Goal: Task Accomplishment & Management: Manage account settings

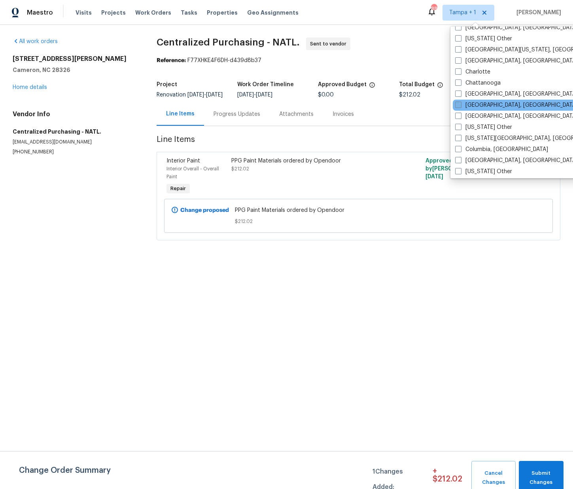
scroll to position [180, 0]
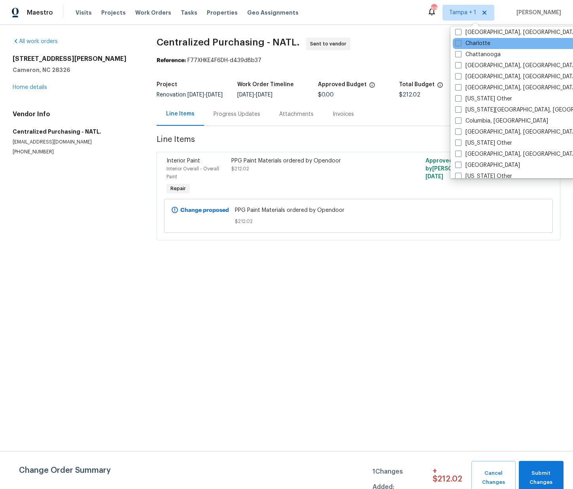
click at [473, 46] on label "Charlotte" at bounding box center [472, 44] width 35 height 8
click at [460, 45] on input "Charlotte" at bounding box center [457, 42] width 5 height 5
checkbox input "true"
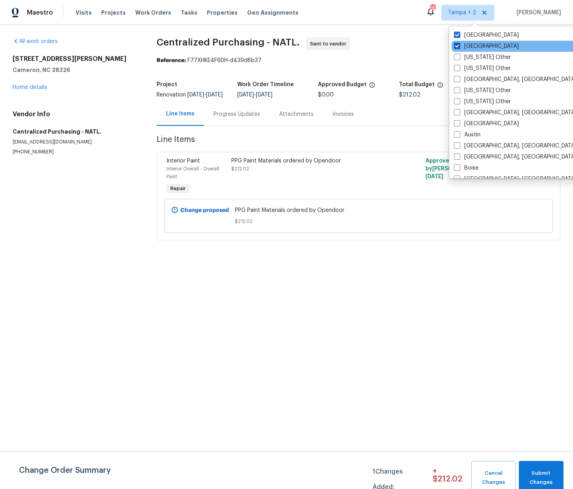
click at [470, 44] on label "Raleigh" at bounding box center [486, 46] width 65 height 8
click at [459, 44] on input "Raleigh" at bounding box center [456, 44] width 5 height 5
checkbox input "false"
click at [466, 34] on label "Tampa" at bounding box center [487, 35] width 65 height 8
click at [460, 34] on input "Tampa" at bounding box center [457, 33] width 5 height 5
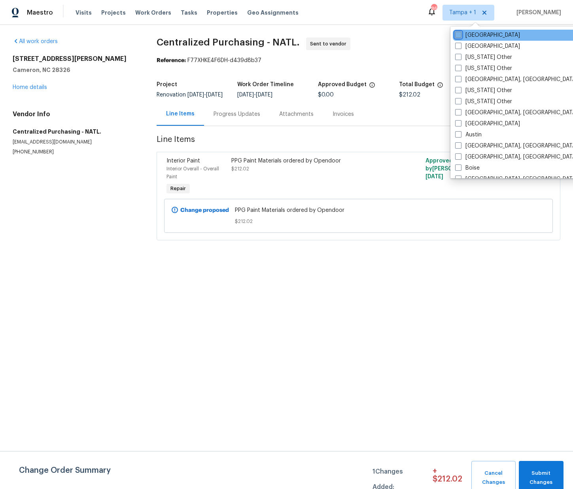
checkbox input "false"
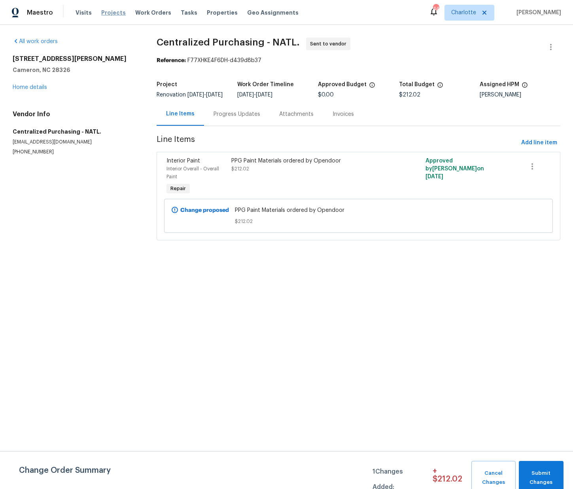
click at [105, 15] on span "Projects" at bounding box center [113, 13] width 25 height 8
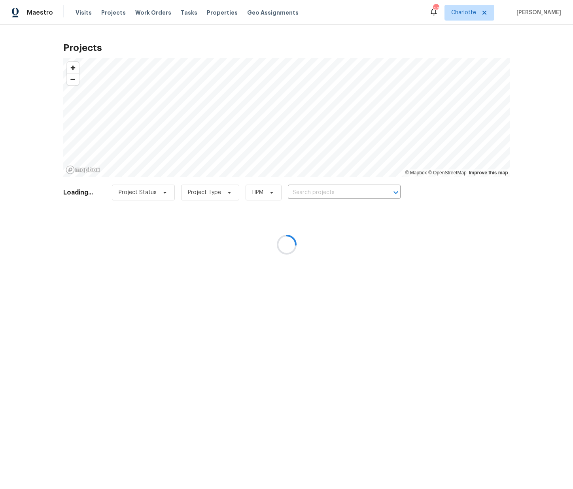
click at [318, 189] on div at bounding box center [286, 244] width 573 height 489
click at [317, 191] on div at bounding box center [286, 244] width 573 height 489
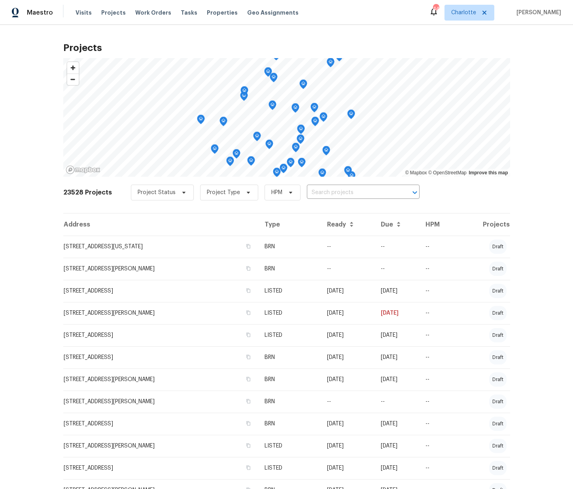
click at [317, 190] on input "text" at bounding box center [352, 193] width 91 height 12
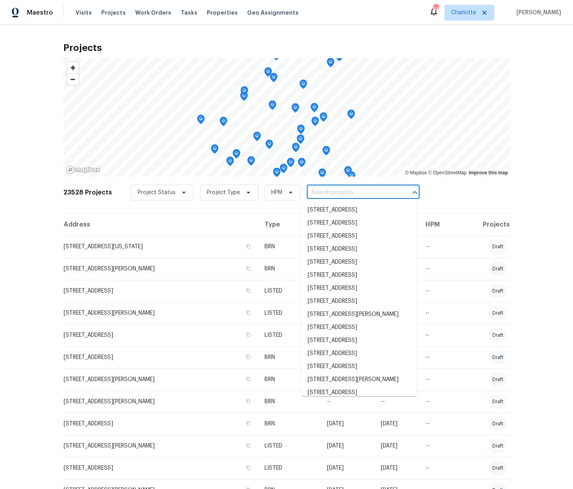
paste input "2124 Majestic Poplar Dr, Waxhaw, NC 28173"
type input "2124 Majestic Poplar Dr, Waxhaw, NC 28173"
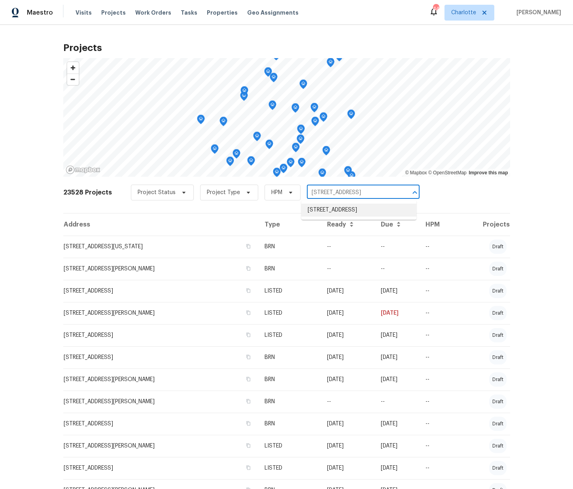
click at [322, 210] on li "2124 Majestic Poplar Dr, Waxhaw, NC 28173" at bounding box center [358, 210] width 115 height 13
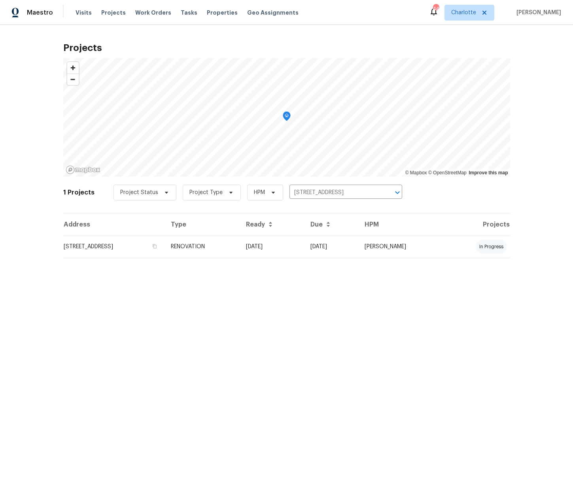
click at [165, 244] on td "2124 Majestic Poplar Dr, Waxhaw, NC 28173" at bounding box center [114, 247] width 102 height 22
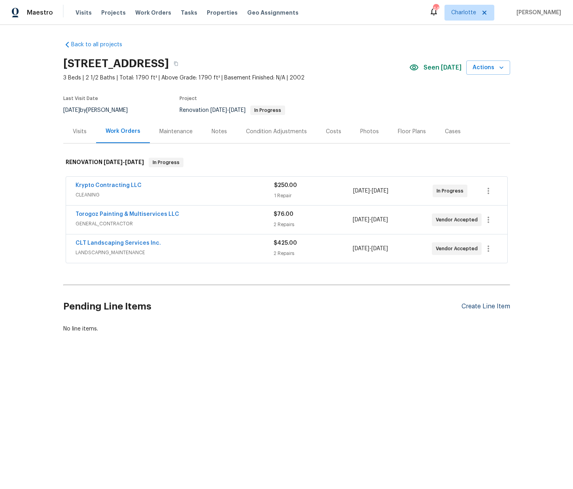
click at [481, 310] on div "Create Line Item" at bounding box center [486, 307] width 49 height 8
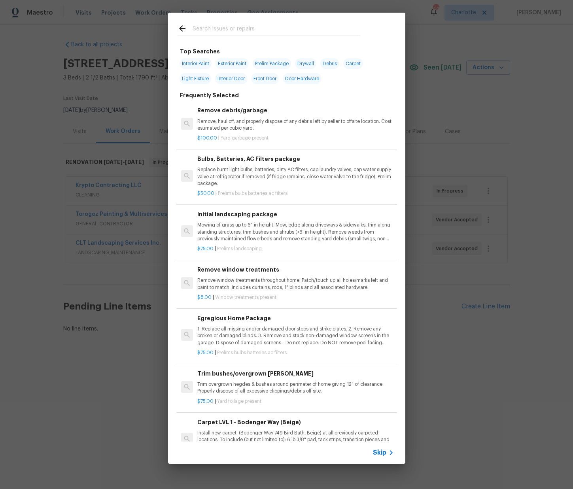
click at [246, 26] on input "text" at bounding box center [277, 30] width 168 height 12
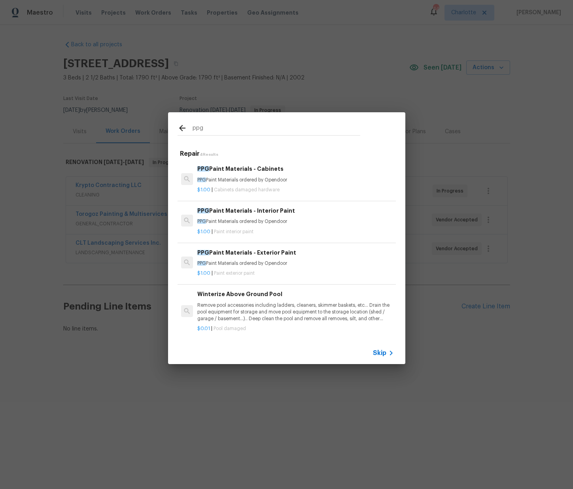
type input "ppg"
click at [254, 179] on p "PPG Paint Materials ordered by Opendoor" at bounding box center [295, 180] width 196 height 7
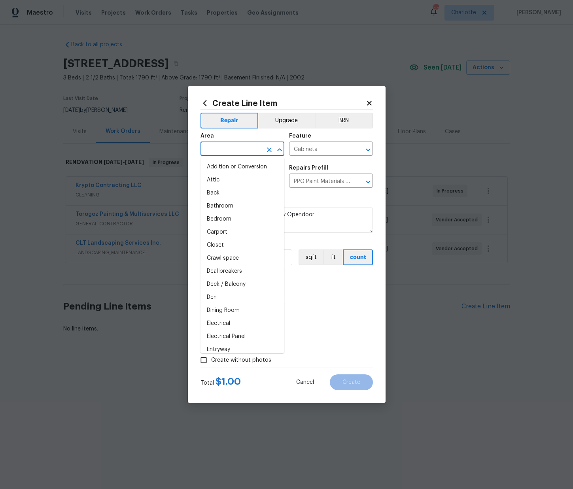
click at [248, 151] on input "text" at bounding box center [232, 150] width 62 height 12
paste input "449.49"
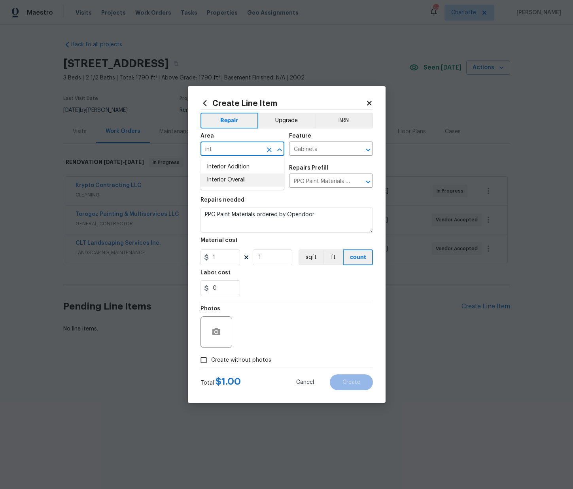
click at [251, 175] on li "Interior Overall" at bounding box center [243, 180] width 84 height 13
type input "Interior Overall"
drag, startPoint x: 217, startPoint y: 260, endPoint x: 206, endPoint y: 261, distance: 11.1
click at [206, 261] on input "1" at bounding box center [221, 258] width 40 height 16
paste input "449.49"
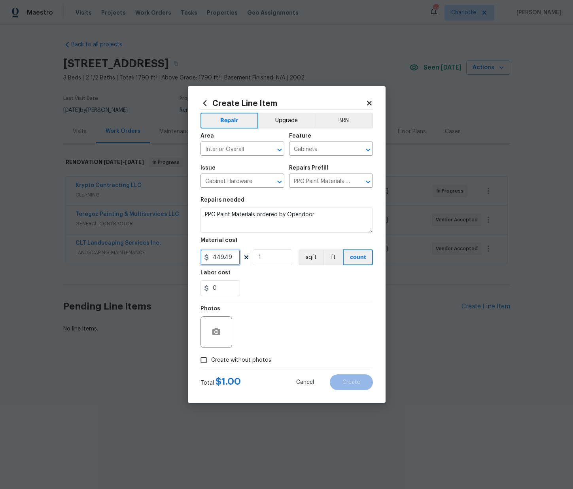
type input "449.49"
click at [261, 361] on span "Create without photos" at bounding box center [241, 360] width 60 height 8
click at [211, 361] on input "Create without photos" at bounding box center [203, 360] width 15 height 15
checkbox input "true"
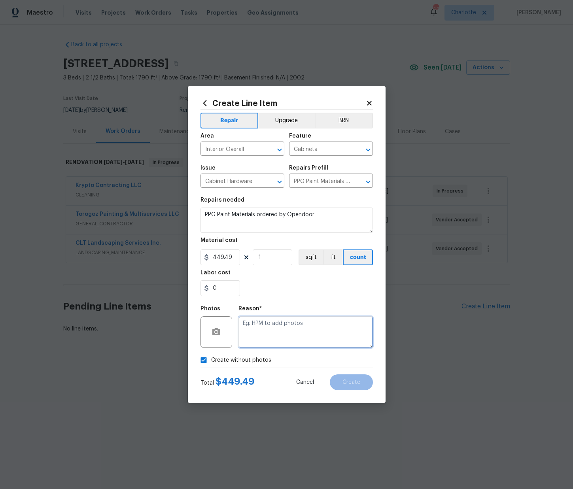
click at [272, 341] on textarea at bounding box center [306, 332] width 134 height 32
type textarea "N/A"
click at [351, 381] on span "Create" at bounding box center [352, 383] width 18 height 6
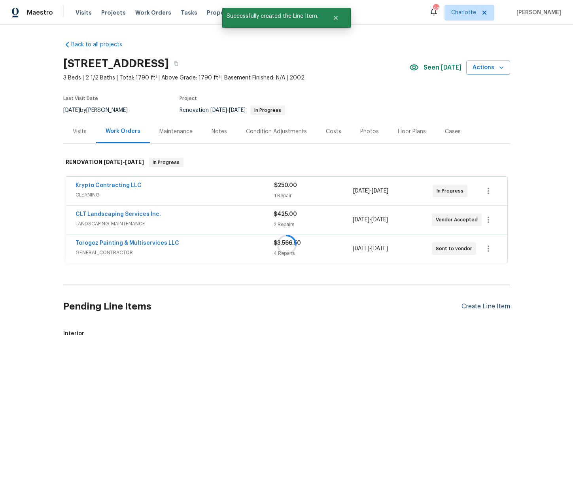
click at [477, 307] on div "Create Line Item" at bounding box center [486, 307] width 49 height 8
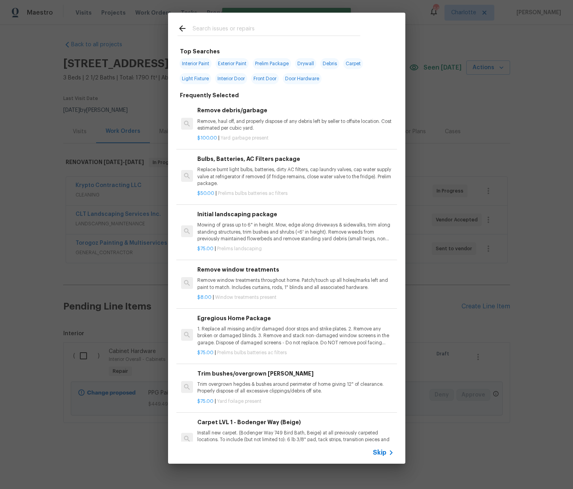
click at [213, 28] on input "text" at bounding box center [277, 30] width 168 height 12
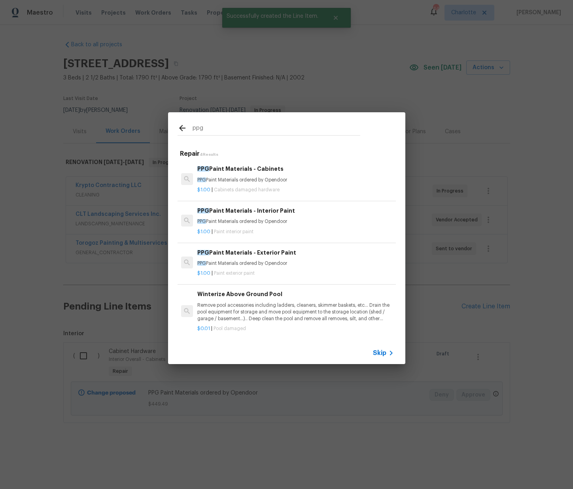
type input "ppg"
click at [235, 223] on p "PPG Paint Materials ordered by Opendoor" at bounding box center [295, 221] width 196 height 7
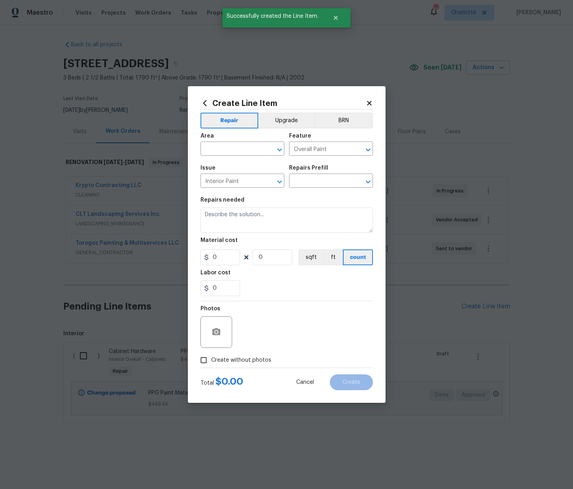
type input "PPG Paint Materials - Interior Paint $1.00"
type textarea "PPG Paint Materials ordered by Opendoor"
type input "1"
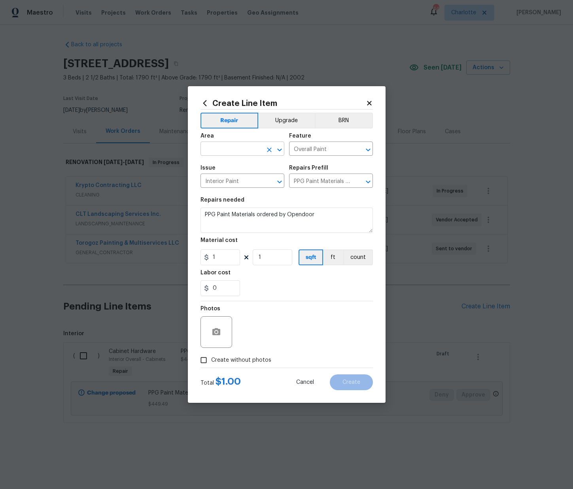
click at [239, 148] on input "text" at bounding box center [232, 150] width 62 height 12
drag, startPoint x: 252, startPoint y: 179, endPoint x: 228, endPoint y: 225, distance: 51.5
click at [251, 180] on li "Interior Overall" at bounding box center [243, 180] width 84 height 13
type input "Interior Overall"
drag, startPoint x: 220, startPoint y: 255, endPoint x: 226, endPoint y: 273, distance: 18.9
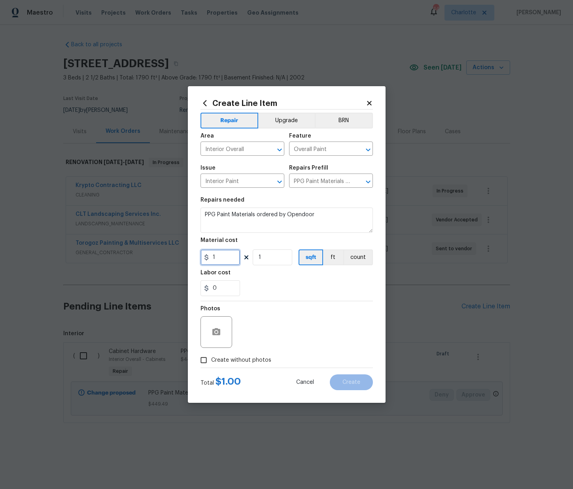
click at [150, 250] on div "Create Line Item Repair Upgrade BRN Area Interior Overall ​ Feature Overall Pai…" at bounding box center [286, 244] width 573 height 489
paste input "480.54"
type input "480.54"
click at [275, 294] on div "0" at bounding box center [287, 288] width 172 height 16
click at [250, 360] on span "Create without photos" at bounding box center [241, 360] width 60 height 8
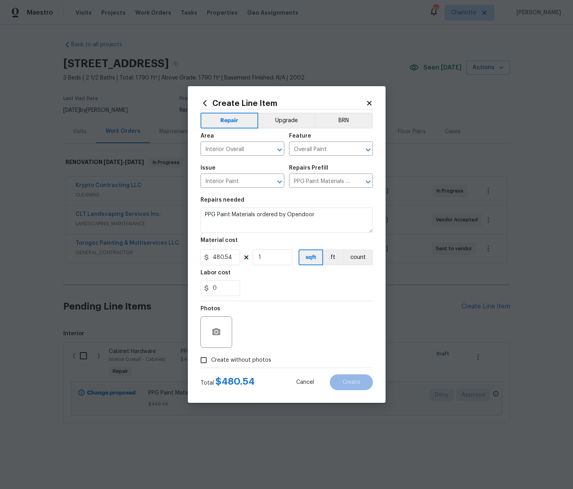
click at [211, 360] on input "Create without photos" at bounding box center [203, 360] width 15 height 15
checkbox input "true"
drag, startPoint x: 269, startPoint y: 335, endPoint x: 267, endPoint y: 329, distance: 5.8
click at [269, 333] on textarea at bounding box center [306, 332] width 134 height 32
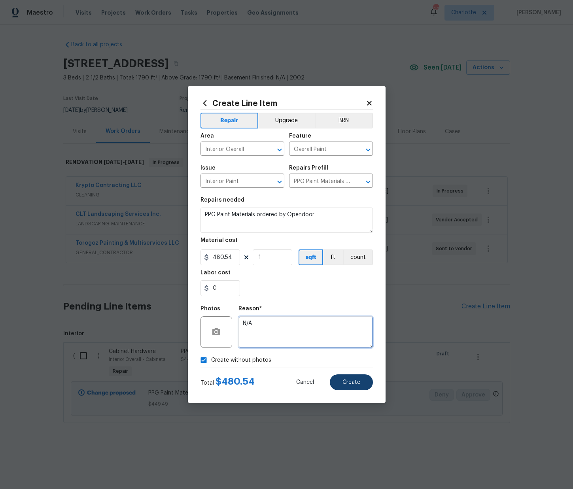
type textarea "N/A"
drag, startPoint x: 354, startPoint y: 379, endPoint x: 350, endPoint y: 380, distance: 4.0
click at [354, 379] on button "Create" at bounding box center [351, 383] width 43 height 16
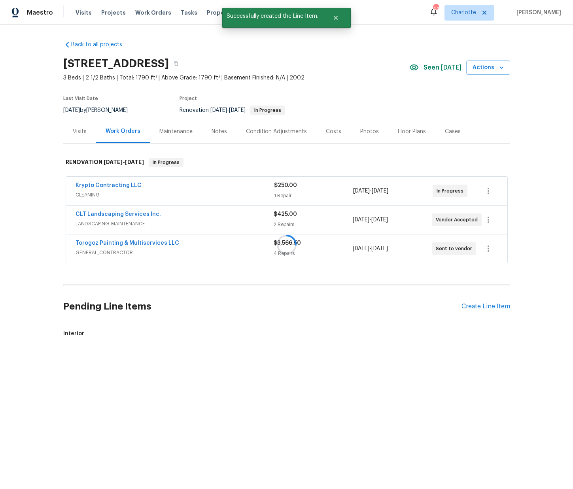
scroll to position [68, 0]
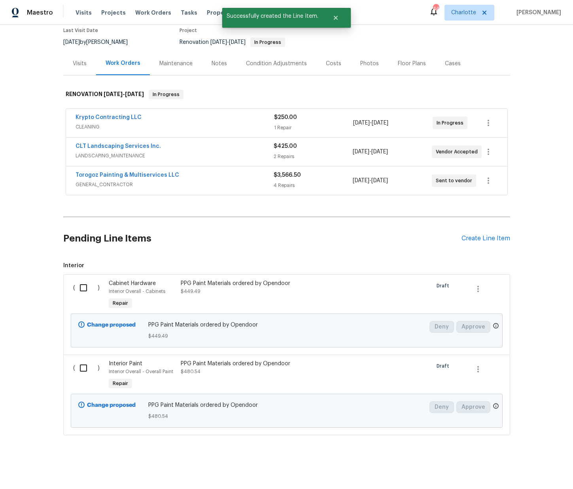
drag, startPoint x: 72, startPoint y: 286, endPoint x: 78, endPoint y: 288, distance: 5.9
click at [74, 285] on div "( )" at bounding box center [89, 295] width 36 height 36
click at [78, 288] on input "checkbox" at bounding box center [86, 288] width 23 height 17
checkbox input "true"
drag, startPoint x: 84, startPoint y: 365, endPoint x: 91, endPoint y: 366, distance: 6.8
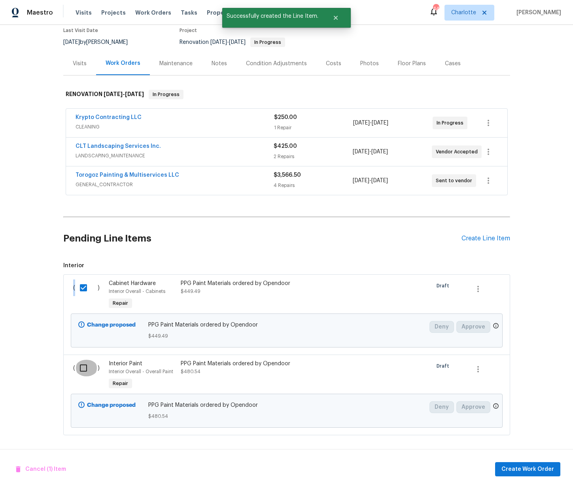
click at [84, 365] on input "checkbox" at bounding box center [86, 368] width 23 height 17
checkbox input "true"
click at [539, 477] on div "Cancel (2) Items Create Work Order" at bounding box center [286, 469] width 573 height 40
click at [536, 470] on span "Create Work Order" at bounding box center [528, 470] width 53 height 10
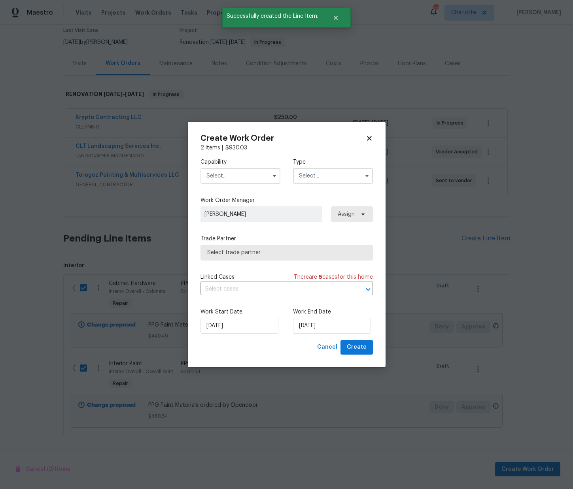
click at [230, 168] on input "text" at bounding box center [241, 176] width 80 height 16
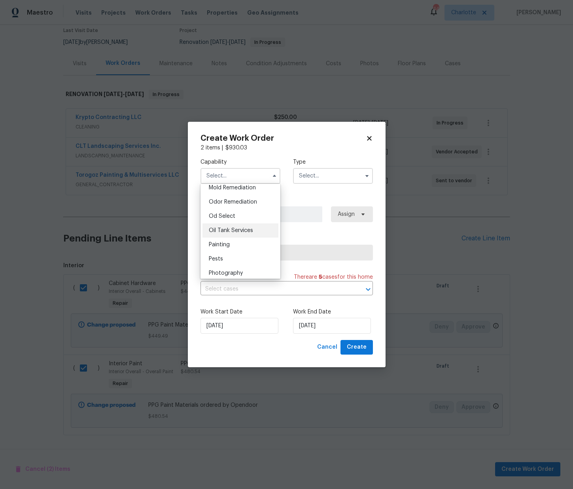
scroll to position [612, 0]
click at [229, 240] on div "Painting" at bounding box center [241, 245] width 76 height 14
type input "Painting"
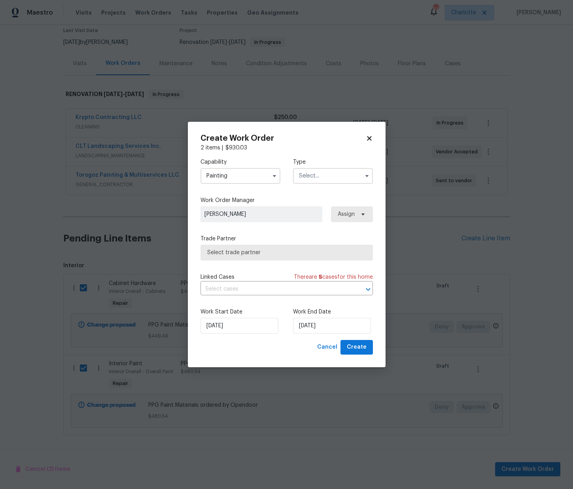
drag, startPoint x: 349, startPoint y: 172, endPoint x: 347, endPoint y: 177, distance: 5.3
click at [349, 172] on input "text" at bounding box center [333, 176] width 80 height 16
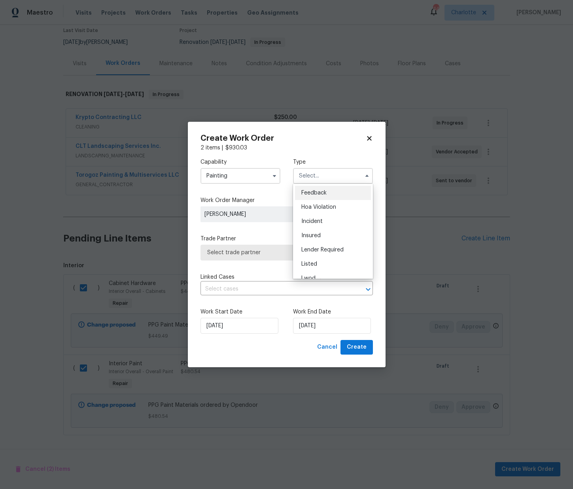
scroll to position [94, 0]
click at [320, 231] on div "Renovation" at bounding box center [333, 227] width 76 height 14
type input "Renovation"
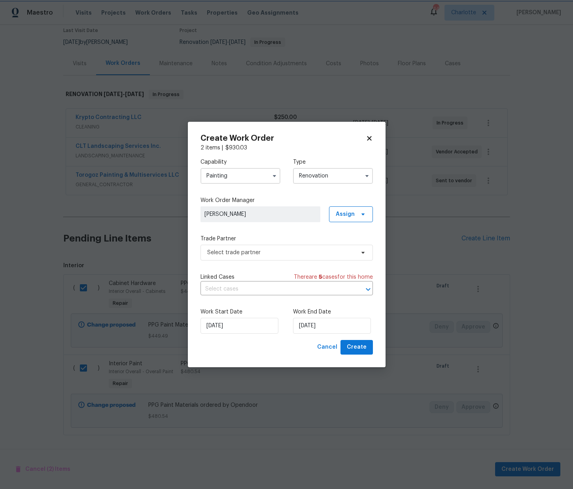
scroll to position [0, 0]
click at [346, 211] on span "Assign" at bounding box center [345, 214] width 19 height 8
click at [346, 250] on div "Assign to me" at bounding box center [352, 248] width 34 height 8
click at [265, 258] on span "Select trade partner" at bounding box center [287, 253] width 172 height 16
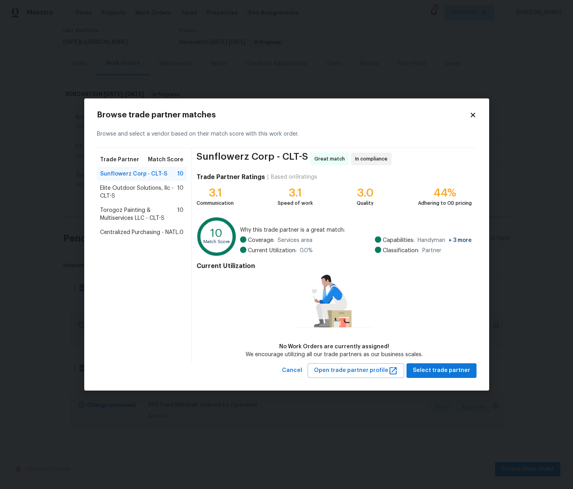
drag, startPoint x: 153, startPoint y: 224, endPoint x: 150, endPoint y: 229, distance: 5.3
click at [151, 225] on div "Torogoz Painting & Multiservices LLC - CLT-S 10" at bounding box center [142, 214] width 90 height 22
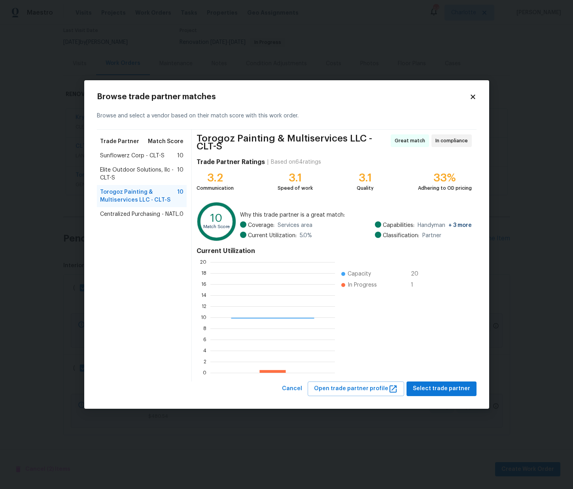
scroll to position [1, 1]
click at [163, 219] on div "Centralized Purchasing - NATL. 0" at bounding box center [142, 214] width 90 height 14
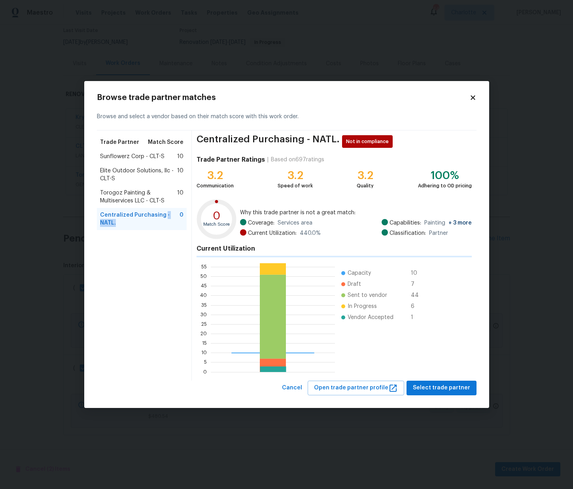
scroll to position [1, 0]
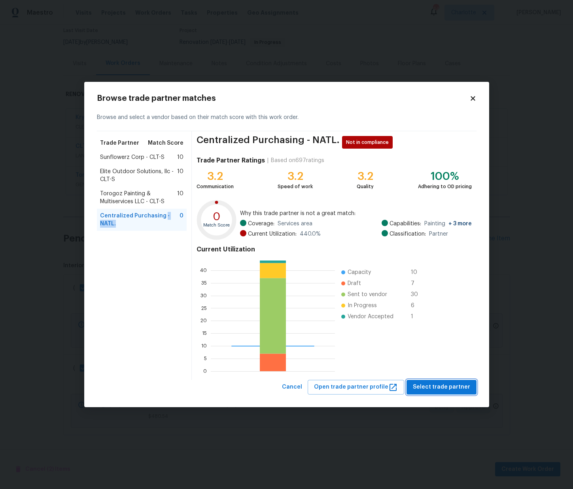
click at [472, 384] on button "Select trade partner" at bounding box center [442, 387] width 70 height 15
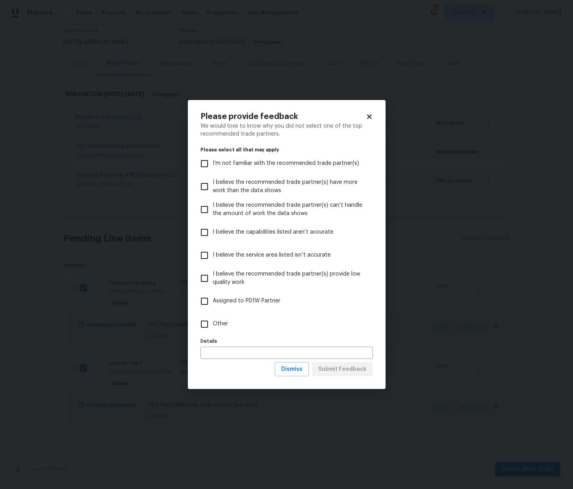
click at [322, 327] on label "Other" at bounding box center [281, 324] width 170 height 23
click at [213, 327] on input "Other" at bounding box center [204, 324] width 17 height 17
checkbox input "true"
click at [341, 371] on span "Submit Feedback" at bounding box center [342, 370] width 48 height 10
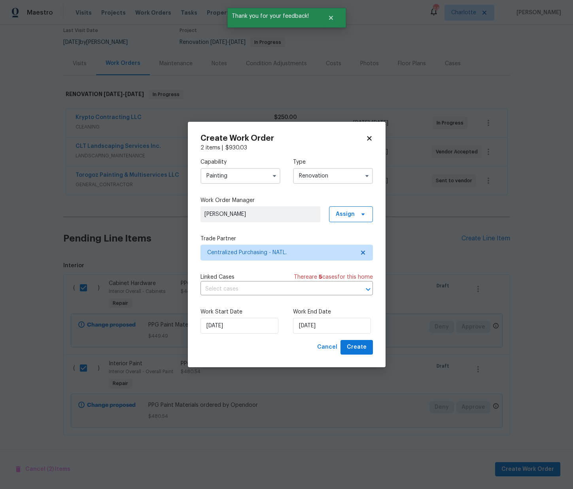
click at [364, 355] on div "Create Work Order 2 items | $ 930.03 Capability Painting Type Renovation Work O…" at bounding box center [287, 245] width 198 height 246
click at [364, 347] on span "Create" at bounding box center [357, 348] width 20 height 10
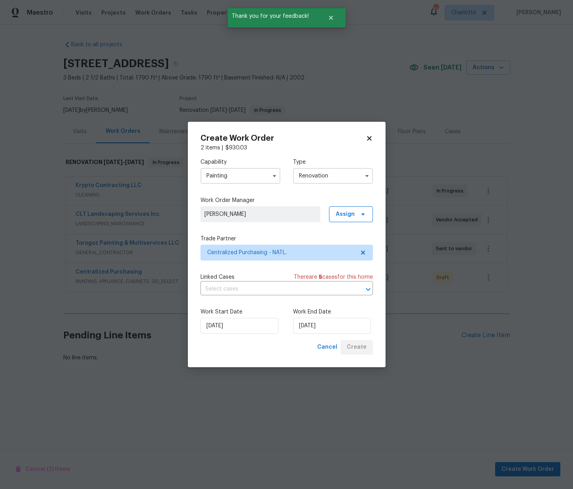
scroll to position [0, 0]
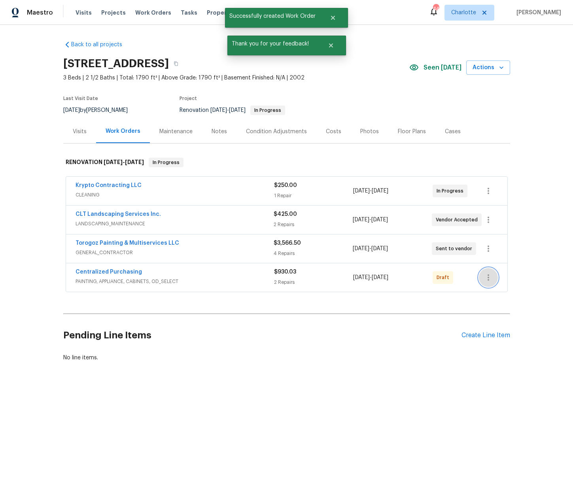
click at [485, 276] on icon "button" at bounding box center [488, 277] width 9 height 9
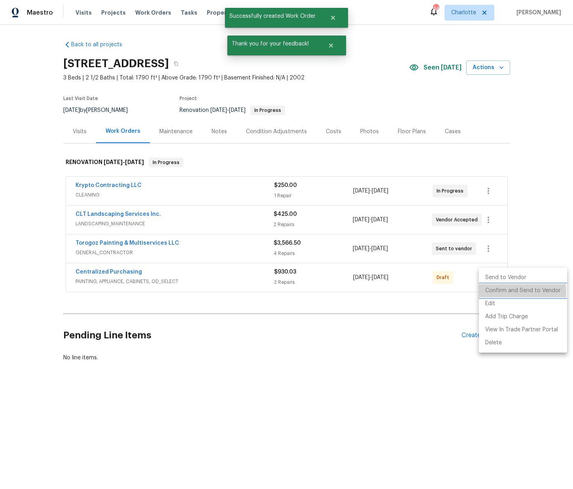
drag, startPoint x: 492, startPoint y: 292, endPoint x: 456, endPoint y: 290, distance: 36.0
click at [492, 292] on li "Confirm and Send to Vendor" at bounding box center [523, 290] width 88 height 13
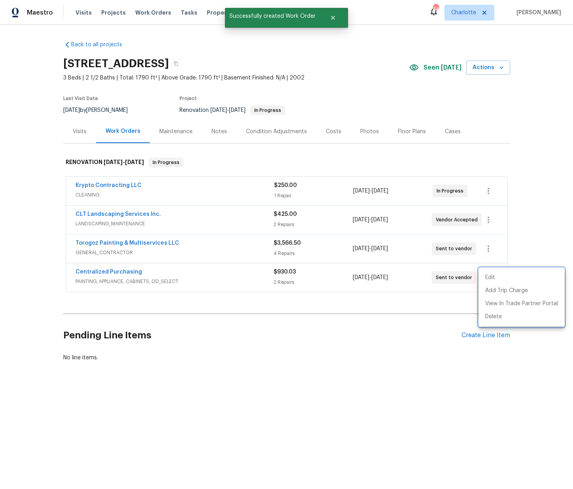
click at [140, 267] on div at bounding box center [286, 244] width 573 height 489
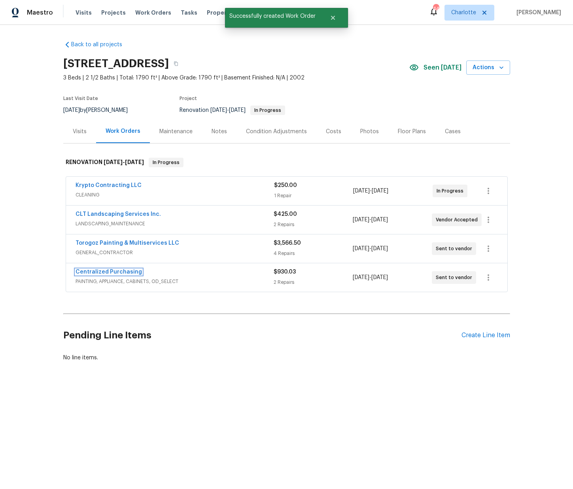
click at [120, 273] on link "Centralized Purchasing" at bounding box center [109, 272] width 66 height 6
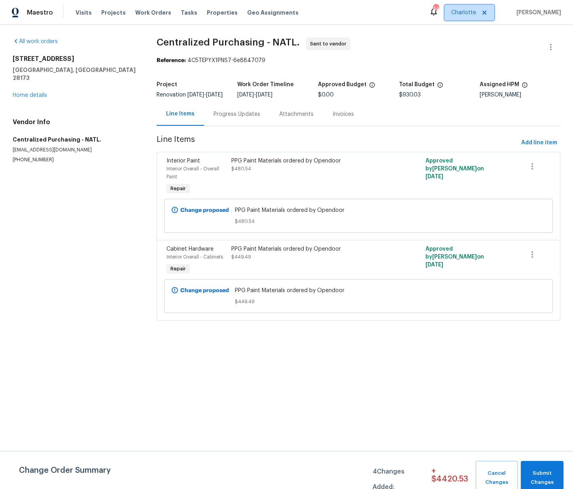
click at [466, 11] on span "Charlotte" at bounding box center [463, 13] width 25 height 8
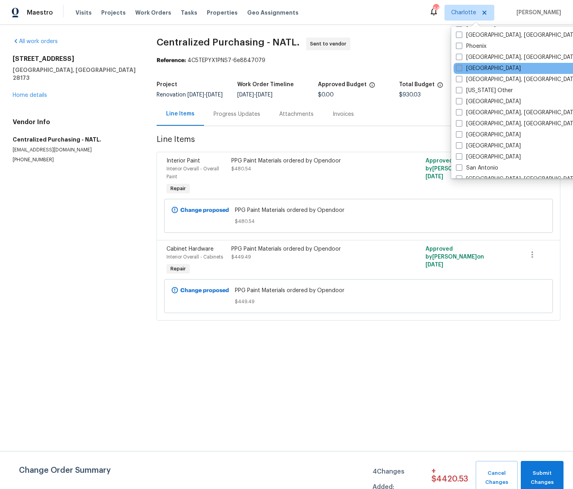
scroll to position [931, 0]
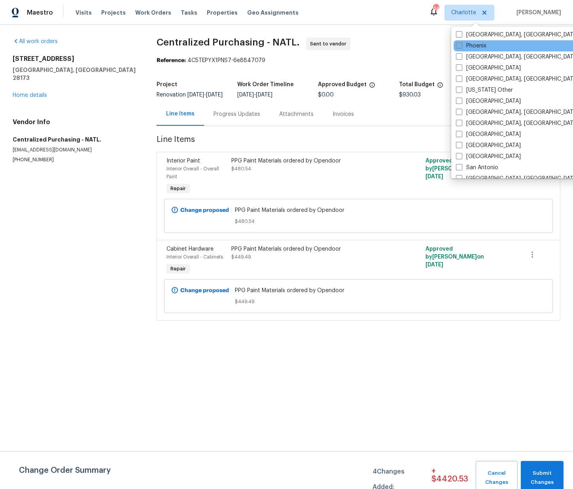
click at [462, 45] on span at bounding box center [459, 45] width 6 height 6
click at [461, 45] on input "Phoenix" at bounding box center [458, 44] width 5 height 5
checkbox input "true"
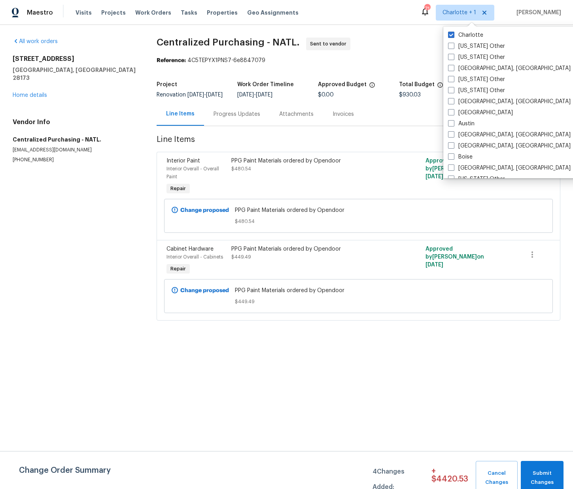
drag, startPoint x: 461, startPoint y: 36, endPoint x: 450, endPoint y: 35, distance: 10.7
click at [461, 36] on label "Charlotte" at bounding box center [465, 35] width 35 height 8
click at [453, 36] on input "Charlotte" at bounding box center [450, 33] width 5 height 5
checkbox input "false"
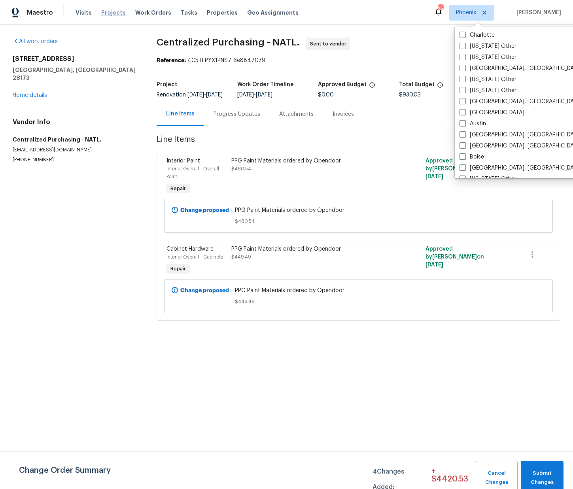
click at [107, 11] on span "Projects" at bounding box center [113, 13] width 25 height 8
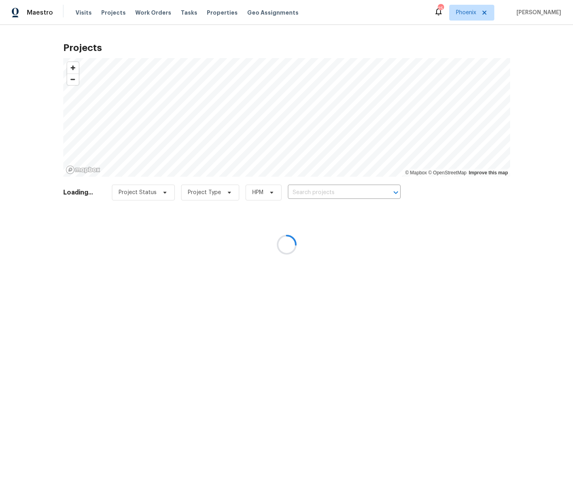
click at [327, 197] on div at bounding box center [286, 244] width 573 height 489
click at [326, 193] on div at bounding box center [286, 244] width 573 height 489
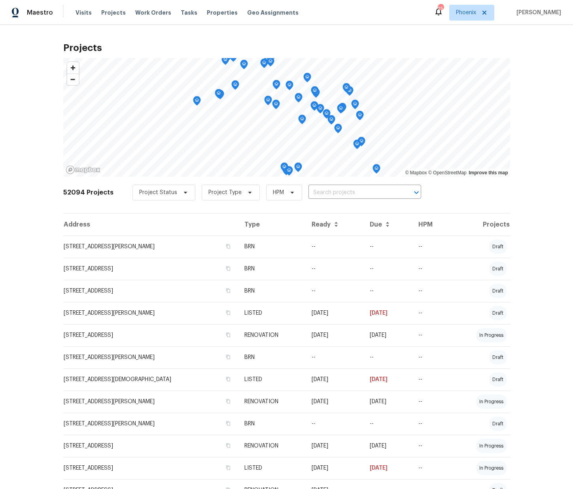
click at [326, 193] on input "text" at bounding box center [354, 193] width 91 height 12
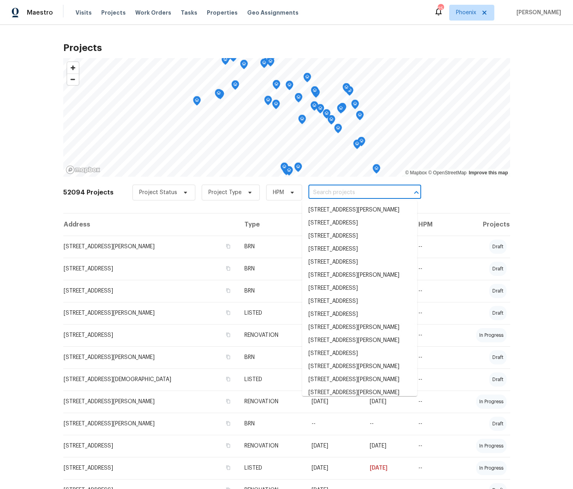
paste input "921 E Payton St, San Tan Valley, AZ 85140"
type input "921 E Payton St, San Tan Valley, AZ 85140"
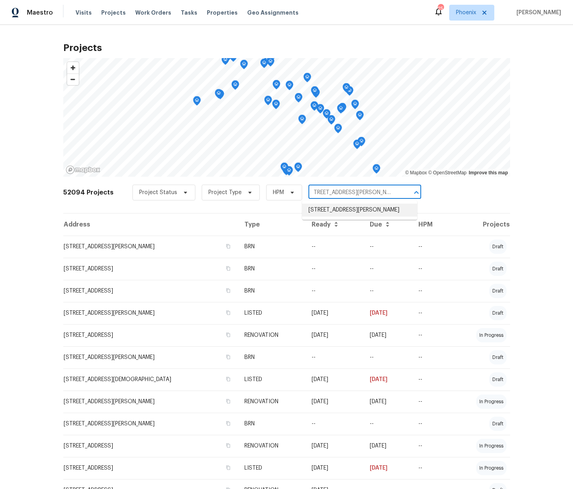
click at [328, 209] on li "921 E Payton St, San Tan Valley, AZ 85140" at bounding box center [359, 210] width 115 height 13
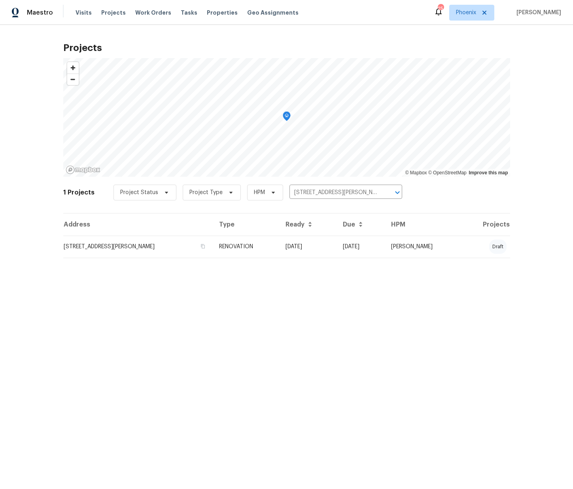
click at [135, 248] on td "921 E Payton St, San Tan Valley, AZ 85140" at bounding box center [138, 247] width 150 height 22
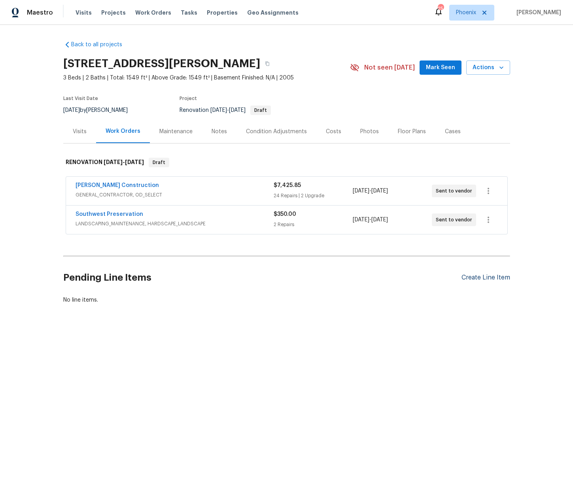
click at [469, 279] on div "Create Line Item" at bounding box center [486, 278] width 49 height 8
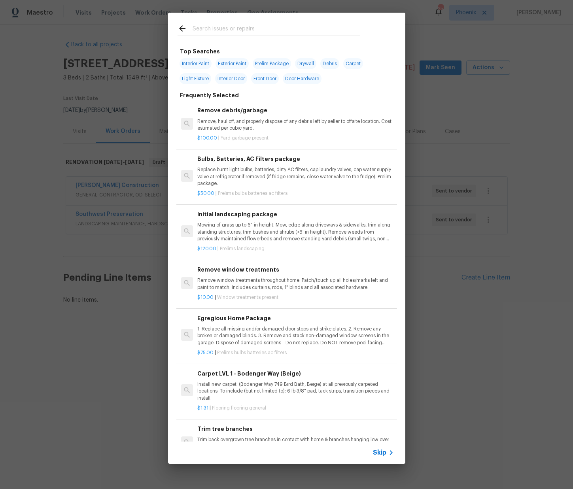
click at [203, 27] on input "text" at bounding box center [277, 30] width 168 height 12
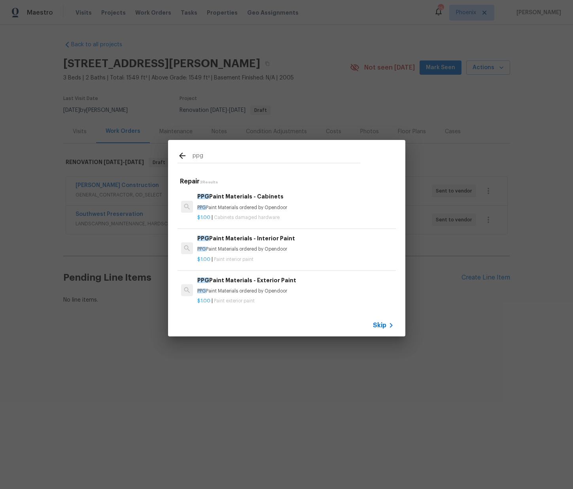
type input "ppg"
click at [225, 212] on div "$1.00 | Cabinets damaged hardware" at bounding box center [295, 216] width 196 height 10
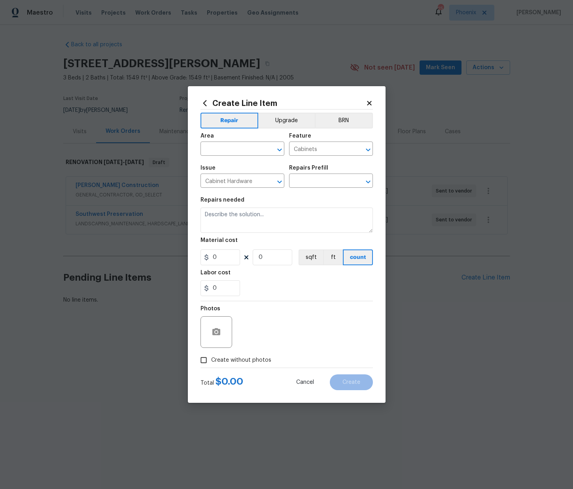
type input "PPG Paint Materials - Cabinets $1.00"
type textarea "PPG Paint Materials ordered by Opendoor"
type input "1"
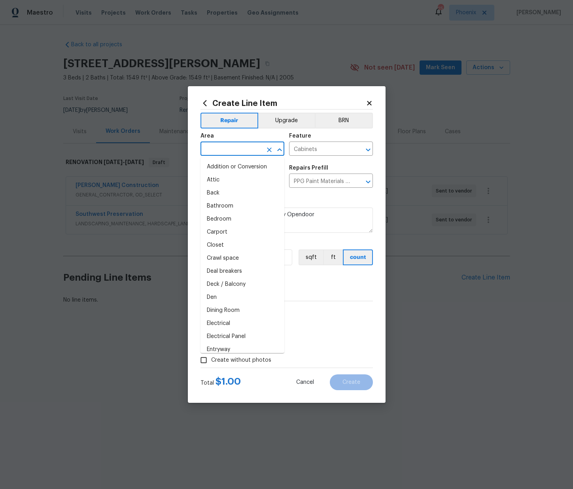
click at [225, 146] on input "text" at bounding box center [232, 150] width 62 height 12
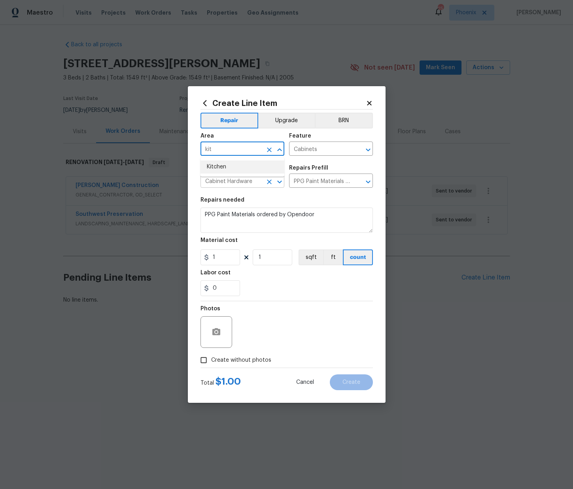
drag, startPoint x: 241, startPoint y: 165, endPoint x: 238, endPoint y: 186, distance: 20.4
click at [240, 166] on li "Kitchen" at bounding box center [243, 167] width 84 height 13
type input "Kitchen"
drag, startPoint x: 217, startPoint y: 257, endPoint x: 175, endPoint y: 251, distance: 42.3
click at [175, 251] on div "Create Line Item Repair Upgrade BRN Area Kitchen ​ Feature Cabinets ​ Issue Cab…" at bounding box center [286, 244] width 573 height 489
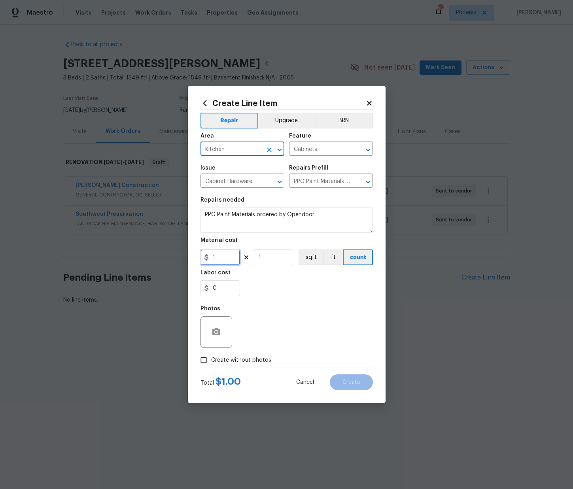
paste input "85.52"
type input "185.52"
click at [265, 360] on span "Create without photos" at bounding box center [241, 360] width 60 height 8
click at [211, 360] on input "Create without photos" at bounding box center [203, 360] width 15 height 15
checkbox input "true"
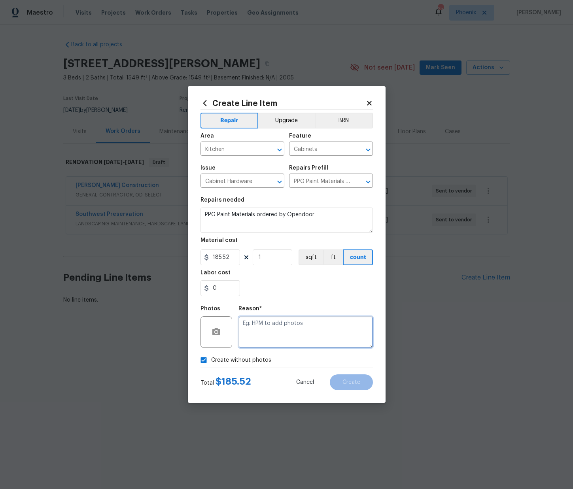
click at [268, 342] on textarea at bounding box center [306, 332] width 134 height 32
type textarea "N/A"
click at [345, 387] on button "Create" at bounding box center [351, 383] width 43 height 16
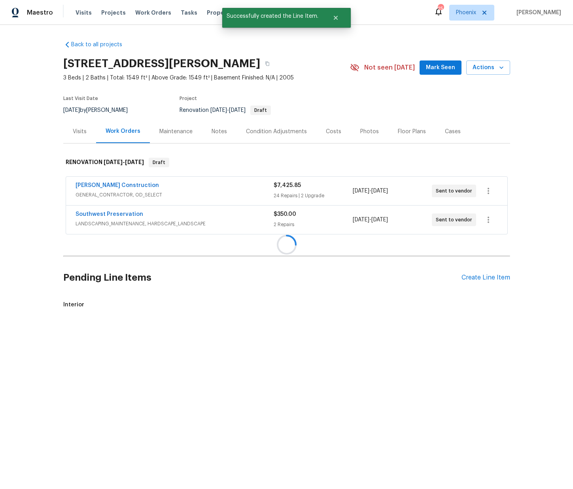
click at [475, 280] on div at bounding box center [286, 244] width 573 height 489
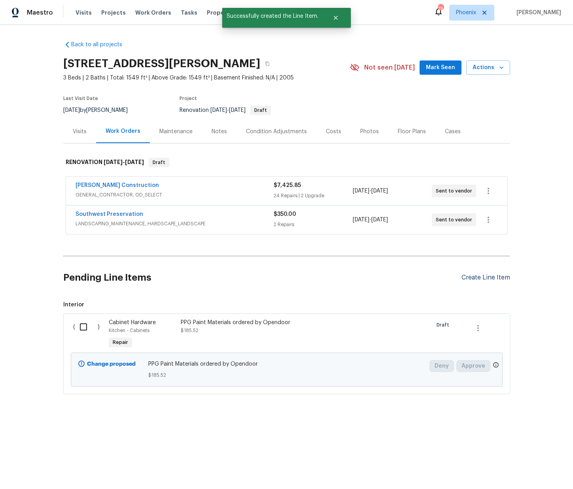
click at [464, 277] on div "Create Line Item" at bounding box center [486, 278] width 49 height 8
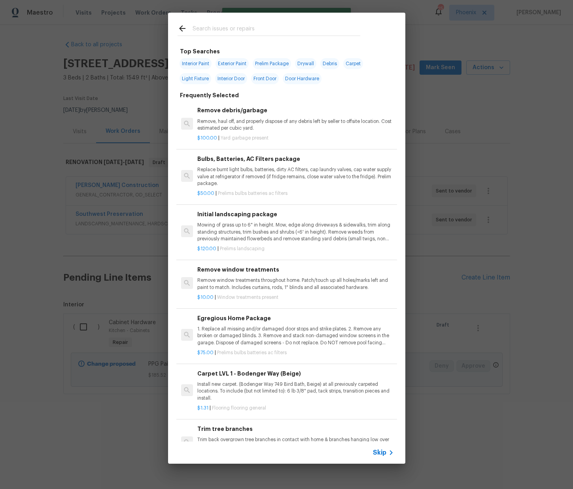
click at [264, 27] on input "text" at bounding box center [277, 30] width 168 height 12
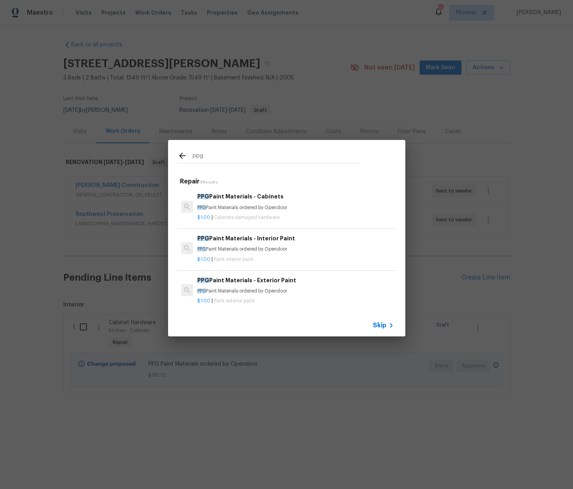
type input "ppg"
click at [221, 253] on div "$1.00 | Paint interior paint" at bounding box center [295, 258] width 196 height 10
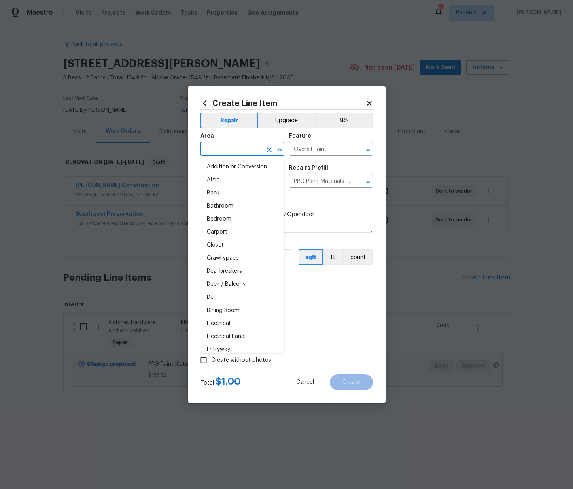
click at [230, 145] on input "text" at bounding box center [232, 150] width 62 height 12
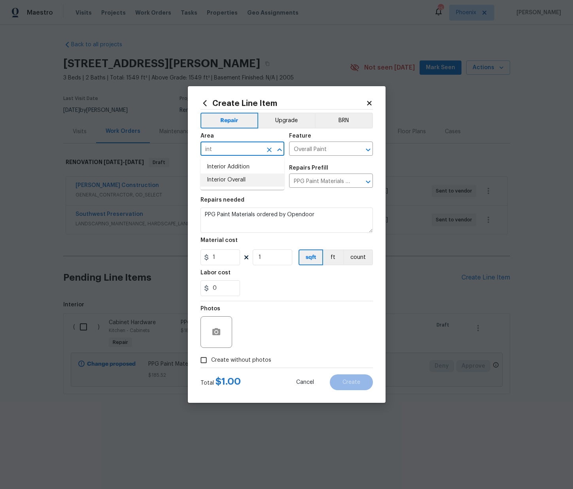
drag, startPoint x: 227, startPoint y: 178, endPoint x: 227, endPoint y: 183, distance: 4.4
click at [227, 178] on li "Interior Overall" at bounding box center [243, 180] width 84 height 13
type input "Interior Overall"
drag, startPoint x: 201, startPoint y: 261, endPoint x: 197, endPoint y: 260, distance: 4.8
click at [195, 260] on div "Create Line Item Repair Upgrade BRN Area Interior Overall ​ Feature Overall Pai…" at bounding box center [287, 244] width 198 height 317
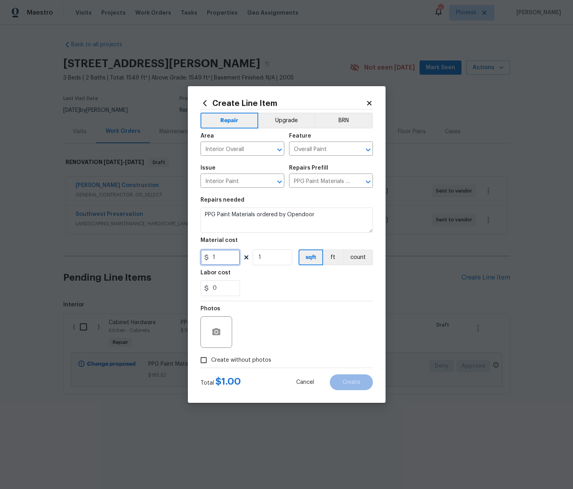
paste input "397.72"
type input "397.72"
click at [240, 361] on span "Create without photos" at bounding box center [241, 360] width 60 height 8
click at [211, 361] on input "Create without photos" at bounding box center [203, 360] width 15 height 15
checkbox input "true"
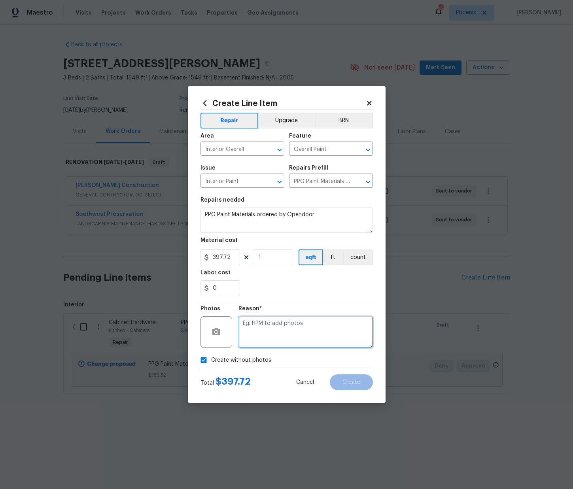
click at [260, 337] on textarea at bounding box center [306, 332] width 134 height 32
type textarea "N/A"
click at [342, 387] on button "Create" at bounding box center [351, 383] width 43 height 16
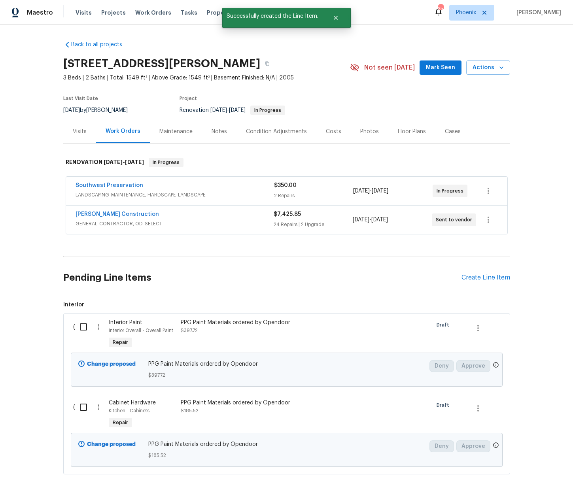
click at [79, 332] on input "checkbox" at bounding box center [86, 327] width 23 height 17
checkbox input "true"
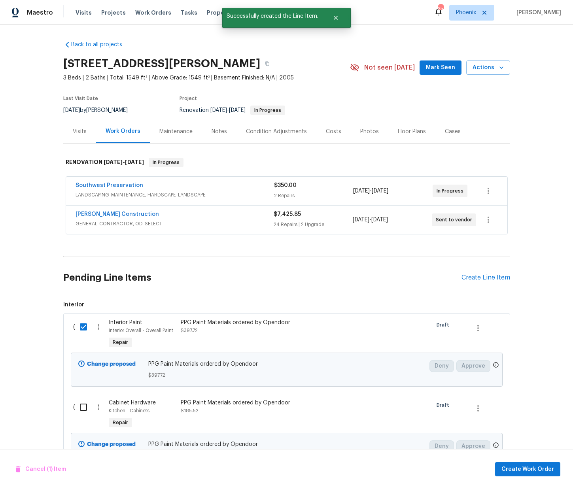
drag, startPoint x: 85, startPoint y: 408, endPoint x: 94, endPoint y: 409, distance: 9.1
click at [85, 408] on input "checkbox" at bounding box center [86, 407] width 23 height 17
checkbox input "true"
click at [552, 471] on span "Create Work Order" at bounding box center [528, 470] width 53 height 10
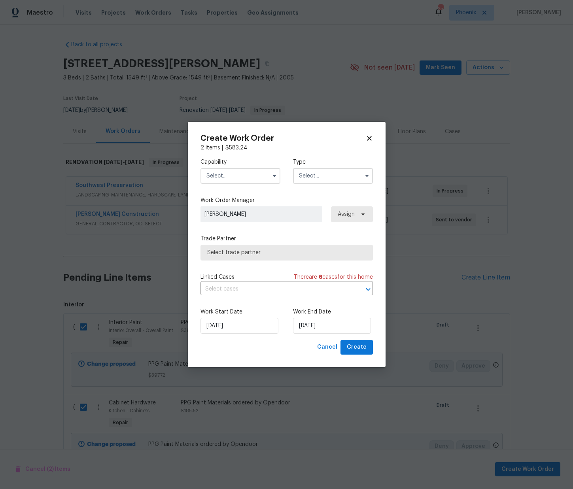
click at [246, 172] on input "text" at bounding box center [241, 176] width 80 height 16
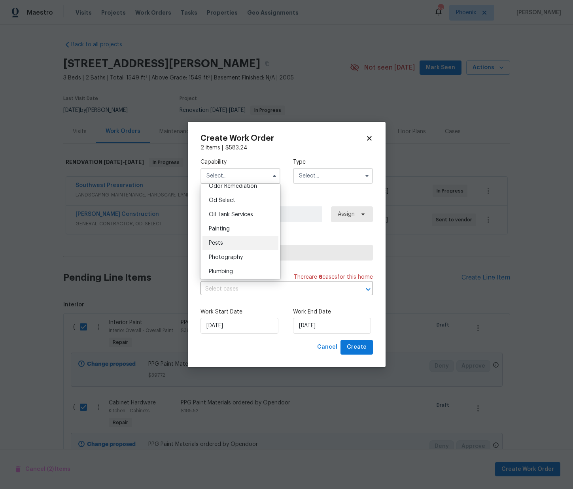
scroll to position [633, 0]
click at [240, 227] on div "Painting" at bounding box center [241, 224] width 76 height 14
type input "Painting"
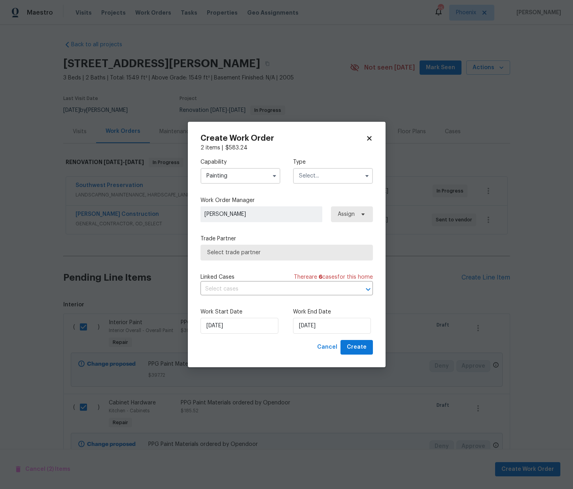
click at [311, 181] on input "text" at bounding box center [333, 176] width 80 height 16
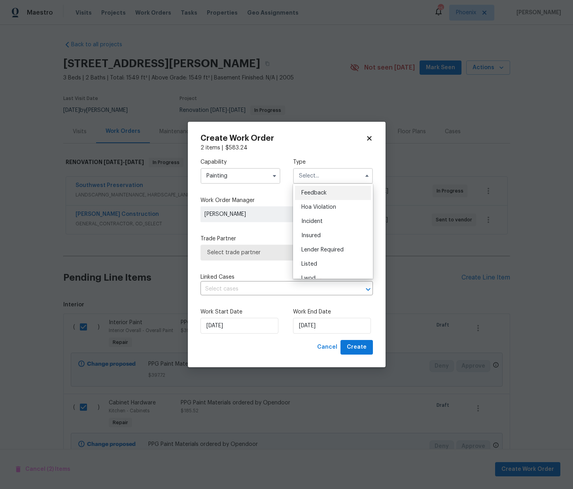
scroll to position [94, 0]
click at [319, 227] on span "Renovation" at bounding box center [315, 227] width 29 height 6
type input "Renovation"
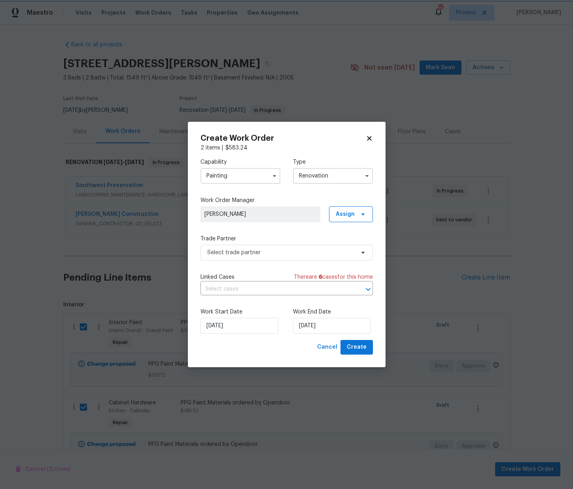
scroll to position [0, 0]
click at [342, 214] on span "Assign" at bounding box center [345, 214] width 19 height 8
click at [341, 248] on div "Assign to me" at bounding box center [352, 248] width 34 height 8
click at [274, 250] on span "Select trade partner" at bounding box center [281, 253] width 148 height 8
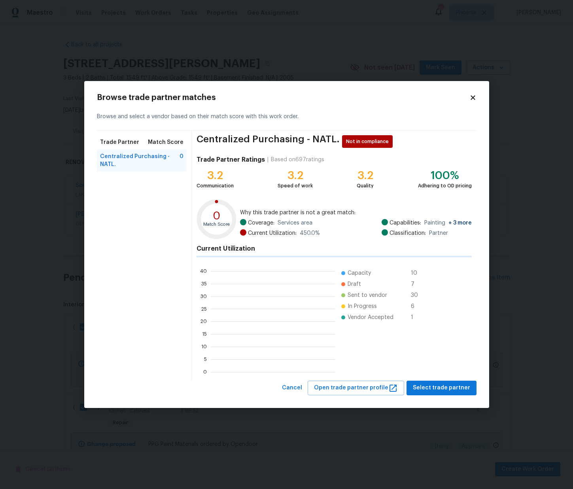
scroll to position [111, 124]
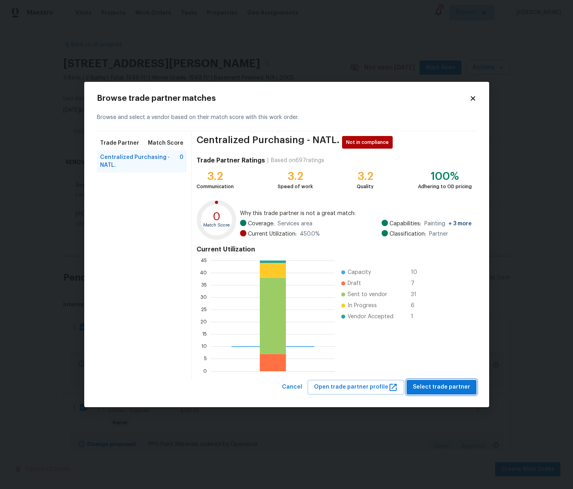
click at [447, 388] on span "Select trade partner" at bounding box center [441, 387] width 57 height 10
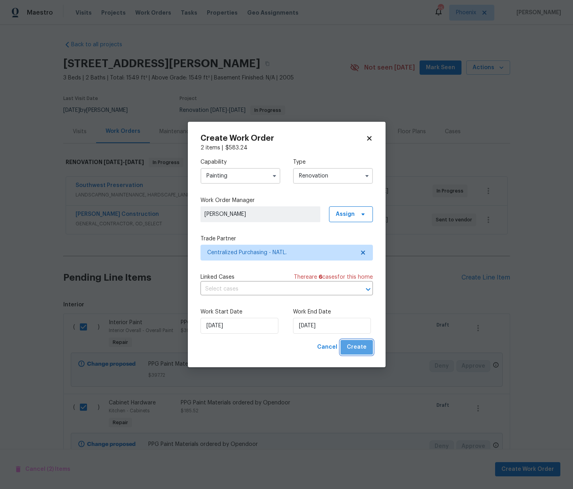
click at [364, 347] on span "Create" at bounding box center [357, 348] width 20 height 10
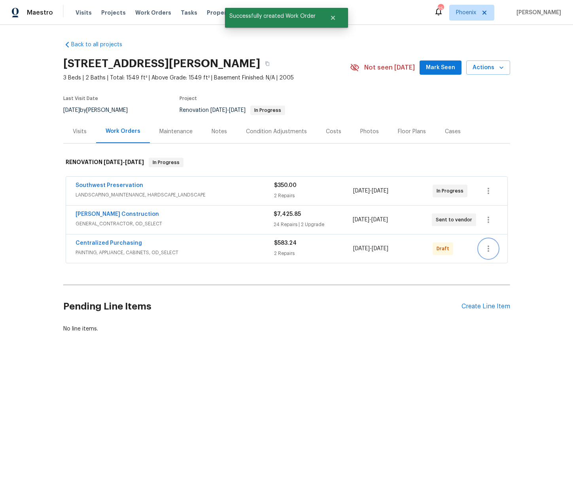
click at [493, 251] on button "button" at bounding box center [488, 248] width 19 height 19
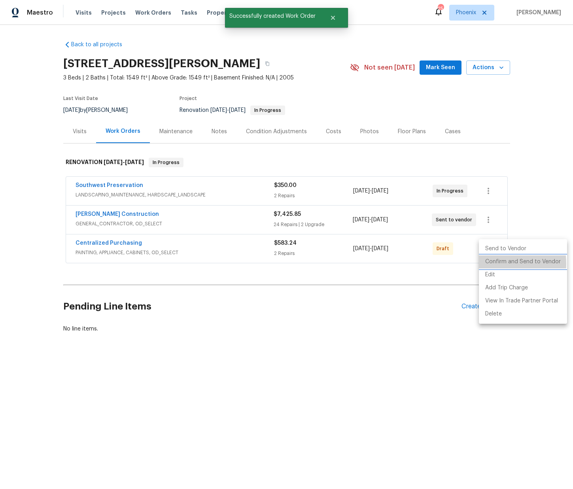
click at [485, 264] on li "Confirm and Send to Vendor" at bounding box center [523, 262] width 88 height 13
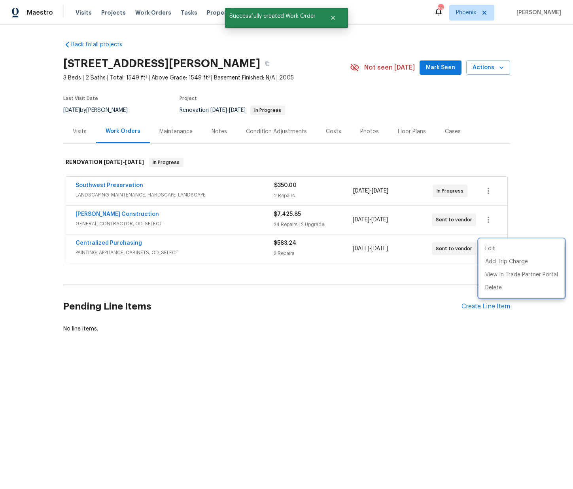
drag, startPoint x: 148, startPoint y: 251, endPoint x: 134, endPoint y: 246, distance: 14.5
click at [147, 251] on div at bounding box center [286, 244] width 573 height 489
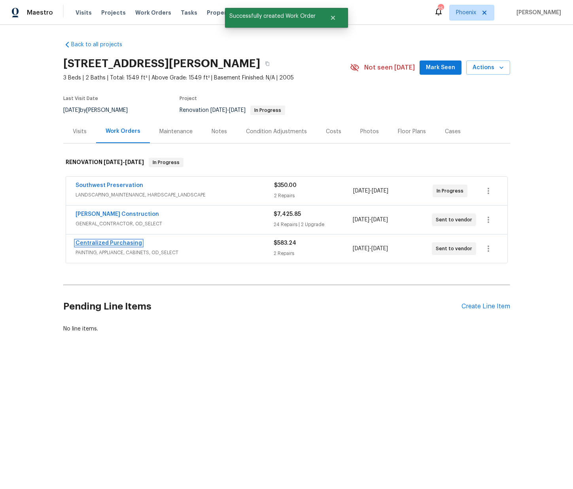
click at [131, 244] on link "Centralized Purchasing" at bounding box center [109, 243] width 66 height 6
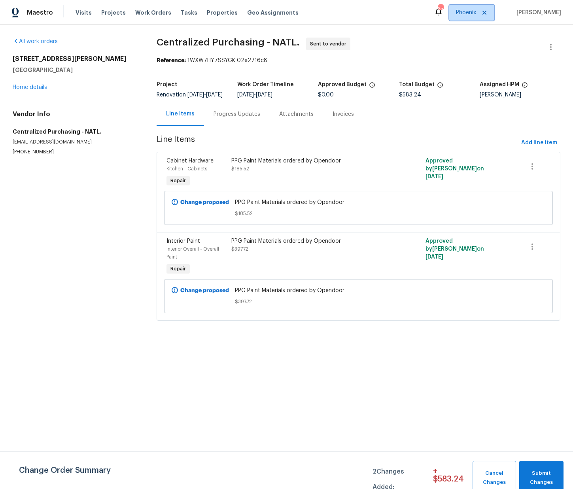
click at [468, 16] on span "Phoenix" at bounding box center [466, 13] width 20 height 8
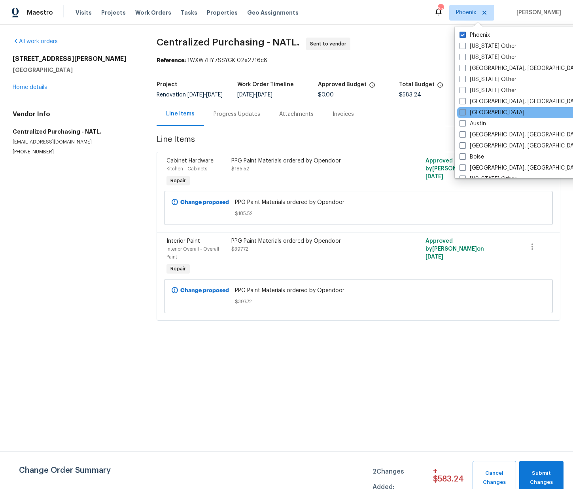
click at [470, 110] on label "Atlanta" at bounding box center [492, 113] width 65 height 8
click at [465, 110] on input "Atlanta" at bounding box center [462, 111] width 5 height 5
checkbox input "true"
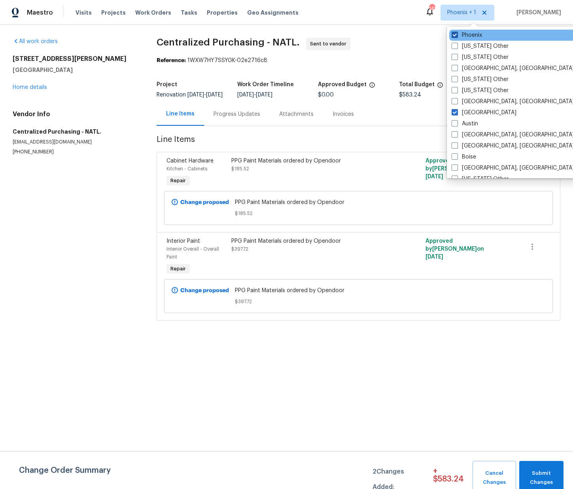
click at [467, 36] on label "Phoenix" at bounding box center [467, 35] width 30 height 8
click at [457, 36] on input "Phoenix" at bounding box center [454, 33] width 5 height 5
checkbox input "false"
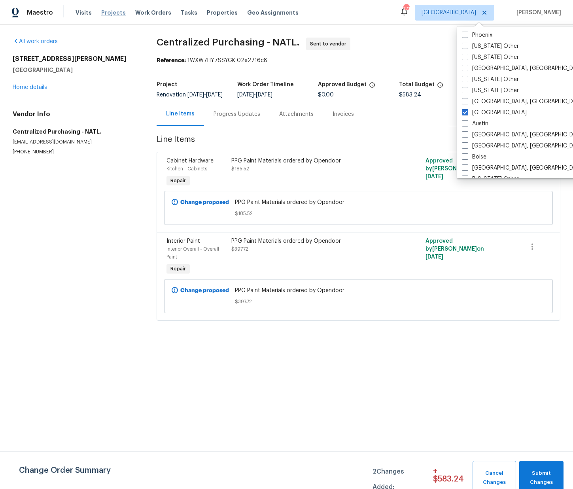
click at [102, 10] on span "Projects" at bounding box center [113, 13] width 25 height 8
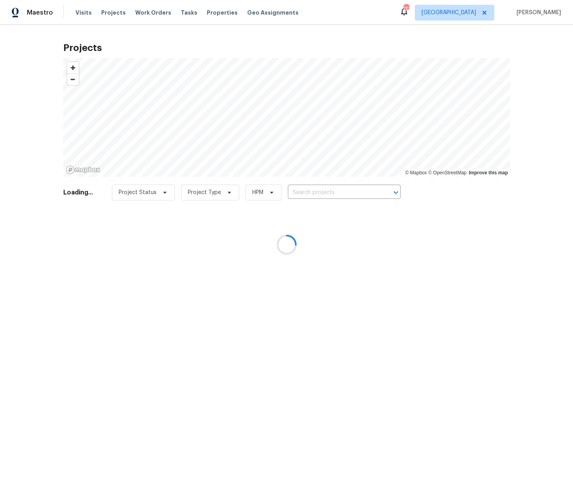
click at [320, 193] on div at bounding box center [286, 244] width 573 height 489
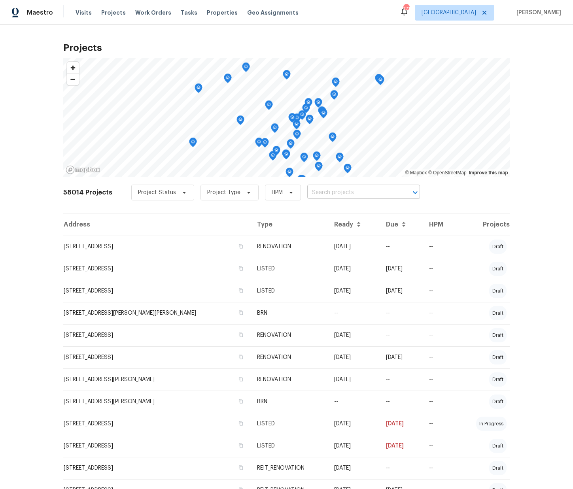
click at [318, 194] on input "text" at bounding box center [352, 193] width 91 height 12
drag, startPoint x: 318, startPoint y: 194, endPoint x: 314, endPoint y: 197, distance: 4.8
click at [318, 194] on input "text" at bounding box center [352, 193] width 91 height 12
paste input "2928 Wintercrest Way, Atlanta, GA 30360"
type input "2928 Wintercrest Way, Atlanta, GA 30360"
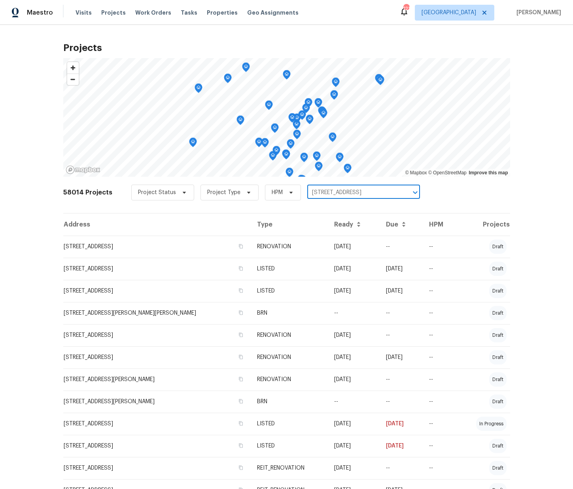
scroll to position [0, 19]
click at [322, 209] on li "2928 Wintercrest Way, Atlanta, GA 30360" at bounding box center [358, 210] width 115 height 13
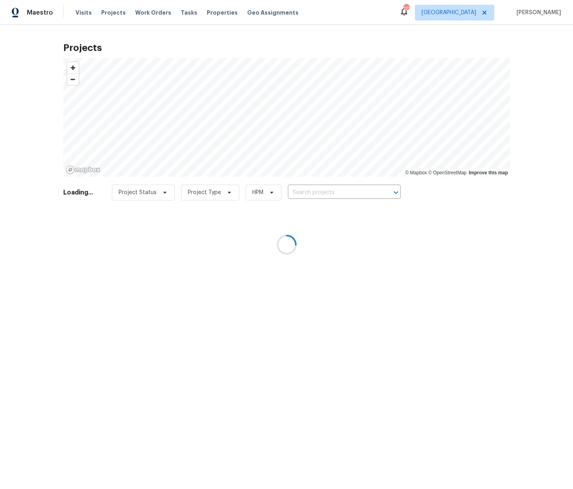
type input "2928 Wintercrest Way, Atlanta, GA 30360"
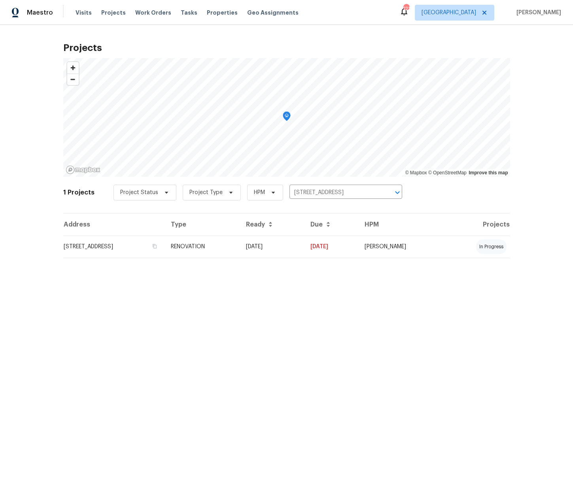
click at [165, 252] on td "2928 Wintercrest Way, Atlanta, GA 30360" at bounding box center [114, 247] width 102 height 22
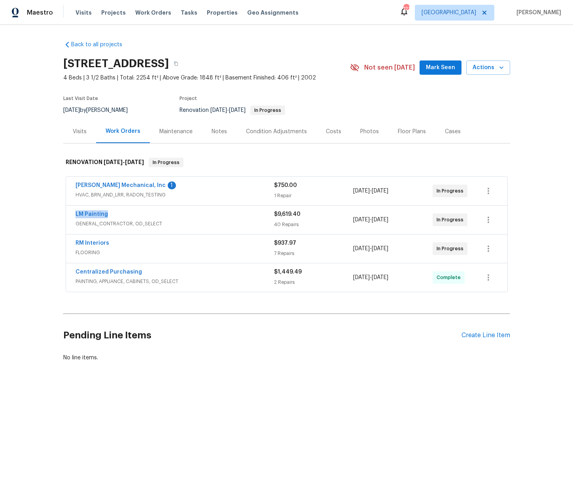
drag, startPoint x: 106, startPoint y: 216, endPoint x: 64, endPoint y: 218, distance: 41.6
click at [64, 218] on div "JH Martin Mechanical, Inc 1 HVAC, BRN_AND_LRR, RADON_TESTING $750.00 1 Repair 9…" at bounding box center [286, 234] width 447 height 119
copy link "LM Painting"
click at [489, 335] on div "Create Line Item" at bounding box center [486, 336] width 49 height 8
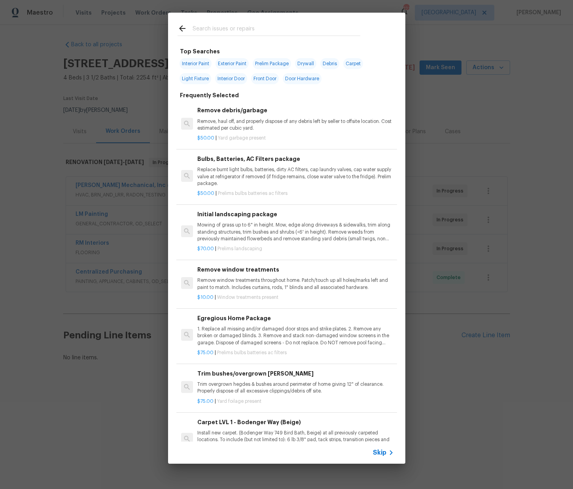
click at [235, 26] on input "text" at bounding box center [277, 30] width 168 height 12
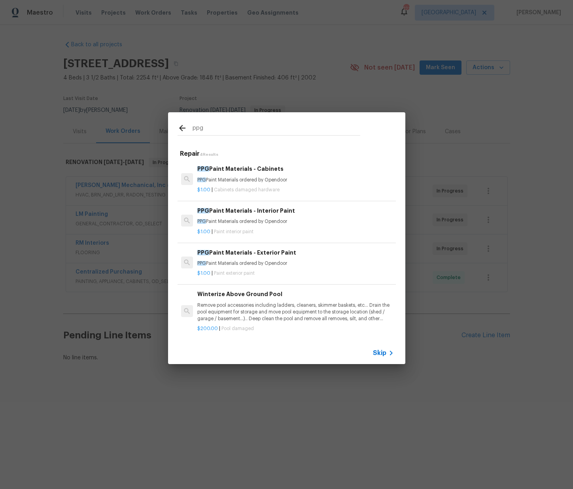
type input "ppg"
click at [244, 187] on span "Cabinets damaged hardware" at bounding box center [247, 189] width 66 height 5
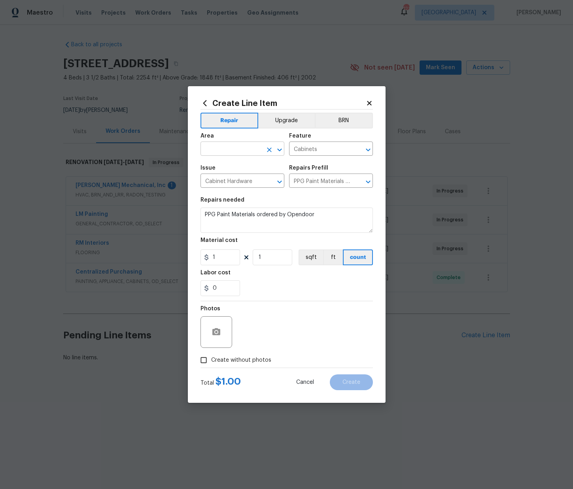
click at [231, 147] on input "text" at bounding box center [232, 150] width 62 height 12
click at [241, 162] on li "Kitchen" at bounding box center [243, 167] width 84 height 13
type input "Kitchen"
drag, startPoint x: 218, startPoint y: 257, endPoint x: 191, endPoint y: 256, distance: 27.3
click at [190, 256] on div "Create Line Item Repair Upgrade BRN Area Kitchen ​ Feature Cabinets ​ Issue Cab…" at bounding box center [287, 244] width 198 height 317
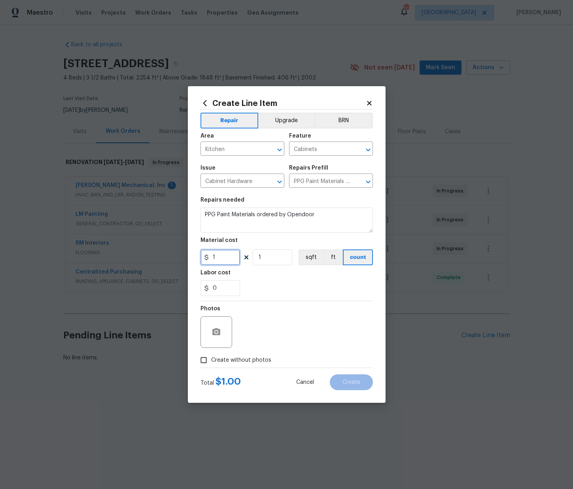
paste input "257.13"
type input "257.13"
click at [252, 360] on span "Create without photos" at bounding box center [241, 360] width 60 height 8
click at [211, 360] on input "Create without photos" at bounding box center [203, 360] width 15 height 15
checkbox input "true"
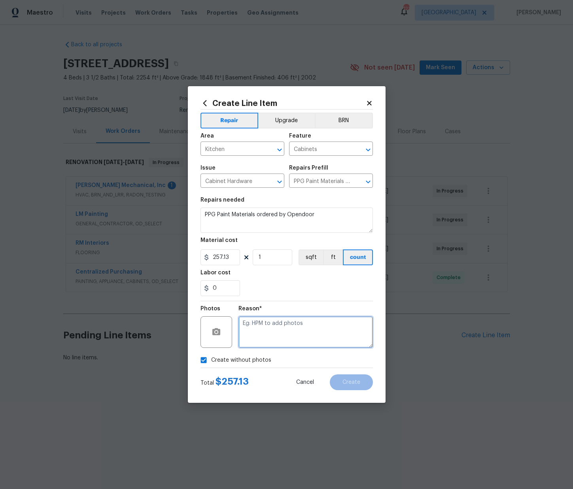
drag, startPoint x: 266, startPoint y: 333, endPoint x: 264, endPoint y: 327, distance: 6.8
click at [263, 331] on textarea at bounding box center [306, 332] width 134 height 32
type textarea "N/A"
click at [340, 381] on button "Create" at bounding box center [351, 383] width 43 height 16
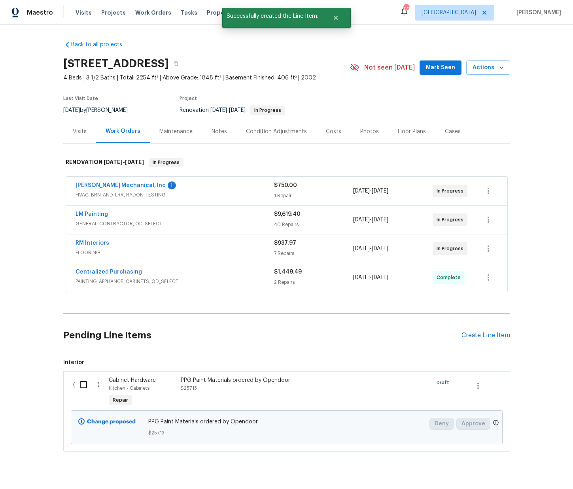
click at [80, 384] on input "checkbox" at bounding box center [86, 385] width 23 height 17
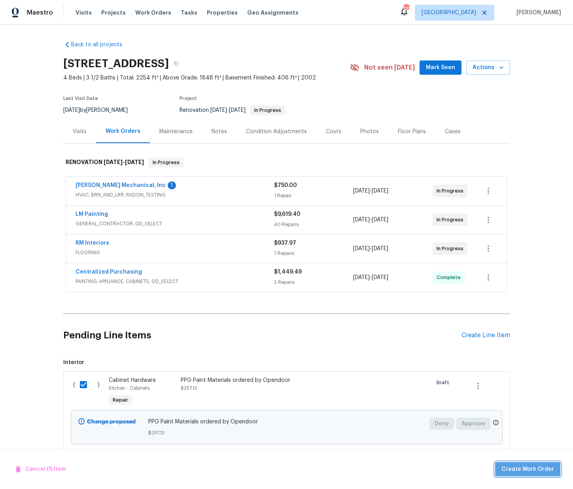
click at [558, 475] on button "Create Work Order" at bounding box center [527, 469] width 65 height 15
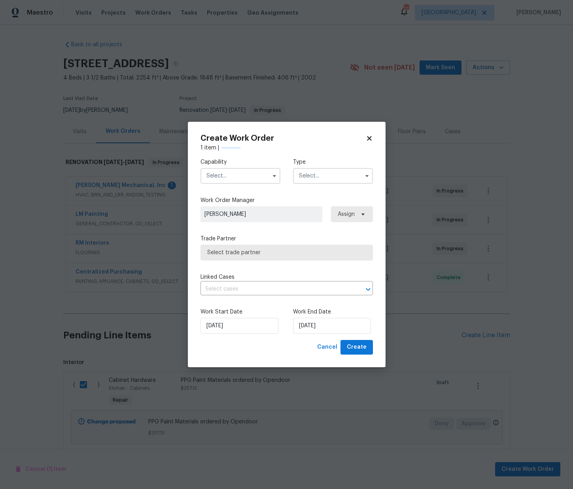
checkbox input "false"
click at [245, 183] on input "text" at bounding box center [241, 176] width 80 height 16
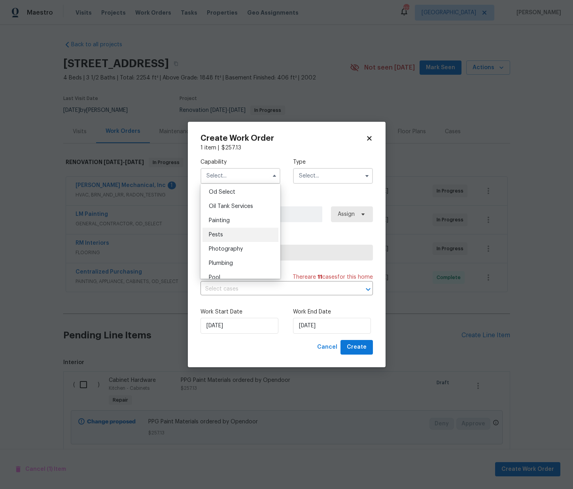
scroll to position [630, 0]
click at [242, 230] on div "Painting" at bounding box center [241, 227] width 76 height 14
type input "Painting"
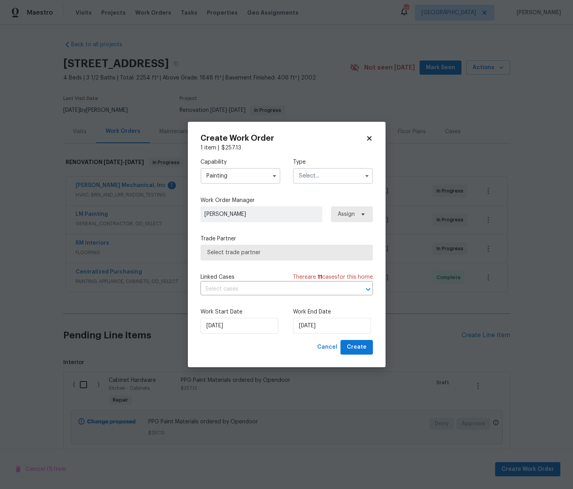
drag, startPoint x: 329, startPoint y: 172, endPoint x: 327, endPoint y: 181, distance: 9.3
click at [329, 172] on input "text" at bounding box center [333, 176] width 80 height 16
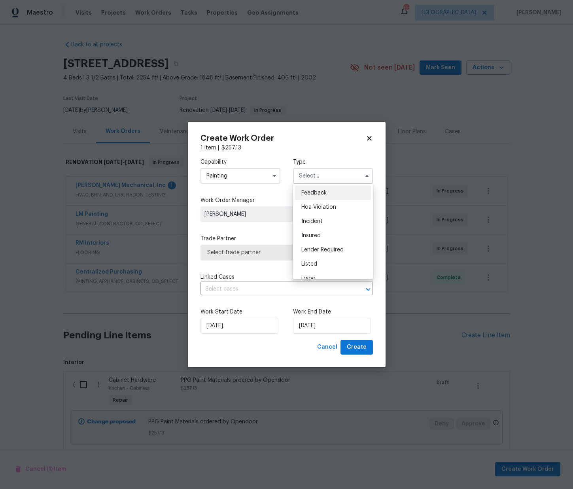
scroll to position [94, 0]
click at [321, 227] on span "Renovation" at bounding box center [315, 227] width 29 height 6
type input "Renovation"
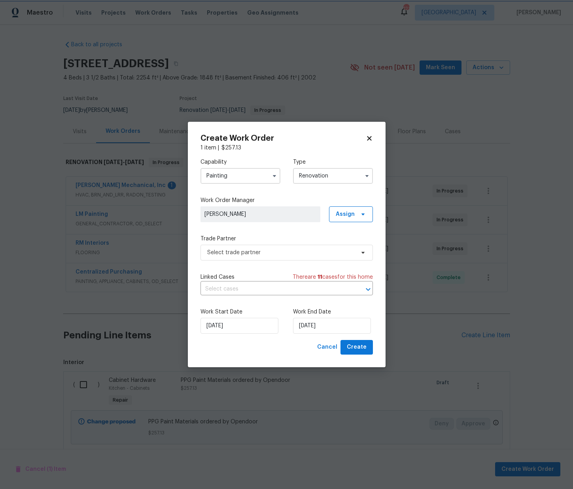
scroll to position [0, 0]
click at [348, 214] on span "Assign" at bounding box center [345, 214] width 19 height 8
click at [348, 247] on div "Assign to me" at bounding box center [352, 248] width 34 height 8
click at [286, 246] on span "Select trade partner" at bounding box center [287, 253] width 172 height 16
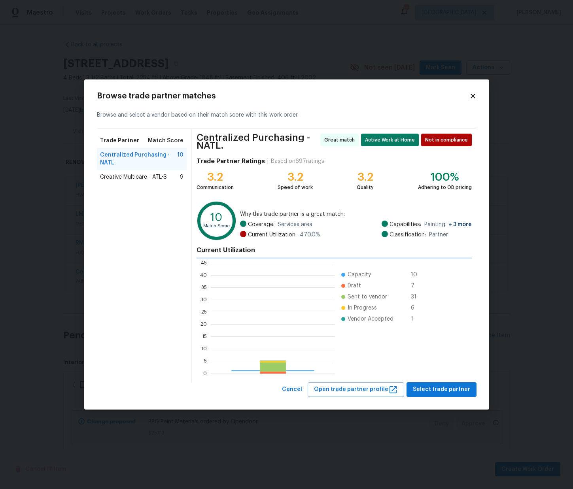
scroll to position [111, 124]
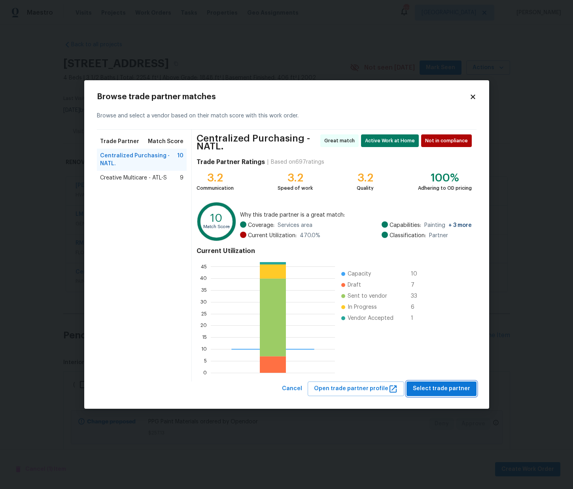
click at [437, 384] on span "Select trade partner" at bounding box center [441, 389] width 57 height 10
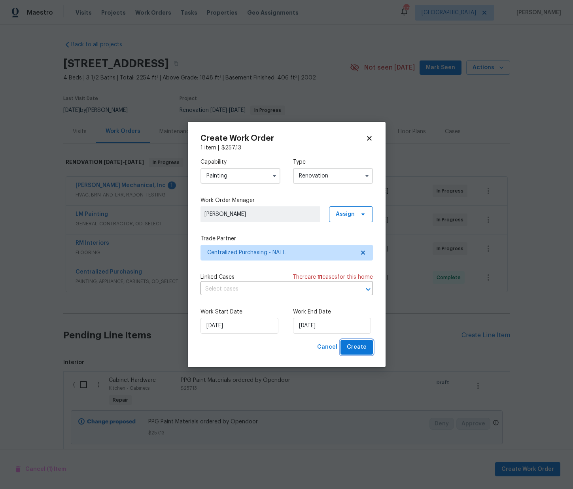
click at [359, 343] on span "Create" at bounding box center [357, 348] width 20 height 10
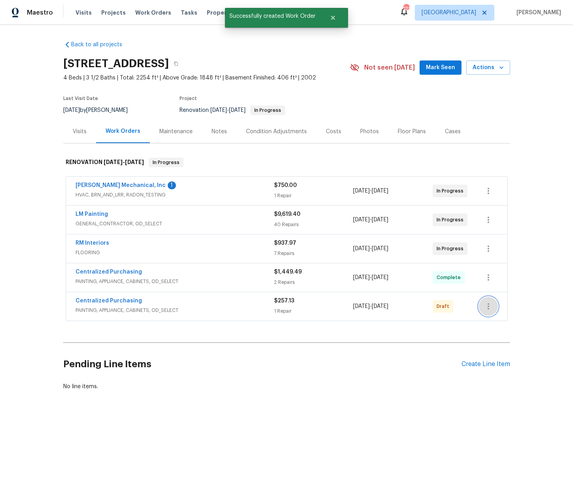
click at [492, 309] on icon "button" at bounding box center [488, 306] width 9 height 9
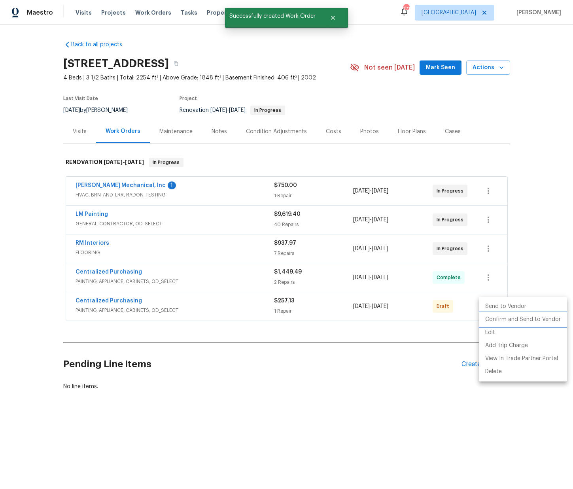
click at [496, 316] on li "Confirm and Send to Vendor" at bounding box center [523, 319] width 88 height 13
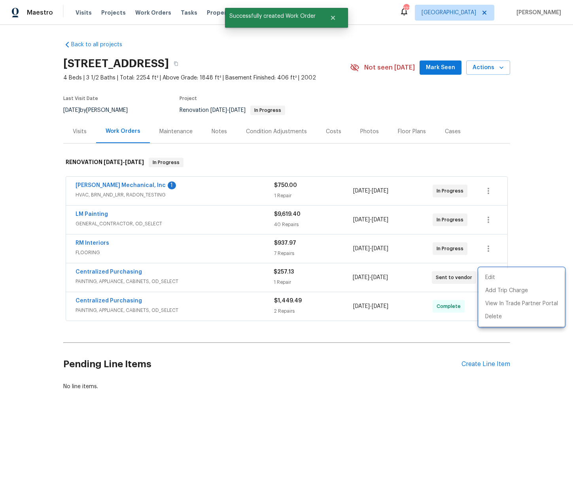
drag, startPoint x: 163, startPoint y: 286, endPoint x: 141, endPoint y: 280, distance: 22.5
click at [161, 286] on div at bounding box center [286, 244] width 573 height 489
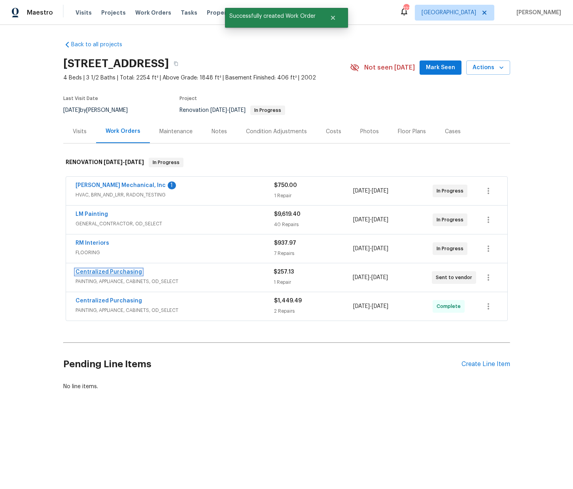
click at [118, 272] on link "Centralized Purchasing" at bounding box center [109, 272] width 66 height 6
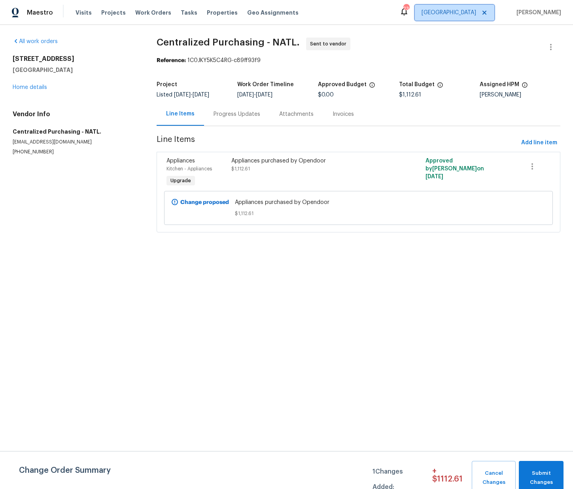
click at [477, 17] on span "[GEOGRAPHIC_DATA]" at bounding box center [455, 13] width 80 height 16
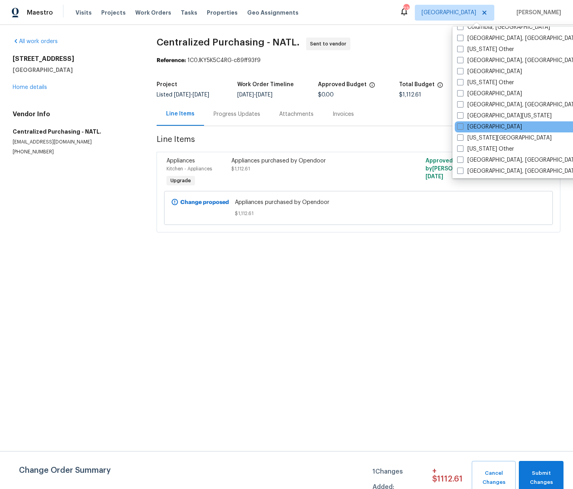
scroll to position [269, 0]
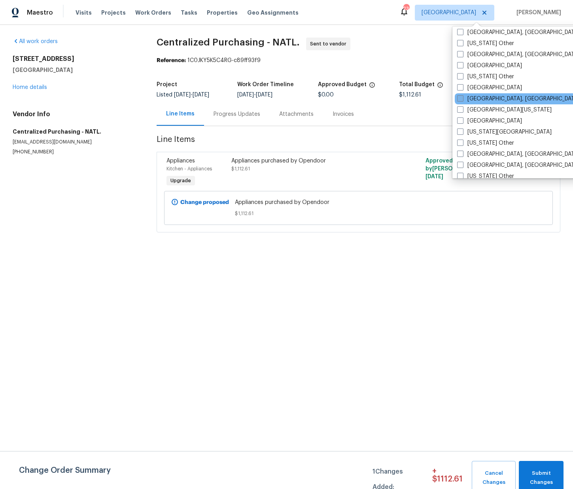
click at [472, 97] on label "[GEOGRAPHIC_DATA], [GEOGRAPHIC_DATA]" at bounding box center [518, 99] width 123 height 8
click at [462, 97] on input "[GEOGRAPHIC_DATA], [GEOGRAPHIC_DATA]" at bounding box center [459, 97] width 5 height 5
checkbox input "true"
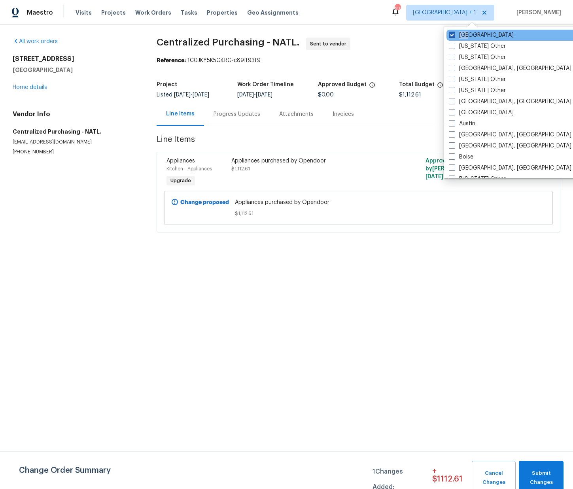
drag, startPoint x: 470, startPoint y: 36, endPoint x: 450, endPoint y: 36, distance: 19.8
click at [463, 36] on label "[GEOGRAPHIC_DATA]" at bounding box center [481, 35] width 65 height 8
click at [454, 36] on span at bounding box center [452, 35] width 6 height 6
click at [454, 36] on input "[GEOGRAPHIC_DATA]" at bounding box center [451, 33] width 5 height 5
checkbox input "false"
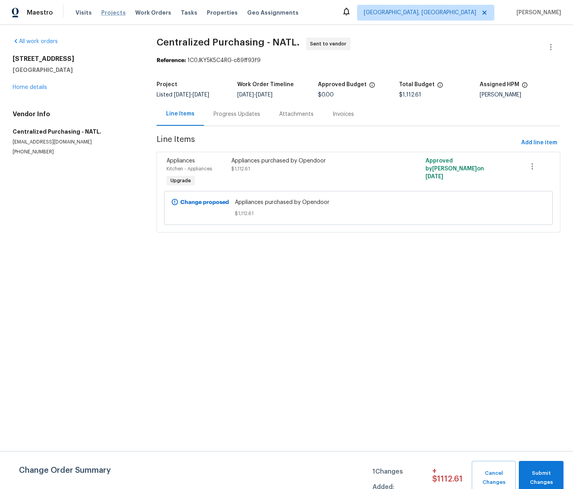
click at [110, 14] on span "Projects" at bounding box center [113, 13] width 25 height 8
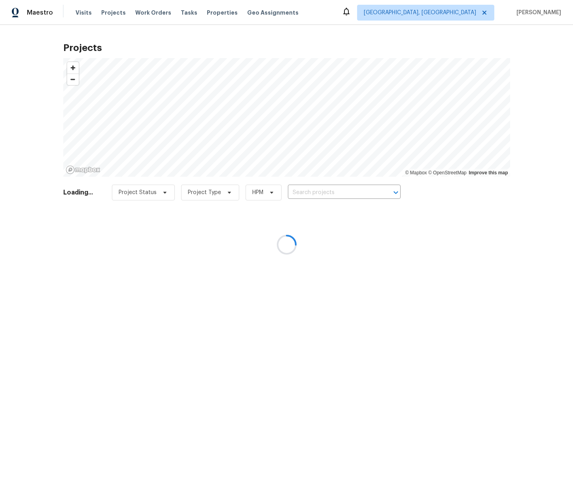
click at [319, 190] on div at bounding box center [286, 244] width 573 height 489
click at [319, 191] on div at bounding box center [286, 244] width 573 height 489
click at [318, 190] on div at bounding box center [286, 244] width 573 height 489
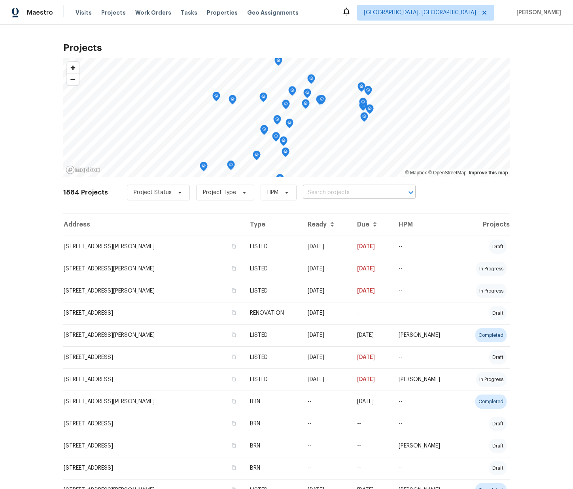
click at [317, 189] on input "text" at bounding box center [348, 193] width 91 height 12
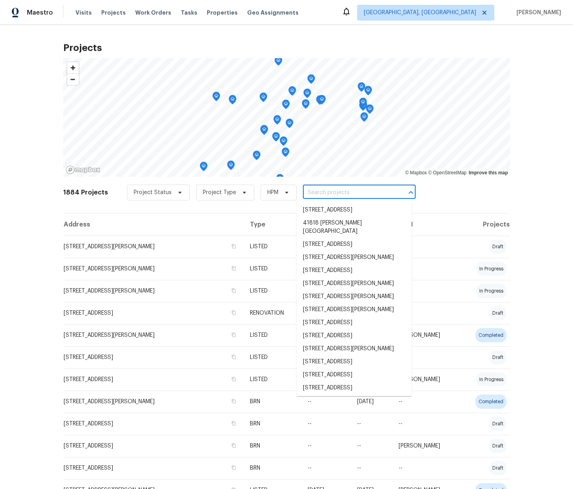
paste input "305 W Hudson Ave"
type input "305 W Hudson Ave"
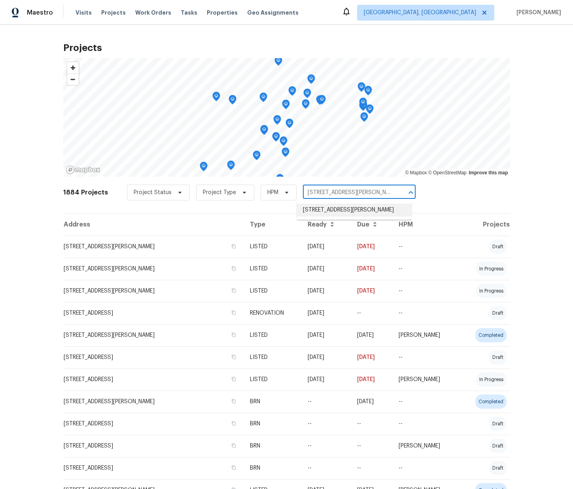
click at [316, 208] on li "305 W Hudson Ave, Madison Heights, MI 48071" at bounding box center [354, 210] width 115 height 13
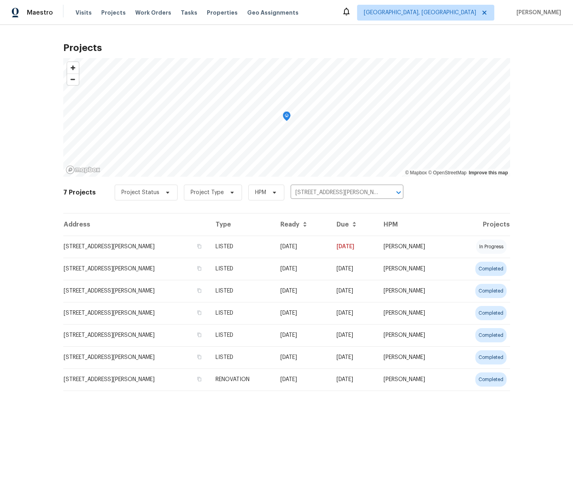
click at [169, 250] on td "305 W Hudson Ave, Madison Heights, MI 48071" at bounding box center [136, 247] width 146 height 22
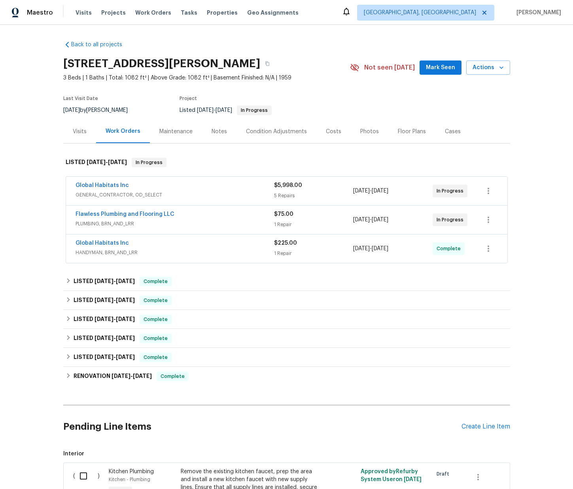
click at [260, 64] on h2 "305 W Hudson Ave, Madison Heights, MI 48071" at bounding box center [161, 64] width 197 height 8
click at [260, 63] on h2 "305 W Hudson Ave, Madison Heights, MI 48071" at bounding box center [161, 64] width 197 height 8
copy h2 "48071"
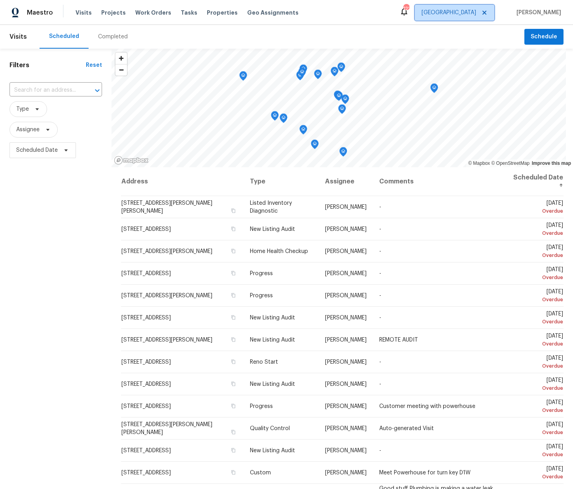
click at [475, 13] on span "[GEOGRAPHIC_DATA]" at bounding box center [449, 13] width 55 height 8
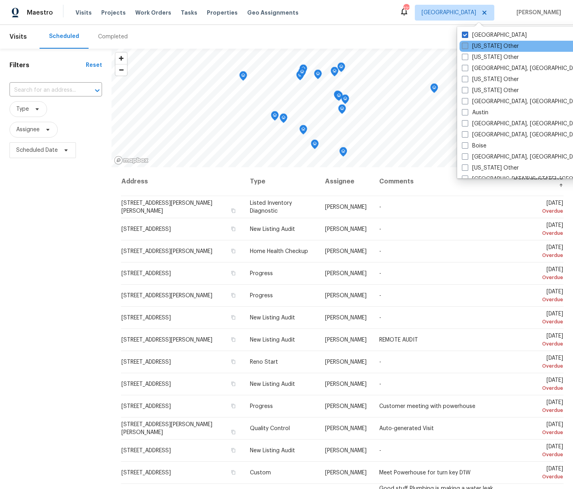
click at [473, 46] on label "[US_STATE] Other" at bounding box center [490, 46] width 57 height 8
click at [467, 46] on input "[US_STATE] Other" at bounding box center [464, 44] width 5 height 5
checkbox input "true"
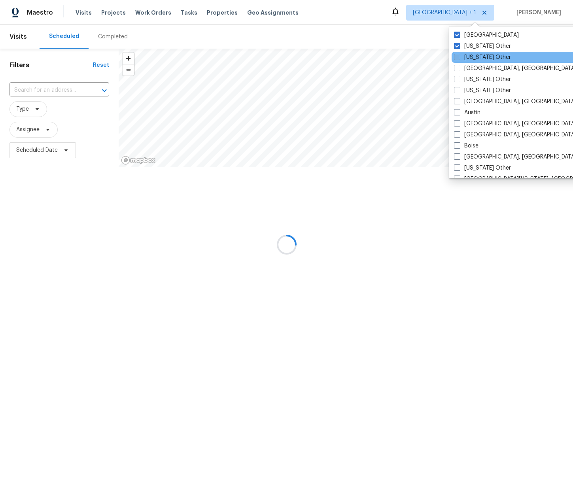
click at [477, 55] on label "[US_STATE] Other" at bounding box center [482, 57] width 57 height 8
click at [459, 55] on input "[US_STATE] Other" at bounding box center [456, 55] width 5 height 5
checkbox input "true"
click at [475, 71] on label "Albuquerque, NM" at bounding box center [514, 68] width 123 height 8
click at [458, 70] on input "Albuquerque, NM" at bounding box center [455, 66] width 5 height 5
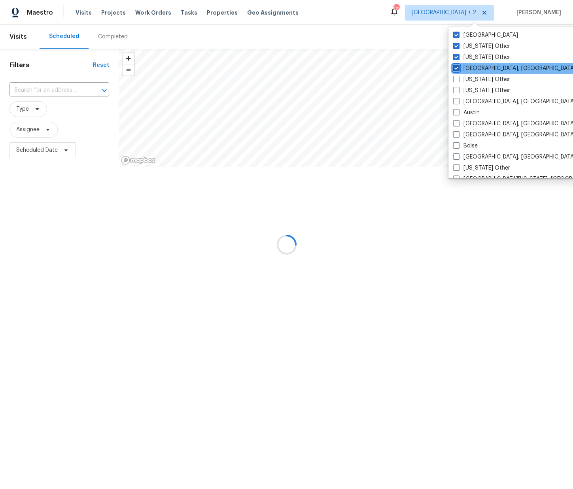
checkbox input "true"
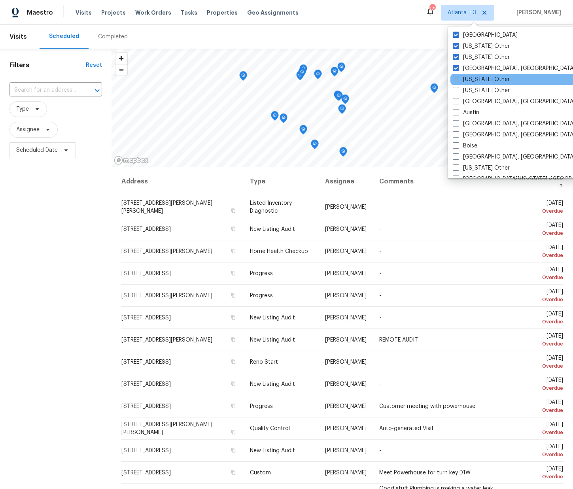
click at [471, 82] on label "Arizona Other" at bounding box center [481, 80] width 57 height 8
click at [458, 81] on input "Arizona Other" at bounding box center [455, 78] width 5 height 5
checkbox input "true"
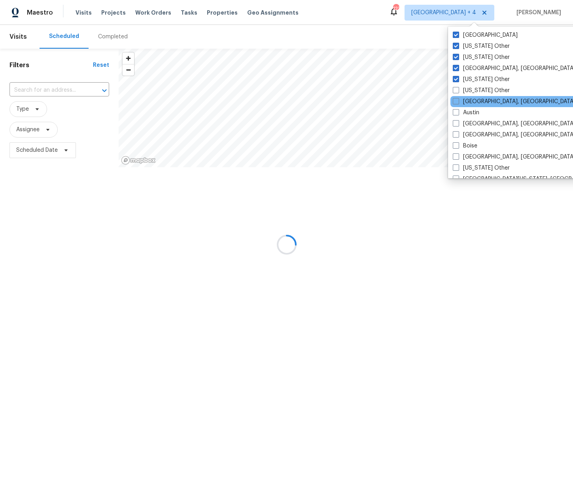
drag, startPoint x: 472, startPoint y: 91, endPoint x: 474, endPoint y: 96, distance: 5.0
click at [472, 91] on label "Arkansas Other" at bounding box center [481, 91] width 57 height 8
click at [458, 91] on input "Arkansas Other" at bounding box center [455, 89] width 5 height 5
checkbox input "true"
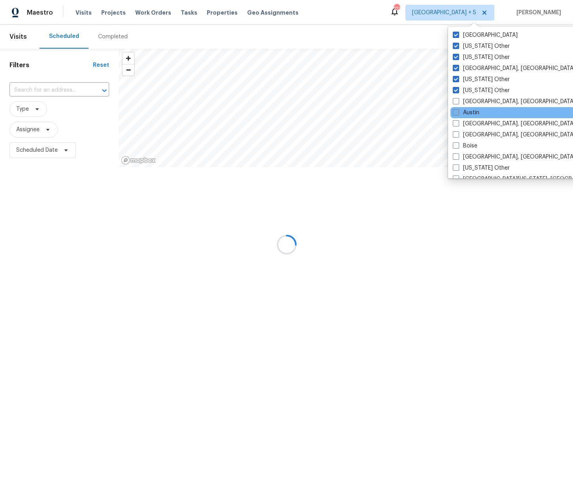
drag, startPoint x: 473, startPoint y: 99, endPoint x: 475, endPoint y: 110, distance: 11.2
click at [474, 99] on label "Asheville, NC" at bounding box center [514, 102] width 123 height 8
click at [458, 99] on input "Asheville, NC" at bounding box center [455, 100] width 5 height 5
checkbox input "true"
drag, startPoint x: 474, startPoint y: 116, endPoint x: 473, endPoint y: 120, distance: 4.0
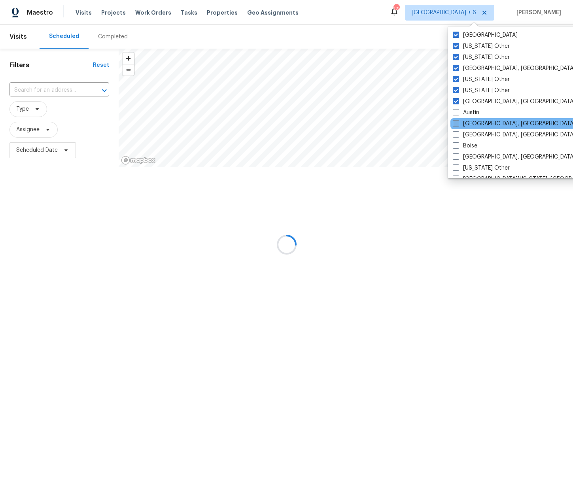
click at [474, 116] on label "Austin" at bounding box center [466, 113] width 27 height 8
click at [458, 114] on input "Austin" at bounding box center [455, 111] width 5 height 5
checkbox input "true"
drag, startPoint x: 473, startPoint y: 123, endPoint x: 478, endPoint y: 131, distance: 9.4
click at [474, 123] on label "Baltimore, MD" at bounding box center [514, 124] width 123 height 8
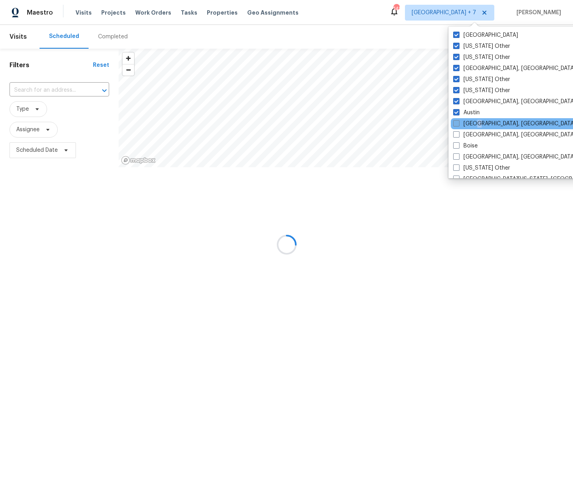
click at [476, 126] on label "Baltimore, MD" at bounding box center [514, 124] width 123 height 8
click at [458, 125] on input "Baltimore, MD" at bounding box center [455, 122] width 5 height 5
checkbox input "true"
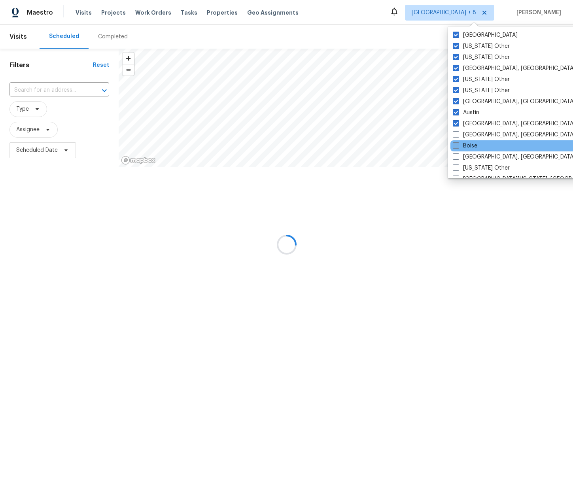
drag, startPoint x: 474, startPoint y: 136, endPoint x: 467, endPoint y: 147, distance: 12.8
click at [474, 136] on label "Birmingham, AL" at bounding box center [514, 135] width 123 height 8
click at [458, 136] on input "Birmingham, AL" at bounding box center [455, 133] width 5 height 5
checkbox input "true"
click at [464, 153] on label "Boston, MA" at bounding box center [514, 157] width 123 height 8
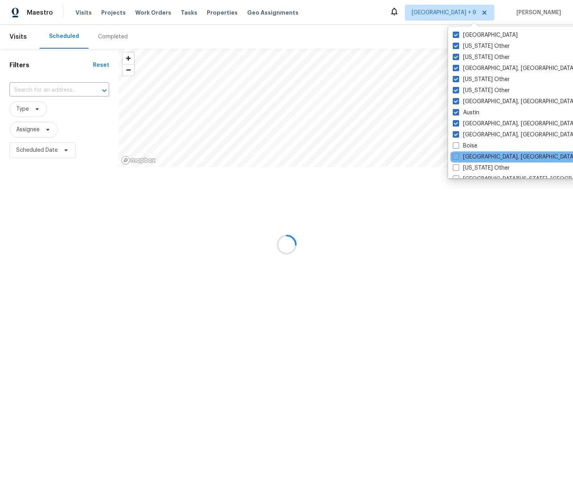
click at [458, 153] on input "Boston, MA" at bounding box center [455, 155] width 5 height 5
checkbox input "true"
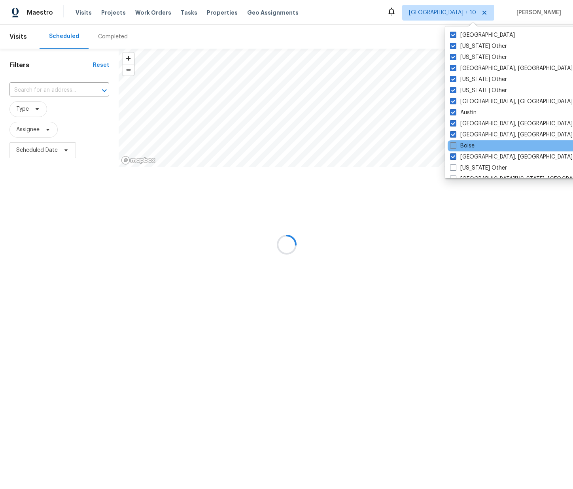
click at [468, 145] on label "Boise" at bounding box center [462, 146] width 25 height 8
click at [455, 145] on input "Boise" at bounding box center [452, 144] width 5 height 5
checkbox input "true"
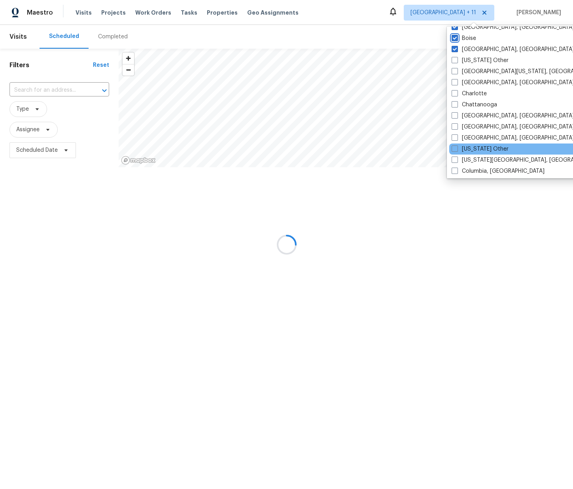
scroll to position [118, 0]
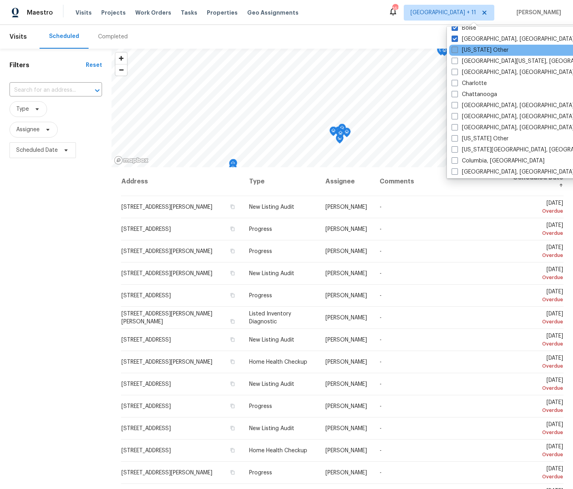
click at [483, 48] on label "California Other" at bounding box center [480, 50] width 57 height 8
click at [457, 48] on input "California Other" at bounding box center [454, 48] width 5 height 5
checkbox input "true"
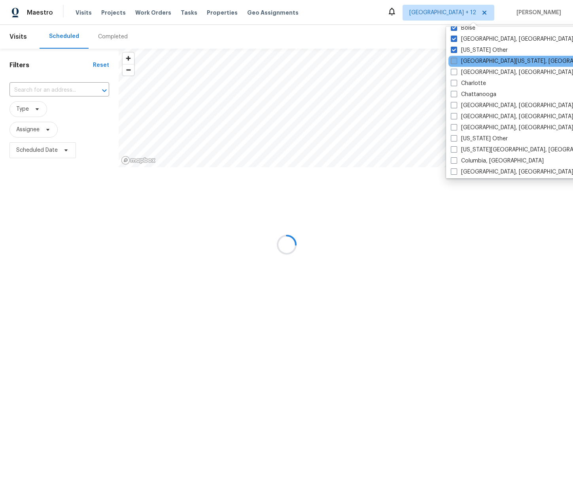
click at [482, 62] on label "Central California, CA" at bounding box center [527, 61] width 152 height 8
click at [456, 62] on input "Central California, CA" at bounding box center [453, 59] width 5 height 5
checkbox input "true"
click at [478, 73] on label "Charleston, SC" at bounding box center [512, 72] width 123 height 8
click at [456, 73] on input "Charleston, SC" at bounding box center [453, 70] width 5 height 5
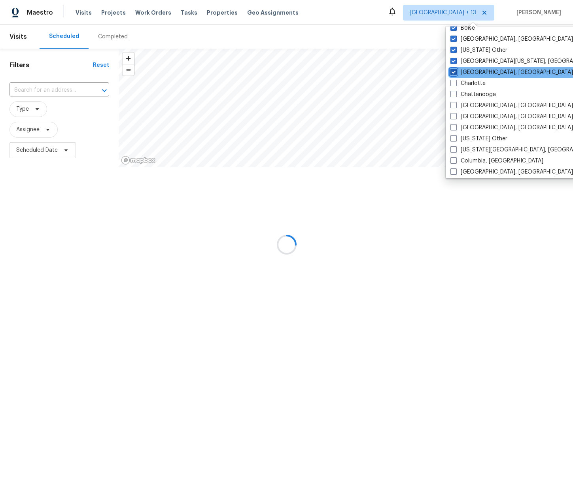
checkbox input "true"
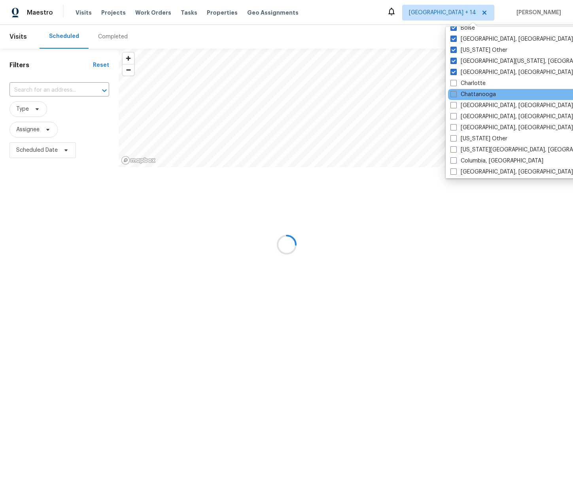
drag, startPoint x: 475, startPoint y: 81, endPoint x: 477, endPoint y: 91, distance: 10.1
click at [475, 81] on label "Charlotte" at bounding box center [468, 84] width 35 height 8
click at [456, 81] on input "Charlotte" at bounding box center [453, 82] width 5 height 5
checkbox input "true"
click at [479, 97] on label "Chattanooga" at bounding box center [473, 95] width 45 height 8
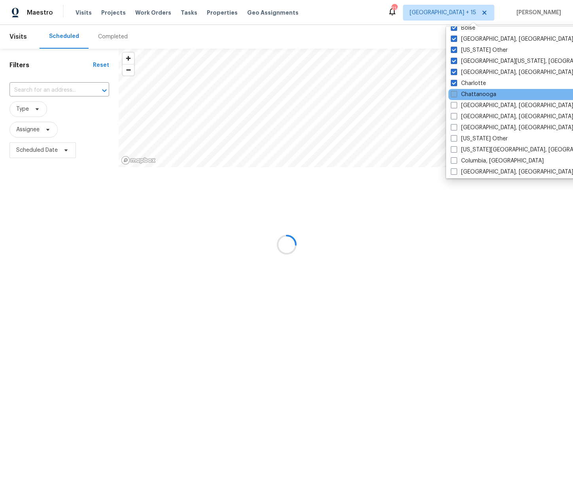
click at [456, 96] on input "Chattanooga" at bounding box center [453, 93] width 5 height 5
checkbox input "true"
click at [475, 109] on label "Chicago, IL" at bounding box center [512, 106] width 123 height 8
click at [456, 107] on input "Chicago, IL" at bounding box center [453, 104] width 5 height 5
checkbox input "true"
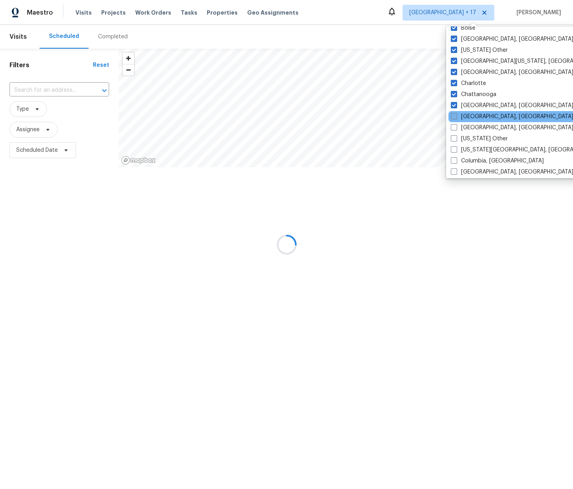
click at [478, 115] on label "Cincinnati, OH" at bounding box center [512, 117] width 123 height 8
click at [456, 115] on input "Cincinnati, OH" at bounding box center [453, 115] width 5 height 5
checkbox input "true"
click at [477, 127] on label "Cleveland, OH" at bounding box center [512, 128] width 123 height 8
click at [456, 127] on input "Cleveland, OH" at bounding box center [453, 126] width 5 height 5
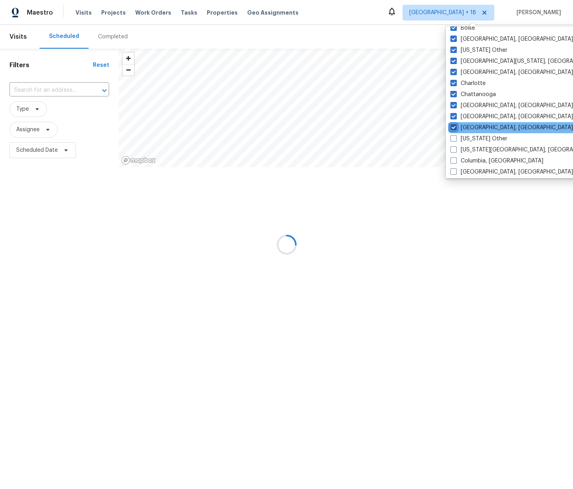
checkbox input "true"
click at [475, 138] on label "Colorado Other" at bounding box center [479, 139] width 57 height 8
click at [456, 138] on input "Colorado Other" at bounding box center [453, 137] width 5 height 5
checkbox input "true"
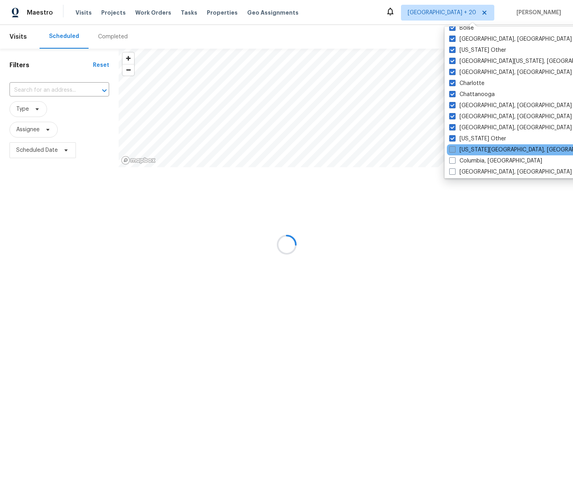
click at [475, 148] on label "Colorado Springs, CO" at bounding box center [525, 150] width 152 height 8
click at [454, 148] on input "Colorado Springs, CO" at bounding box center [451, 148] width 5 height 5
checkbox input "true"
drag, startPoint x: 472, startPoint y: 157, endPoint x: 475, endPoint y: 154, distance: 4.5
click at [473, 157] on label "Columbia, SC" at bounding box center [497, 161] width 93 height 8
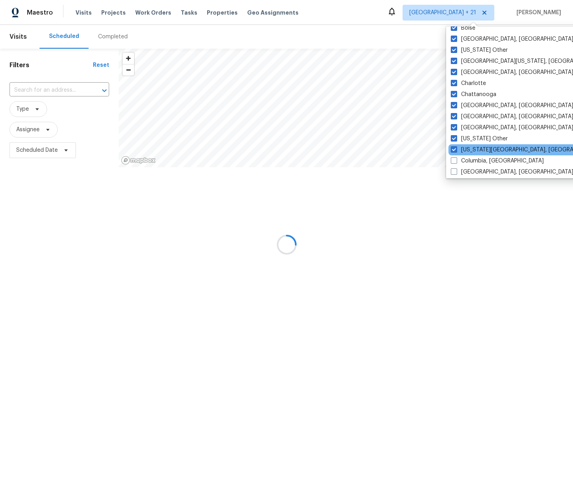
click at [456, 157] on input "Columbia, SC" at bounding box center [453, 159] width 5 height 5
checkbox input "true"
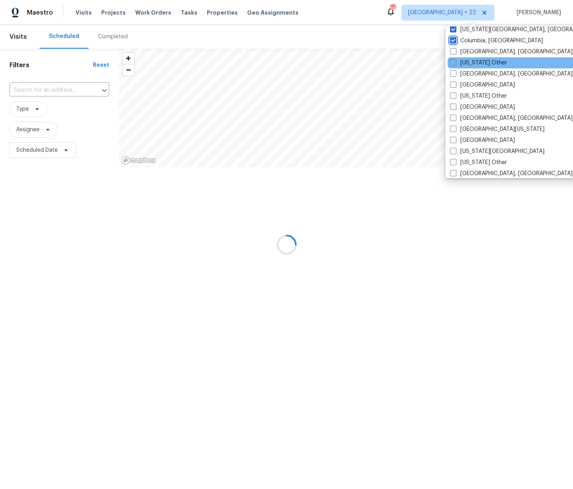
scroll to position [240, 0]
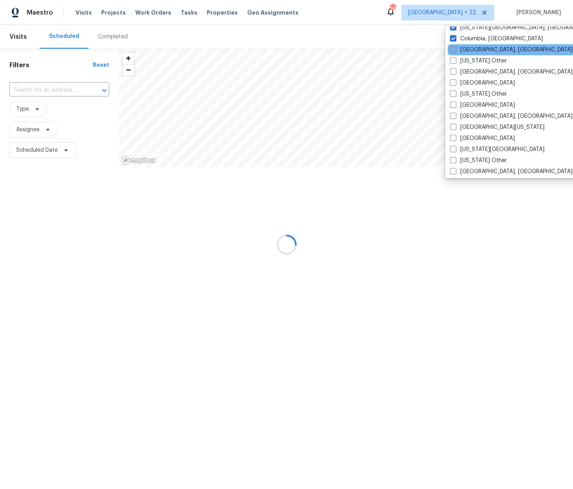
click at [473, 49] on label "Columbus, OH" at bounding box center [511, 50] width 123 height 8
click at [455, 49] on input "Columbus, OH" at bounding box center [452, 48] width 5 height 5
checkbox input "true"
click at [475, 62] on label "Connecticut Other" at bounding box center [478, 61] width 57 height 8
click at [455, 62] on input "Connecticut Other" at bounding box center [452, 59] width 5 height 5
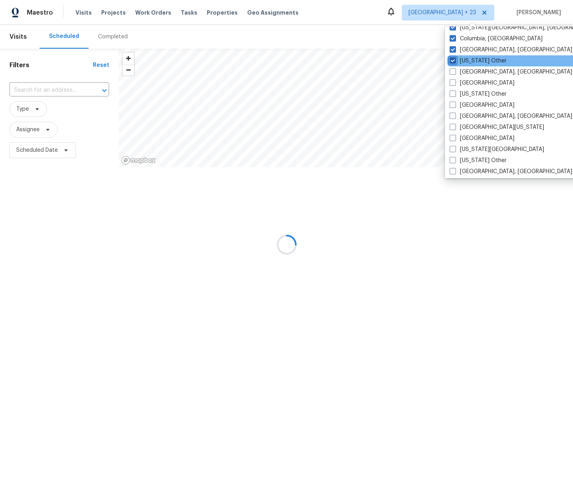
checkbox input "true"
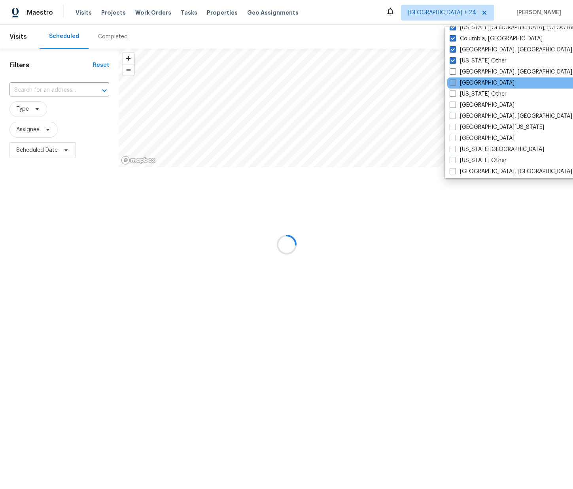
drag, startPoint x: 473, startPoint y: 72, endPoint x: 468, endPoint y: 79, distance: 8.3
click at [473, 72] on label "Corpus Christi, TX" at bounding box center [511, 72] width 123 height 8
click at [455, 72] on input "Corpus Christi, TX" at bounding box center [452, 70] width 5 height 5
checkbox input "true"
click at [466, 83] on label "Dallas" at bounding box center [482, 83] width 65 height 8
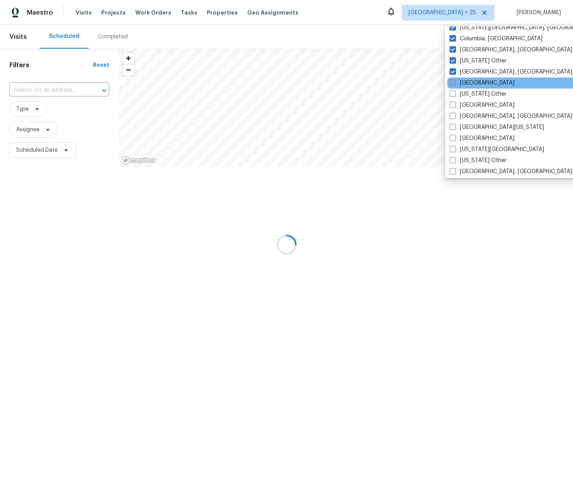
click at [455, 83] on input "Dallas" at bounding box center [452, 81] width 5 height 5
checkbox input "true"
click at [466, 91] on label "Delaware Other" at bounding box center [478, 94] width 57 height 8
click at [455, 91] on input "Delaware Other" at bounding box center [452, 92] width 5 height 5
checkbox input "true"
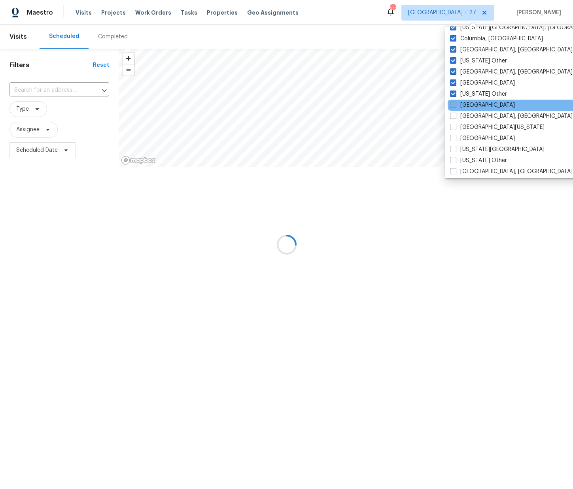
click at [466, 102] on label "Denver" at bounding box center [482, 105] width 65 height 8
click at [455, 102] on input "Denver" at bounding box center [452, 103] width 5 height 5
checkbox input "true"
drag, startPoint x: 467, startPoint y: 115, endPoint x: 469, endPoint y: 119, distance: 4.3
click at [468, 115] on label "Detroit, MI" at bounding box center [511, 116] width 123 height 8
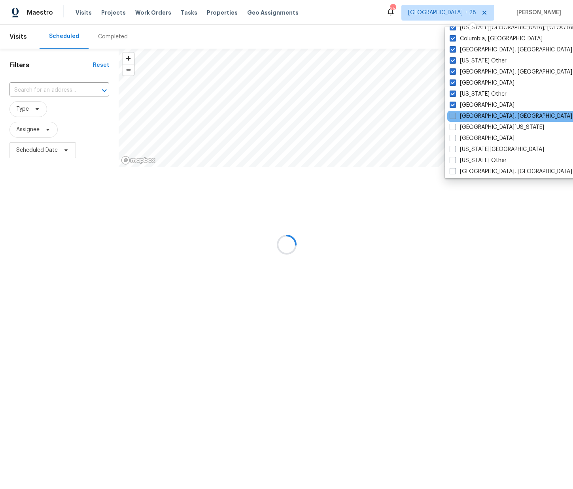
click at [455, 115] on input "Detroit, MI" at bounding box center [452, 114] width 5 height 5
checkbox input "true"
click at [470, 127] on label "East Texas" at bounding box center [497, 127] width 95 height 8
click at [455, 127] on input "East Texas" at bounding box center [452, 125] width 5 height 5
checkbox input "true"
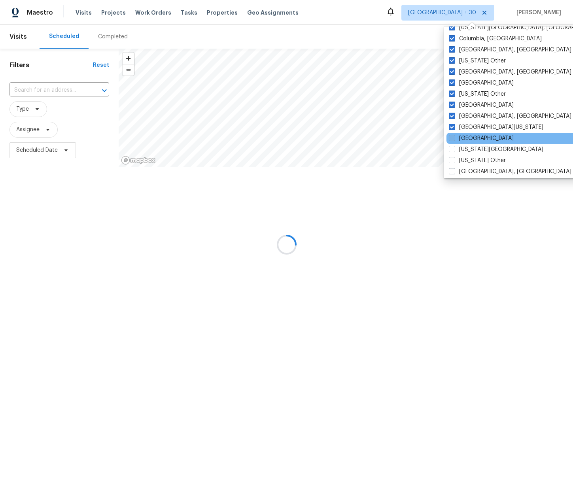
click at [468, 137] on label "El Paso" at bounding box center [481, 138] width 65 height 8
click at [454, 137] on input "El Paso" at bounding box center [451, 136] width 5 height 5
checkbox input "true"
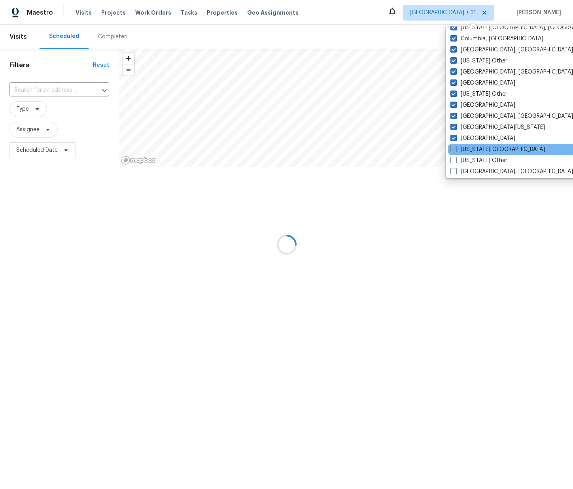
click at [475, 149] on label "Florida Panhandle" at bounding box center [498, 150] width 95 height 8
click at [456, 149] on input "Florida Panhandle" at bounding box center [453, 148] width 5 height 5
checkbox input "true"
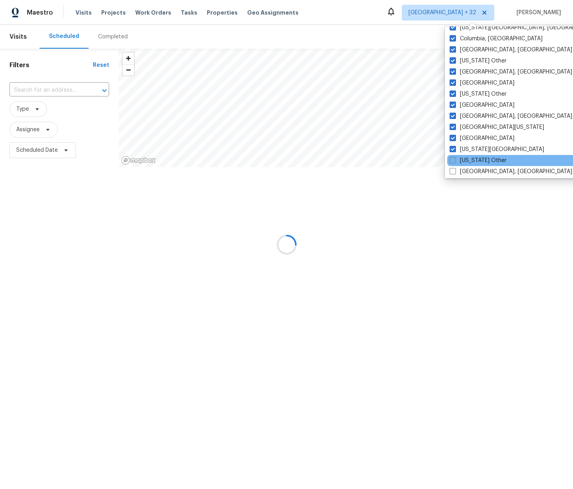
click at [473, 159] on label "Georgia Other" at bounding box center [478, 161] width 57 height 8
click at [455, 159] on input "Georgia Other" at bounding box center [452, 159] width 5 height 5
checkbox input "true"
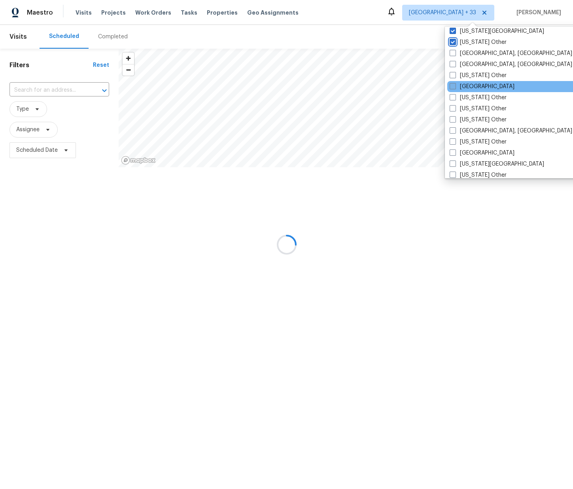
scroll to position [359, 0]
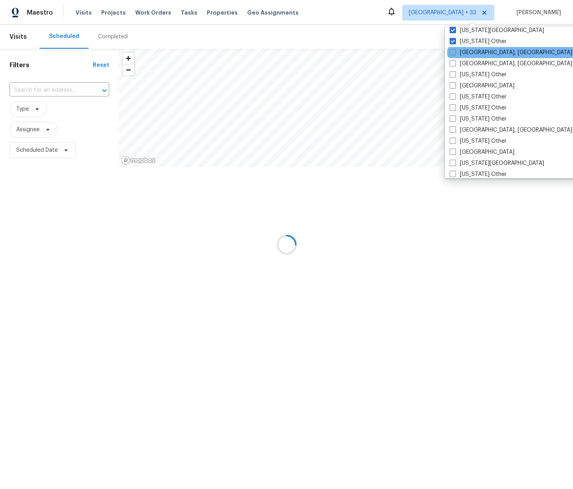
click at [487, 51] on label "Greensboro, NC" at bounding box center [511, 53] width 123 height 8
click at [455, 51] on input "Greensboro, NC" at bounding box center [452, 51] width 5 height 5
checkbox input "true"
click at [479, 62] on label "Greenville, SC" at bounding box center [510, 64] width 123 height 8
click at [454, 62] on input "Greenville, SC" at bounding box center [451, 62] width 5 height 5
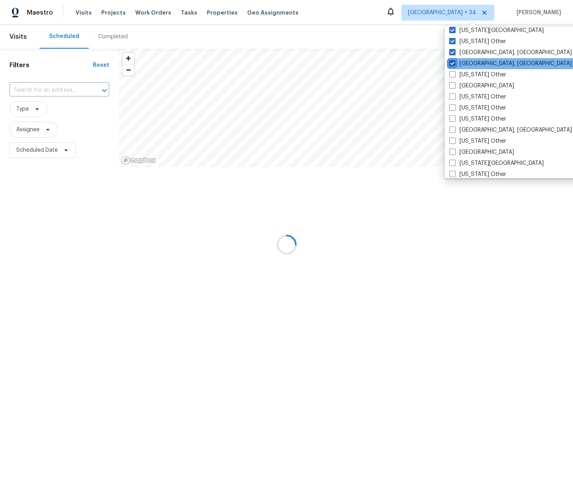
checkbox input "true"
click at [467, 78] on label "Hawaii Other" at bounding box center [478, 75] width 57 height 8
click at [455, 76] on input "Hawaii Other" at bounding box center [452, 73] width 5 height 5
checkbox input "true"
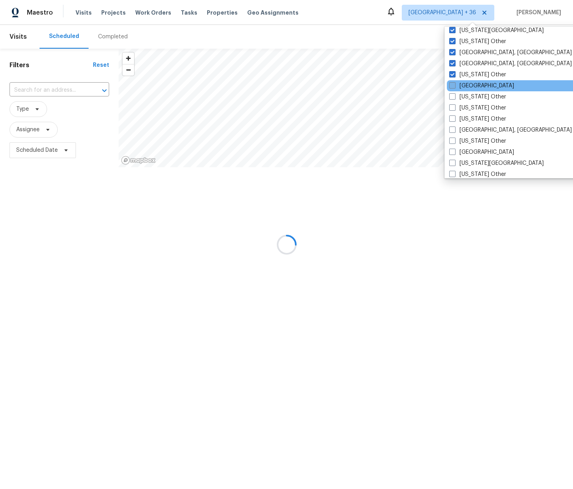
click at [466, 87] on label "Houston" at bounding box center [481, 86] width 65 height 8
click at [454, 87] on input "Houston" at bounding box center [451, 84] width 5 height 5
checkbox input "true"
click at [468, 95] on label "Idaho Other" at bounding box center [478, 97] width 57 height 8
click at [455, 95] on input "Idaho Other" at bounding box center [452, 95] width 5 height 5
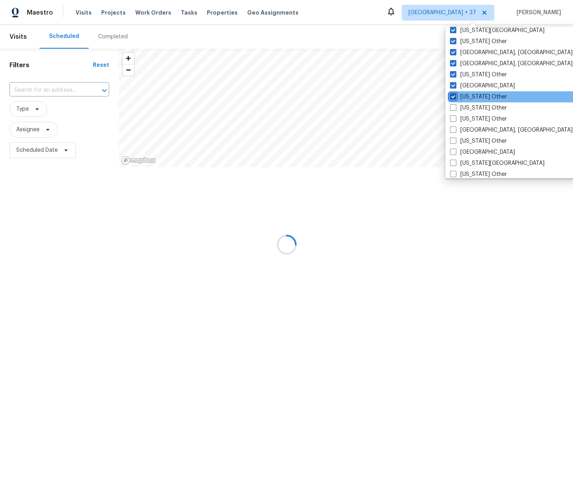
checkbox input "true"
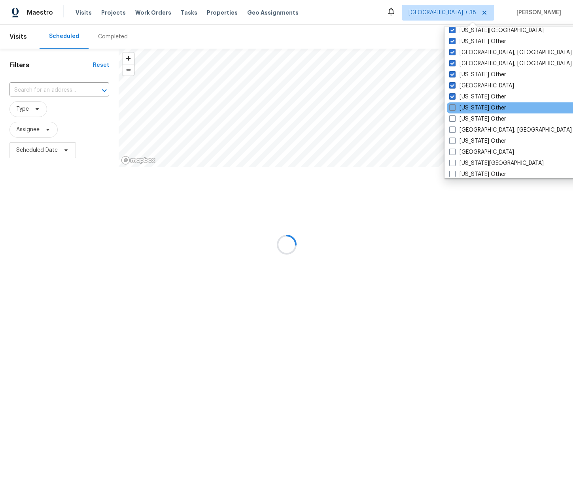
click at [469, 108] on label "Illinois Other" at bounding box center [477, 108] width 57 height 8
click at [454, 108] on input "Illinois Other" at bounding box center [451, 106] width 5 height 5
checkbox input "true"
click at [470, 119] on label "Indiana Other" at bounding box center [477, 119] width 57 height 8
click at [454, 119] on input "Indiana Other" at bounding box center [451, 117] width 5 height 5
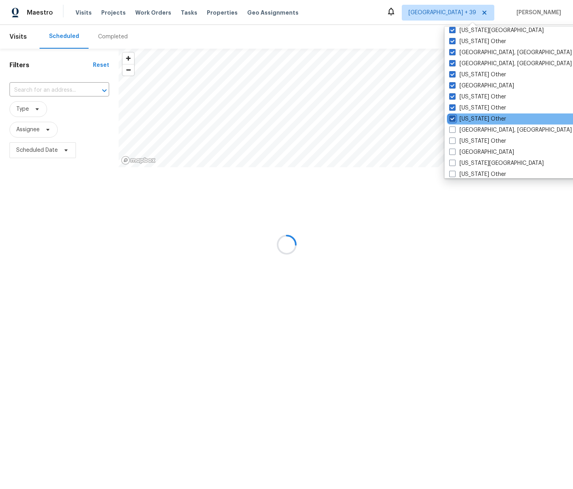
checkbox input "true"
click at [473, 130] on label "Indianapolis, IN" at bounding box center [510, 130] width 123 height 8
click at [454, 130] on input "Indianapolis, IN" at bounding box center [451, 128] width 5 height 5
checkbox input "true"
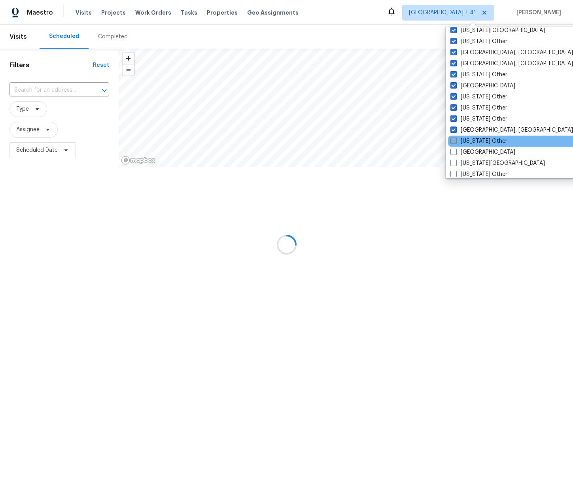
click at [472, 141] on label "Iowa Other" at bounding box center [479, 141] width 57 height 8
click at [456, 141] on input "Iowa Other" at bounding box center [453, 139] width 5 height 5
checkbox input "true"
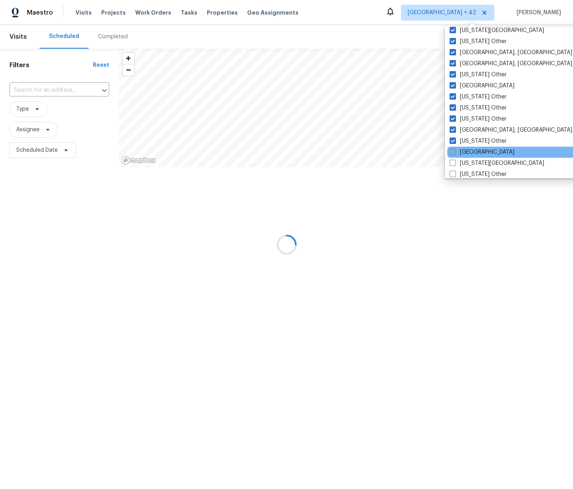
click at [471, 150] on label "Jacksonville" at bounding box center [482, 152] width 65 height 8
click at [455, 150] on input "Jacksonville" at bounding box center [452, 150] width 5 height 5
checkbox input "true"
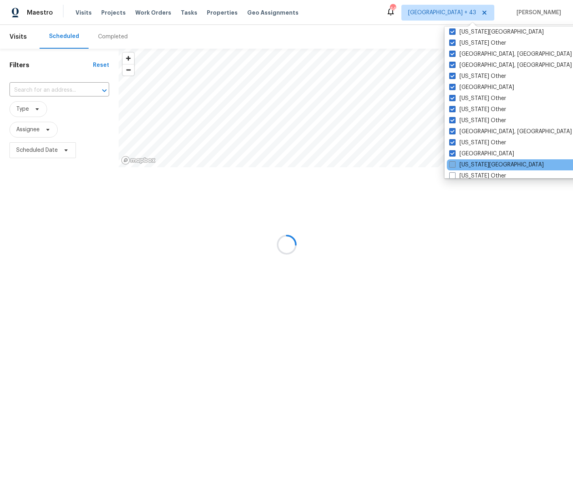
click at [471, 165] on label "Kansas City" at bounding box center [496, 165] width 95 height 8
click at [454, 165] on input "Kansas City" at bounding box center [451, 163] width 5 height 5
checkbox input "true"
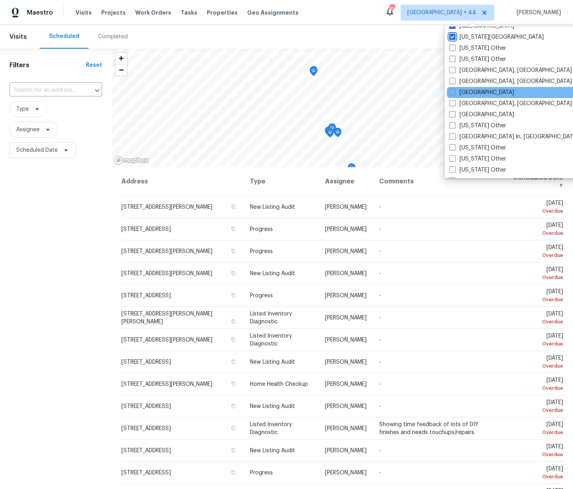
scroll to position [483, 0]
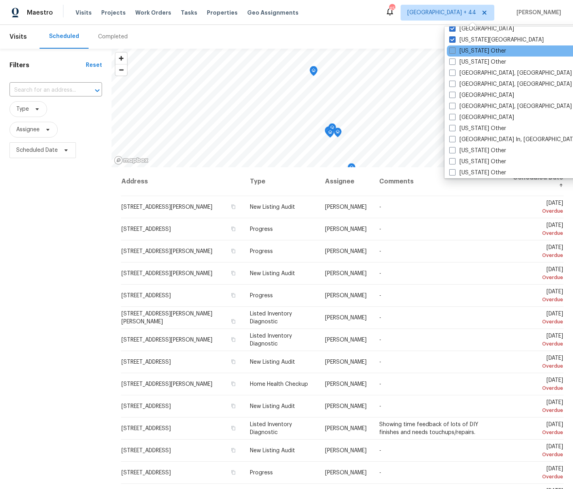
click at [471, 52] on label "Kansas Other" at bounding box center [477, 51] width 57 height 8
click at [454, 52] on input "Kansas Other" at bounding box center [451, 49] width 5 height 5
checkbox input "true"
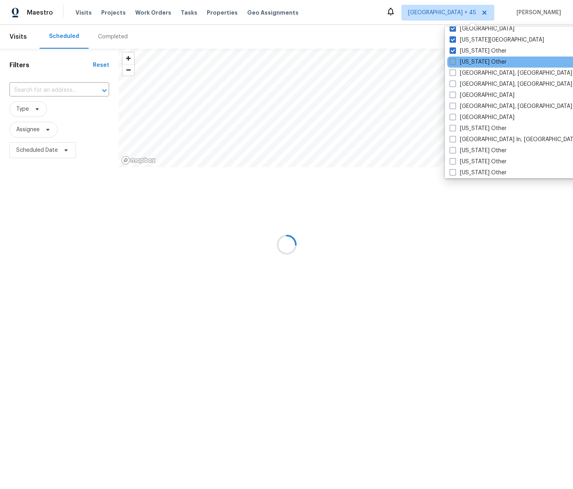
click at [472, 65] on label "Kentucky Other" at bounding box center [478, 62] width 57 height 8
click at [455, 63] on input "Kentucky Other" at bounding box center [452, 60] width 5 height 5
checkbox input "true"
click at [471, 72] on label "Killeen, TX" at bounding box center [510, 73] width 123 height 8
click at [454, 72] on input "Killeen, TX" at bounding box center [451, 71] width 5 height 5
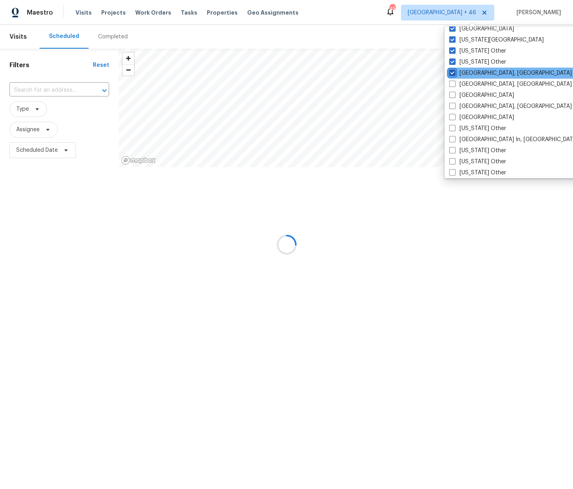
checkbox input "true"
click at [469, 87] on label "Knoxville, TN" at bounding box center [511, 84] width 123 height 8
click at [455, 85] on input "Knoxville, TN" at bounding box center [452, 82] width 5 height 5
checkbox input "true"
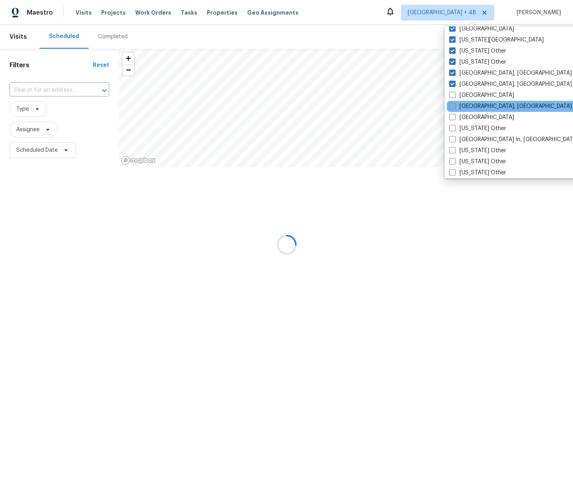
click at [468, 98] on label "Las Vegas" at bounding box center [481, 95] width 65 height 8
click at [454, 97] on input "Las Vegas" at bounding box center [451, 93] width 5 height 5
checkbox input "true"
click at [466, 110] on label "Little Rock, AR" at bounding box center [510, 106] width 123 height 8
click at [454, 108] on input "Little Rock, AR" at bounding box center [451, 104] width 5 height 5
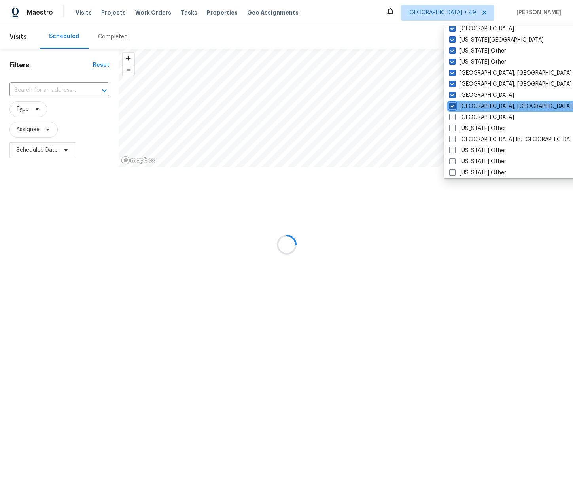
checkbox input "true"
drag, startPoint x: 464, startPoint y: 118, endPoint x: 464, endPoint y: 123, distance: 4.4
click at [464, 119] on label "Los Angeles" at bounding box center [481, 118] width 65 height 8
click at [454, 119] on input "Los Angeles" at bounding box center [451, 116] width 5 height 5
checkbox input "true"
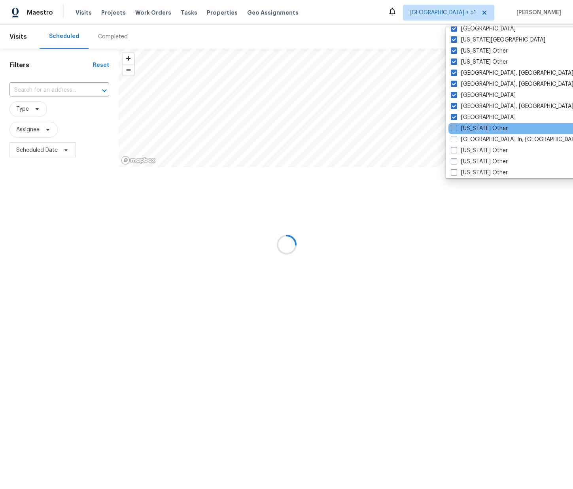
click at [464, 127] on label "Louisiana Other" at bounding box center [479, 129] width 57 height 8
click at [456, 127] on input "Louisiana Other" at bounding box center [453, 127] width 5 height 5
checkbox input "true"
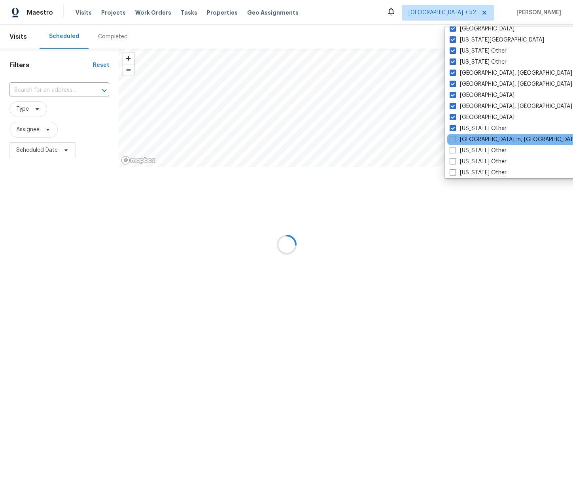
click at [466, 138] on label "Louisville In, KY" at bounding box center [514, 140] width 129 height 8
click at [455, 138] on input "Louisville In, KY" at bounding box center [452, 138] width 5 height 5
checkbox input "true"
click at [470, 148] on label "Maine Other" at bounding box center [478, 151] width 57 height 8
click at [455, 148] on input "Maine Other" at bounding box center [452, 149] width 5 height 5
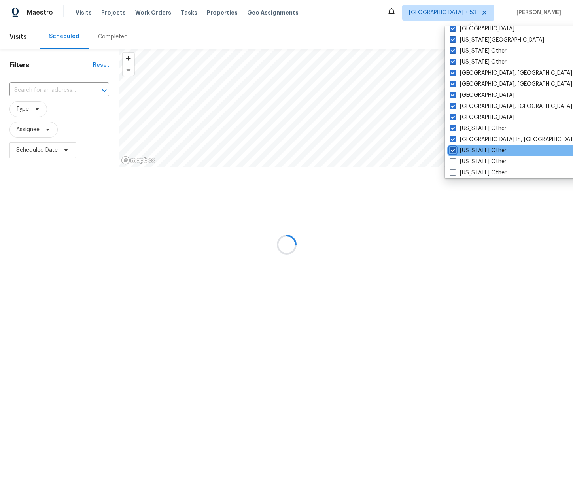
checkbox input "true"
click at [474, 159] on label "Maryland Other" at bounding box center [478, 162] width 57 height 8
click at [455, 159] on input "Maryland Other" at bounding box center [452, 160] width 5 height 5
checkbox input "true"
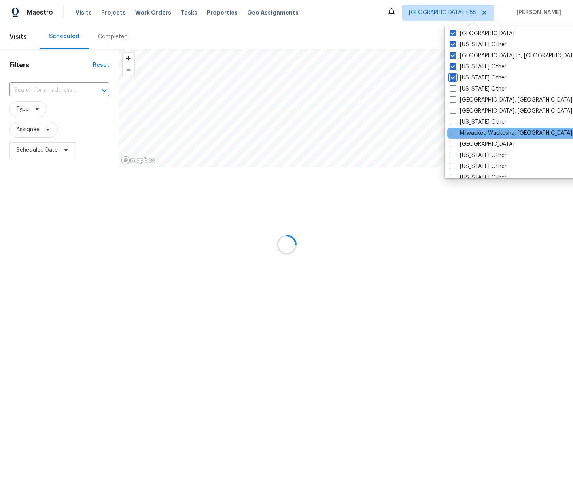
scroll to position [600, 0]
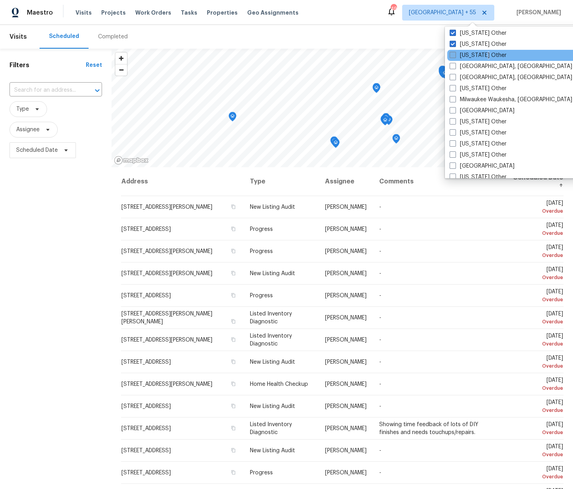
click at [489, 57] on label "Massachusetts Other" at bounding box center [478, 55] width 57 height 8
click at [455, 57] on input "Massachusetts Other" at bounding box center [452, 53] width 5 height 5
checkbox input "true"
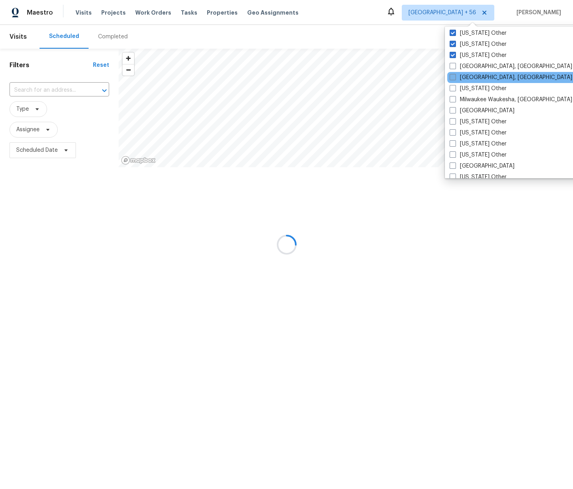
drag, startPoint x: 477, startPoint y: 68, endPoint x: 471, endPoint y: 74, distance: 9.2
click at [477, 68] on label "Memphis, TN" at bounding box center [511, 66] width 123 height 8
click at [455, 68] on input "Memphis, TN" at bounding box center [452, 64] width 5 height 5
checkbox input "true"
drag, startPoint x: 468, startPoint y: 79, endPoint x: 468, endPoint y: 84, distance: 5.5
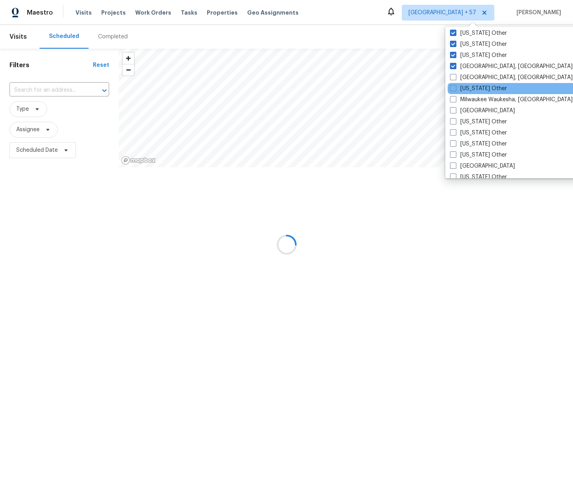
click at [468, 79] on label "Miami, FL" at bounding box center [511, 78] width 123 height 8
click at [455, 79] on input "Miami, FL" at bounding box center [452, 76] width 5 height 5
checkbox input "true"
click at [468, 90] on label "Michigan Other" at bounding box center [478, 89] width 57 height 8
click at [455, 90] on input "Michigan Other" at bounding box center [452, 87] width 5 height 5
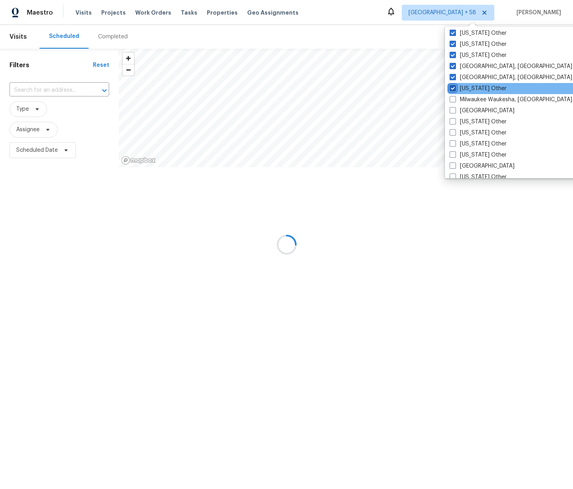
checkbox input "true"
click at [469, 101] on label "Milwaukee Waukesha, WI" at bounding box center [511, 100] width 123 height 8
click at [455, 101] on input "Milwaukee Waukesha, WI" at bounding box center [452, 98] width 5 height 5
checkbox input "true"
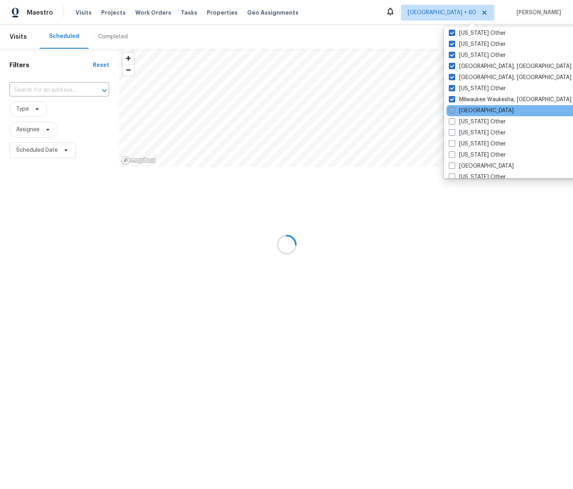
click at [470, 110] on label "Minneapolis" at bounding box center [481, 111] width 65 height 8
click at [454, 110] on input "Minneapolis" at bounding box center [451, 109] width 5 height 5
checkbox input "true"
click at [468, 123] on label "Minnesota Other" at bounding box center [479, 122] width 57 height 8
click at [456, 123] on input "Minnesota Other" at bounding box center [453, 120] width 5 height 5
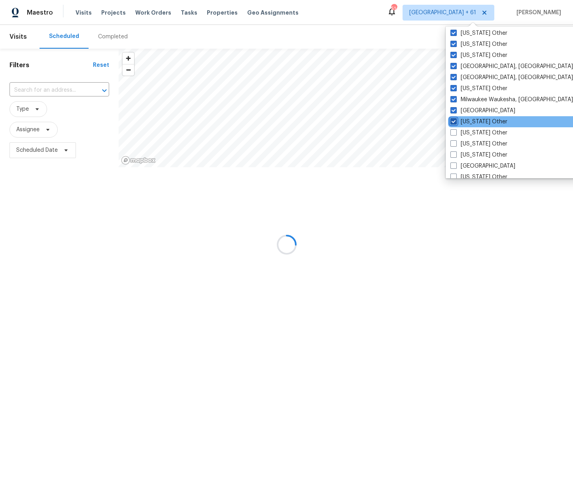
checkbox input "true"
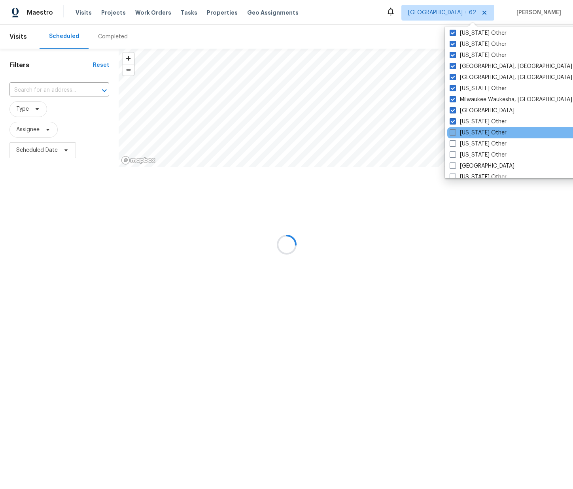
click at [468, 131] on label "Mississippi Other" at bounding box center [478, 133] width 57 height 8
click at [455, 131] on input "Mississippi Other" at bounding box center [452, 131] width 5 height 5
checkbox input "true"
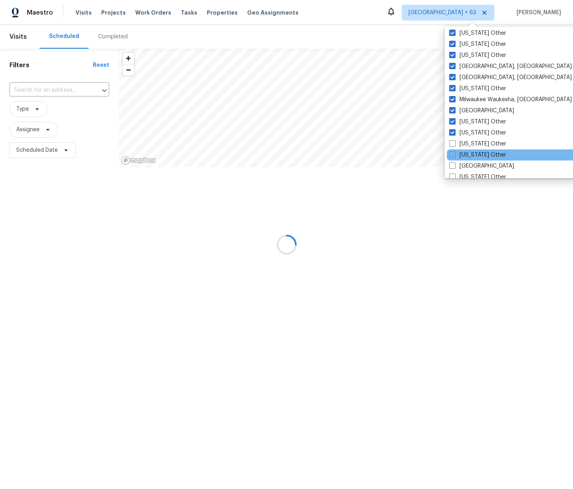
drag, startPoint x: 469, startPoint y: 142, endPoint x: 470, endPoint y: 149, distance: 7.2
click at [469, 142] on label "Missouri Other" at bounding box center [477, 144] width 57 height 8
click at [454, 142] on input "Missouri Other" at bounding box center [451, 142] width 5 height 5
checkbox input "true"
drag, startPoint x: 470, startPoint y: 152, endPoint x: 474, endPoint y: 159, distance: 8.0
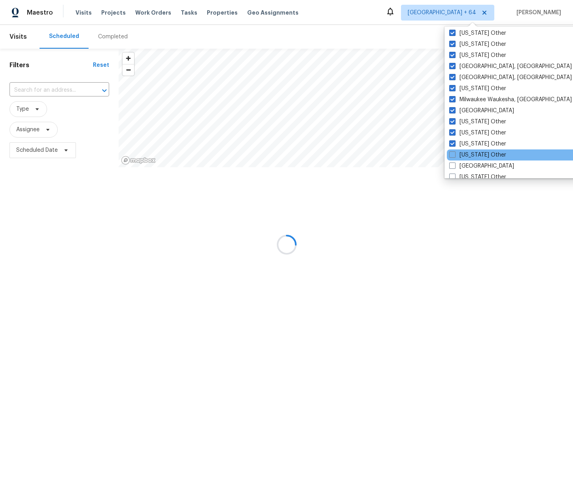
click at [471, 153] on label "Montana Other" at bounding box center [477, 155] width 57 height 8
click at [454, 153] on input "Montana Other" at bounding box center [451, 153] width 5 height 5
checkbox input "true"
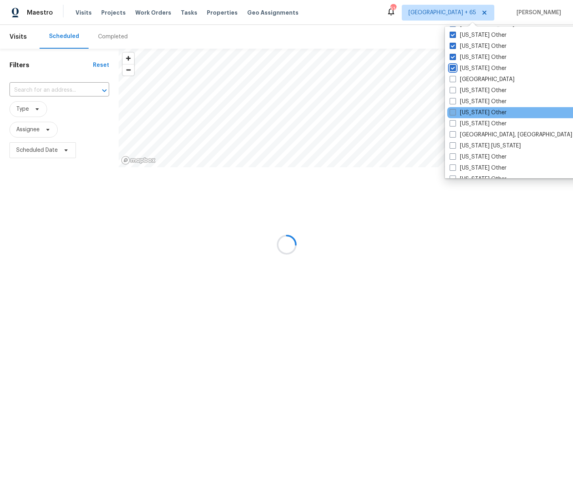
scroll to position [688, 0]
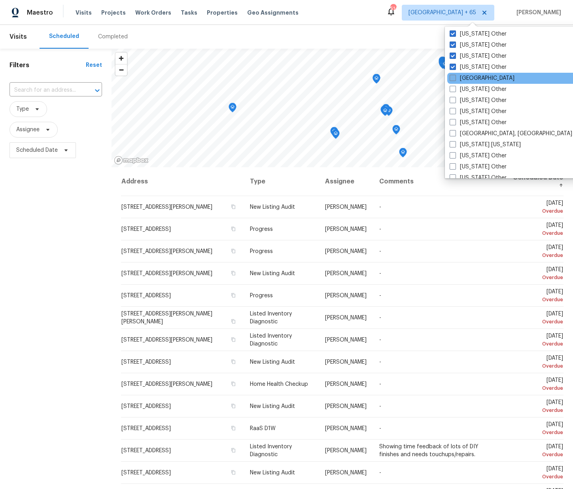
click at [477, 77] on label "Nashville" at bounding box center [482, 78] width 65 height 8
click at [455, 77] on input "Nashville" at bounding box center [452, 76] width 5 height 5
checkbox input "true"
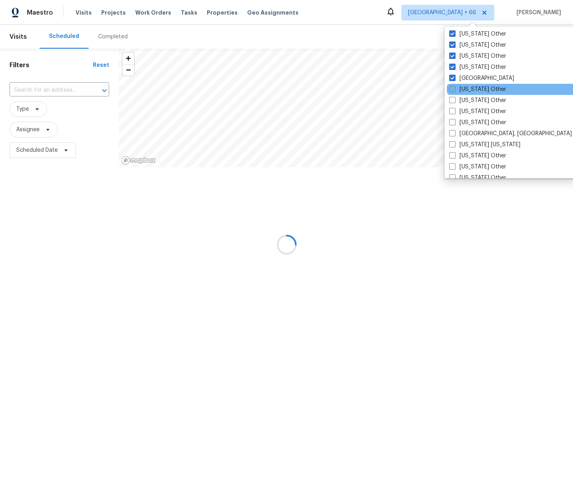
click at [472, 89] on label "Nebraska Other" at bounding box center [477, 89] width 57 height 8
click at [454, 89] on input "Nebraska Other" at bounding box center [451, 87] width 5 height 5
checkbox input "true"
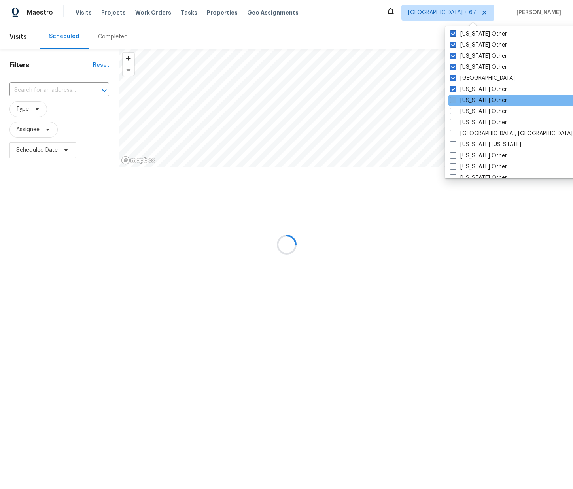
click at [471, 99] on label "Nevada Other" at bounding box center [478, 101] width 57 height 8
click at [455, 99] on input "Nevada Other" at bounding box center [452, 99] width 5 height 5
checkbox input "true"
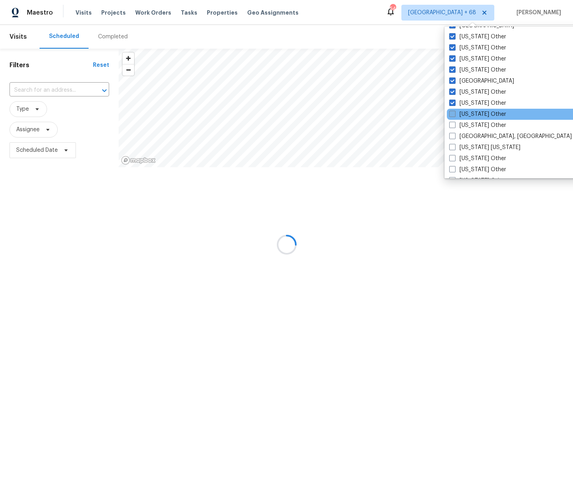
click at [477, 113] on label "New Hampshire Other" at bounding box center [477, 114] width 57 height 8
click at [454, 113] on input "New Hampshire Other" at bounding box center [451, 112] width 5 height 5
checkbox input "true"
click at [472, 121] on label "New Mexico Other" at bounding box center [477, 125] width 57 height 8
click at [454, 121] on input "New Mexico Other" at bounding box center [451, 123] width 5 height 5
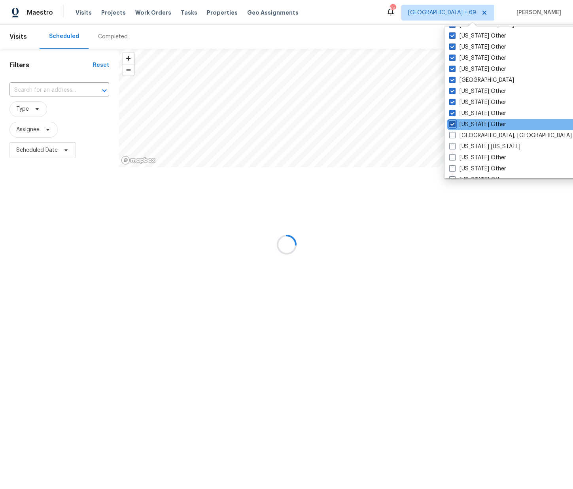
checkbox input "true"
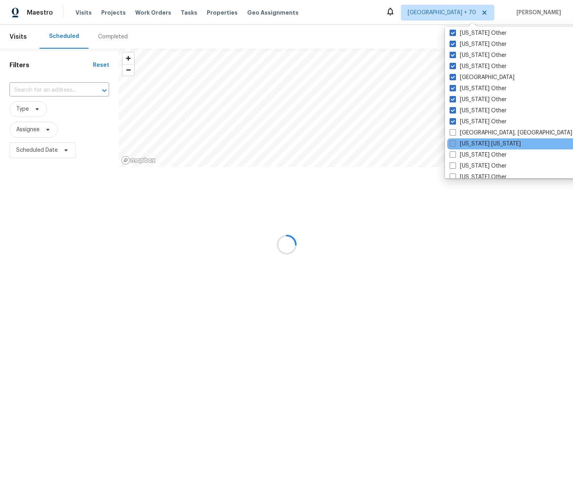
drag, startPoint x: 467, startPoint y: 134, endPoint x: 469, endPoint y: 146, distance: 12.0
click at [467, 135] on label "New Orleans, LA" at bounding box center [511, 133] width 123 height 8
click at [455, 134] on input "New Orleans, LA" at bounding box center [452, 131] width 5 height 5
checkbox input "true"
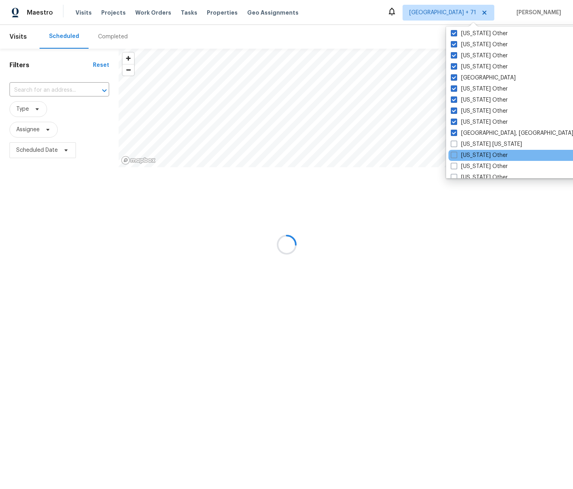
click at [469, 148] on label "New York New Jersey" at bounding box center [486, 144] width 71 height 8
click at [456, 146] on input "New York New Jersey" at bounding box center [453, 142] width 5 height 5
checkbox input "true"
click at [471, 155] on label "New York Other" at bounding box center [478, 156] width 57 height 8
click at [455, 155] on input "New York Other" at bounding box center [452, 154] width 5 height 5
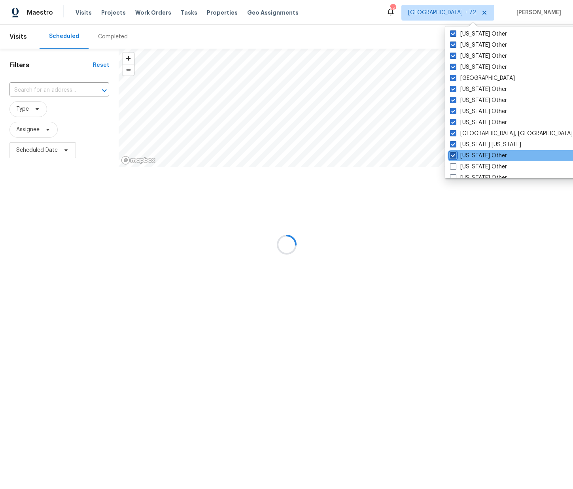
checkbox input "true"
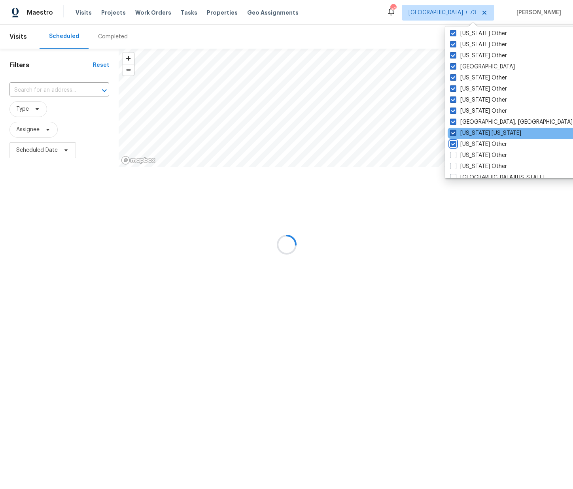
scroll to position [702, 0]
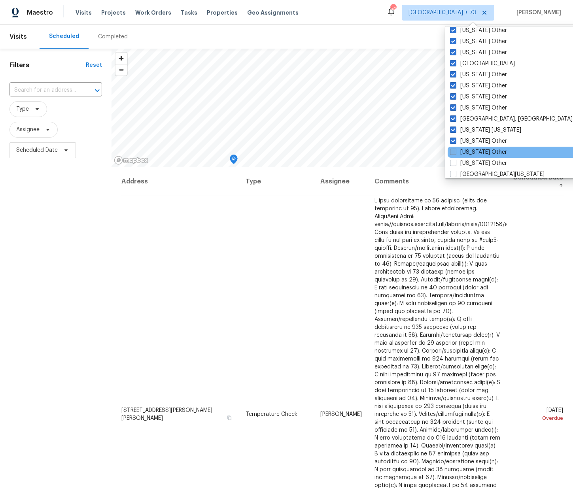
click at [470, 154] on label "North Carolina Other" at bounding box center [478, 152] width 57 height 8
click at [455, 153] on input "North Carolina Other" at bounding box center [452, 150] width 5 height 5
checkbox input "true"
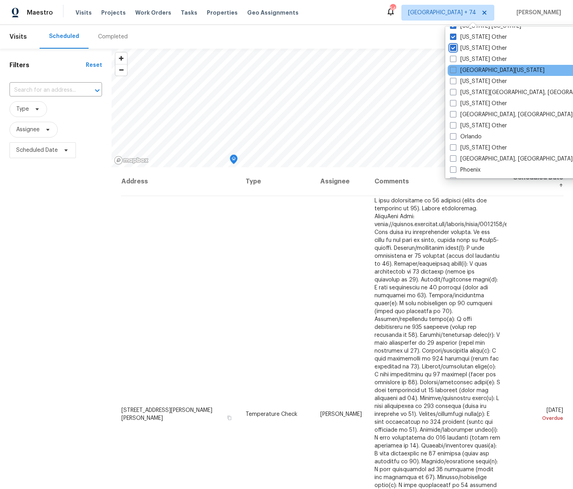
scroll to position [803, 0]
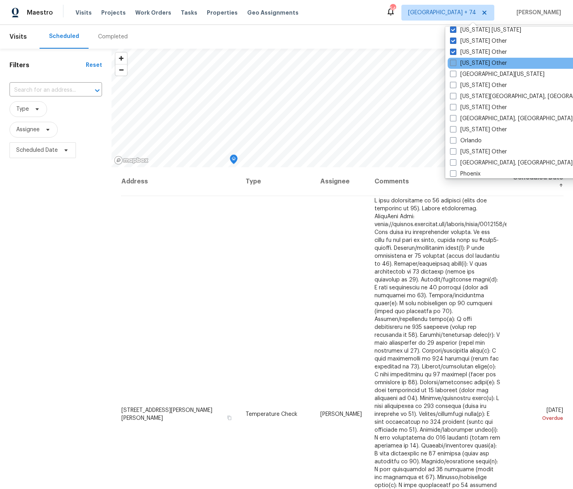
drag, startPoint x: 474, startPoint y: 60, endPoint x: 474, endPoint y: 66, distance: 6.3
click at [473, 60] on label "North Dakota Other" at bounding box center [478, 63] width 57 height 8
click at [455, 60] on input "North Dakota Other" at bounding box center [452, 61] width 5 height 5
checkbox input "true"
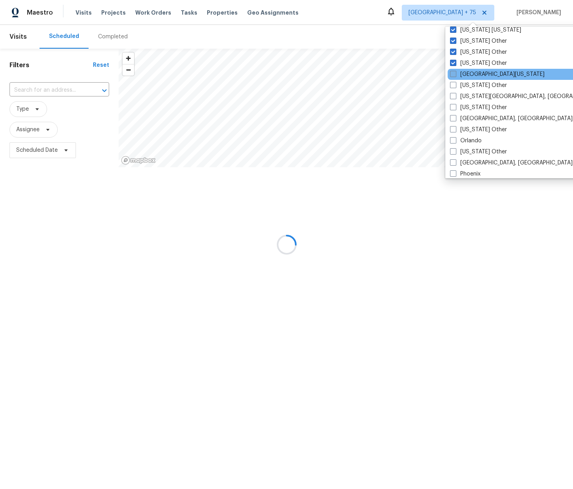
click at [473, 73] on label "Northern Colorado" at bounding box center [497, 74] width 95 height 8
click at [455, 73] on input "Northern Colorado" at bounding box center [452, 72] width 5 height 5
checkbox input "true"
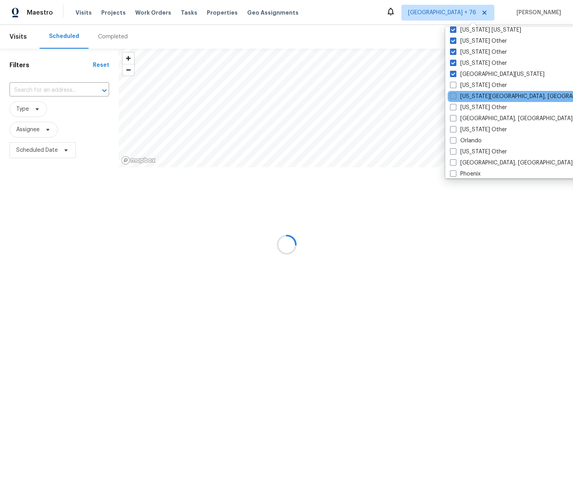
drag, startPoint x: 472, startPoint y: 87, endPoint x: 471, endPoint y: 93, distance: 5.3
click at [472, 87] on label "Ohio Other" at bounding box center [478, 85] width 57 height 8
click at [455, 87] on input "Ohio Other" at bounding box center [452, 83] width 5 height 5
checkbox input "true"
click at [471, 99] on label "Oklahoma City, OK" at bounding box center [527, 97] width 152 height 8
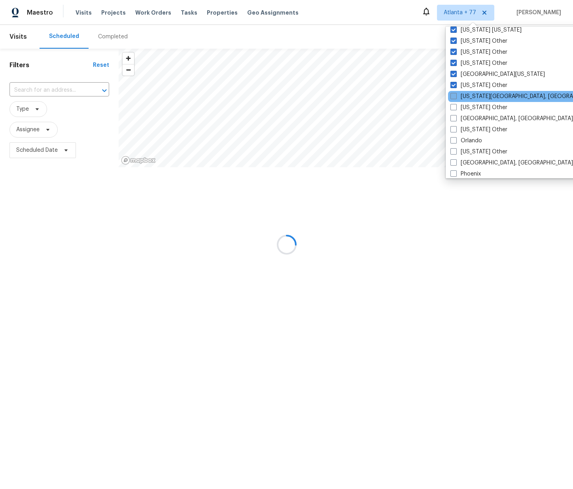
click at [456, 98] on input "Oklahoma City, OK" at bounding box center [453, 95] width 5 height 5
checkbox input "true"
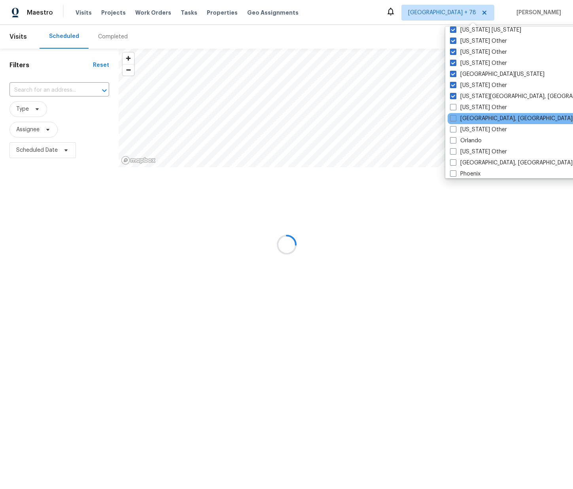
drag, startPoint x: 471, startPoint y: 107, endPoint x: 471, endPoint y: 114, distance: 6.8
click at [471, 107] on label "Oklahoma Other" at bounding box center [478, 108] width 57 height 8
click at [455, 107] on input "Oklahoma Other" at bounding box center [452, 106] width 5 height 5
checkbox input "true"
click at [472, 117] on label "Omaha, NE" at bounding box center [511, 119] width 123 height 8
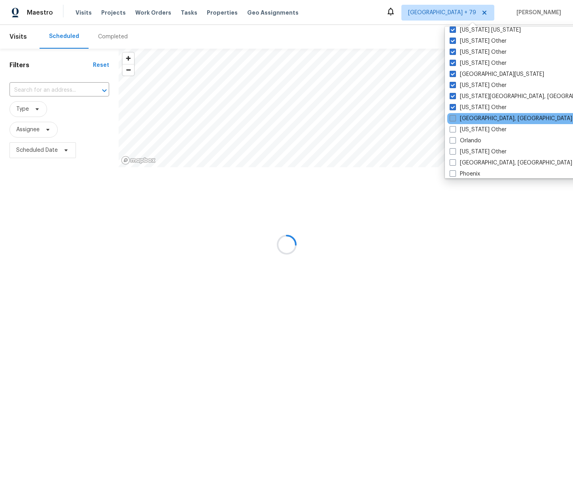
click at [455, 117] on input "Omaha, NE" at bounding box center [452, 117] width 5 height 5
checkbox input "true"
click at [473, 126] on label "Oregon Other" at bounding box center [477, 130] width 57 height 8
click at [454, 126] on input "Oregon Other" at bounding box center [451, 128] width 5 height 5
checkbox input "true"
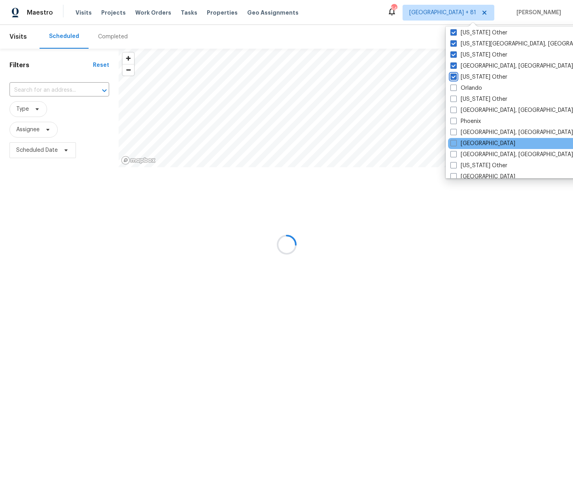
scroll to position [890, 0]
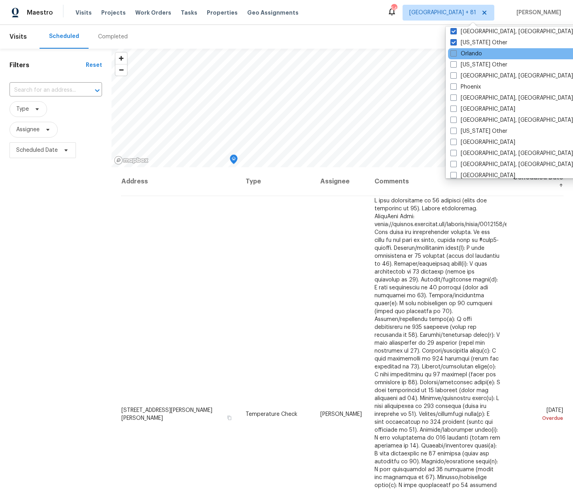
click at [475, 52] on label "Orlando" at bounding box center [467, 54] width 32 height 8
click at [456, 52] on input "Orlando" at bounding box center [453, 52] width 5 height 5
checkbox input "true"
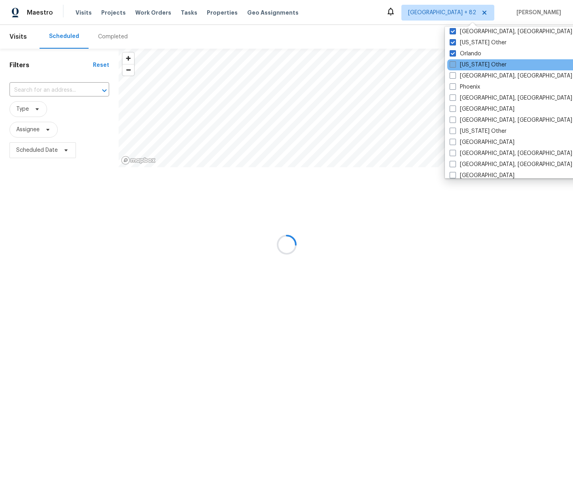
click at [473, 63] on label "Pennsylvania Other" at bounding box center [478, 65] width 57 height 8
click at [455, 63] on input "Pennsylvania Other" at bounding box center [452, 63] width 5 height 5
checkbox input "true"
drag, startPoint x: 469, startPoint y: 76, endPoint x: 468, endPoint y: 81, distance: 4.6
click at [469, 76] on label "Philadelphia, PA" at bounding box center [510, 76] width 123 height 8
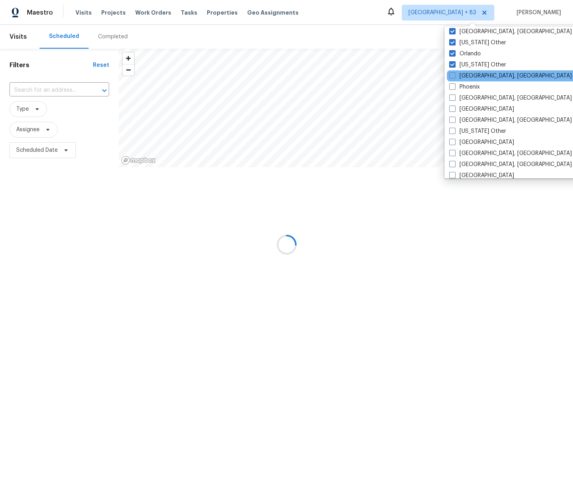
click at [454, 76] on input "Philadelphia, PA" at bounding box center [451, 74] width 5 height 5
checkbox input "true"
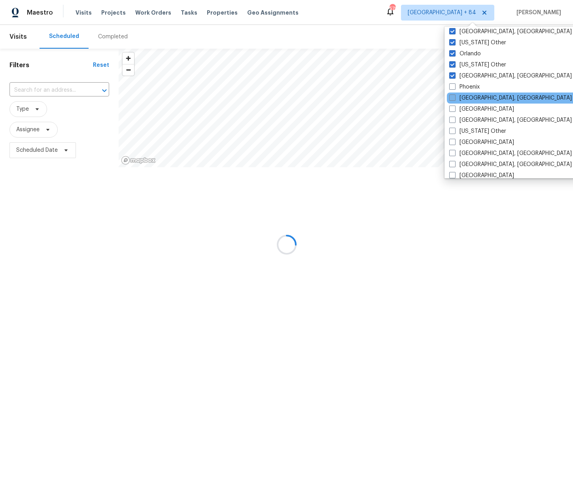
drag, startPoint x: 467, startPoint y: 86, endPoint x: 469, endPoint y: 95, distance: 9.7
click at [467, 86] on label "Phoenix" at bounding box center [464, 87] width 30 height 8
click at [454, 86] on input "Phoenix" at bounding box center [451, 85] width 5 height 5
checkbox input "true"
drag, startPoint x: 469, startPoint y: 98, endPoint x: 468, endPoint y: 103, distance: 4.8
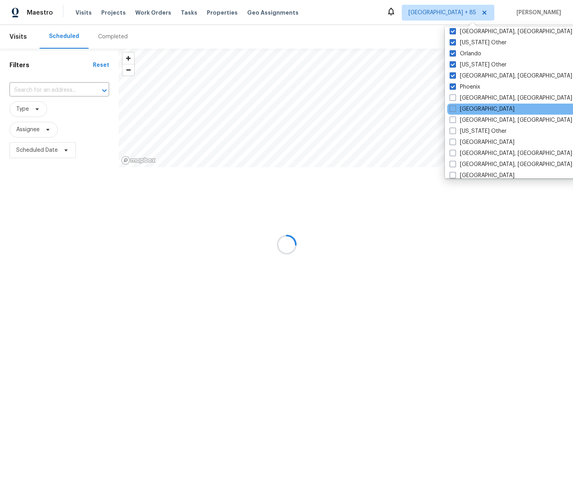
click at [469, 98] on label "Pittsburgh, PA" at bounding box center [511, 98] width 123 height 8
click at [455, 98] on input "Pittsburgh, PA" at bounding box center [452, 96] width 5 height 5
checkbox input "true"
click at [469, 112] on label "Portland" at bounding box center [481, 109] width 65 height 8
click at [454, 110] on input "Portland" at bounding box center [451, 107] width 5 height 5
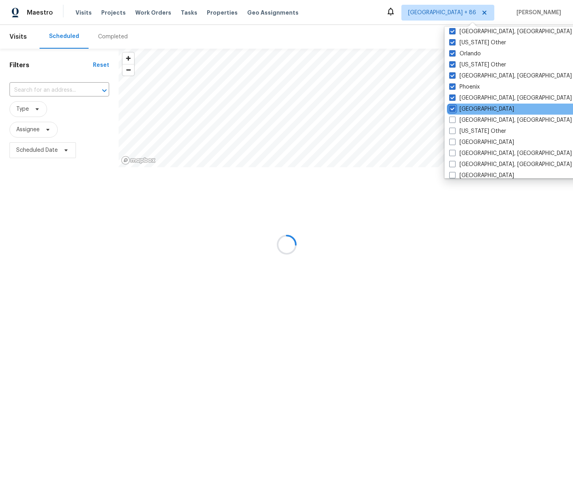
checkbox input "true"
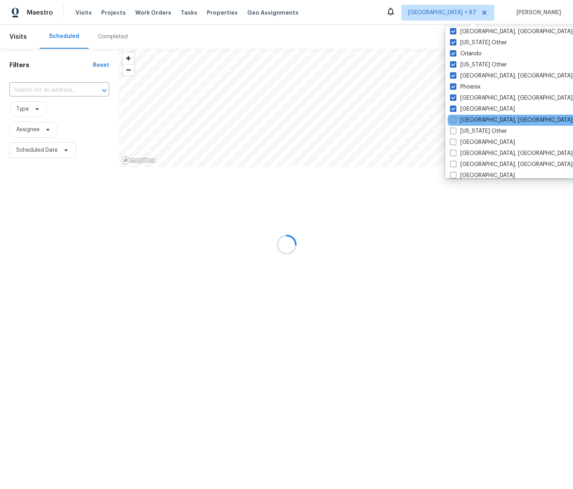
click at [469, 119] on label "Prescott, AZ" at bounding box center [511, 120] width 123 height 8
click at [455, 119] on input "Prescott, AZ" at bounding box center [452, 118] width 5 height 5
checkbox input "true"
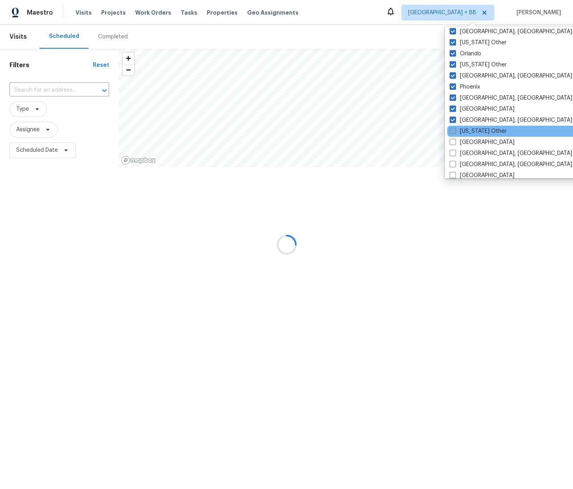
click at [468, 133] on label "Puerto Rico Other" at bounding box center [478, 131] width 57 height 8
click at [455, 133] on input "Puerto Rico Other" at bounding box center [452, 129] width 5 height 5
checkbox input "true"
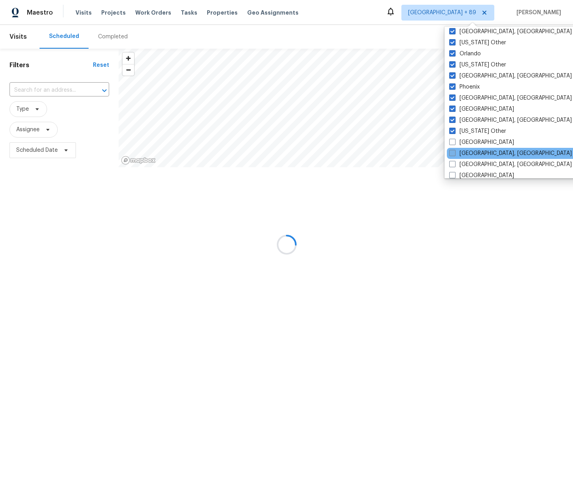
drag, startPoint x: 465, startPoint y: 141, endPoint x: 464, endPoint y: 151, distance: 9.9
click at [465, 142] on label "Raleigh" at bounding box center [481, 142] width 65 height 8
click at [454, 142] on input "Raleigh" at bounding box center [451, 140] width 5 height 5
checkbox input "true"
click at [465, 152] on label "Reno, NV" at bounding box center [510, 154] width 123 height 8
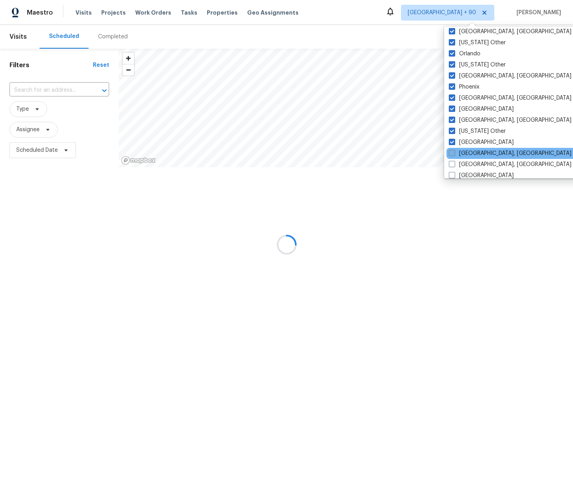
click at [454, 152] on input "Reno, NV" at bounding box center [451, 152] width 5 height 5
checkbox input "true"
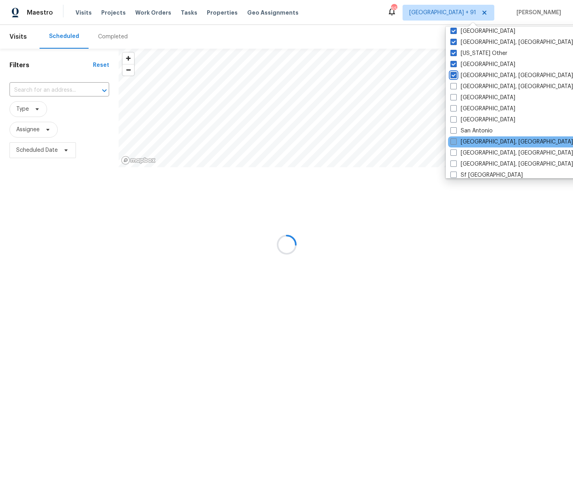
scroll to position [970, 0]
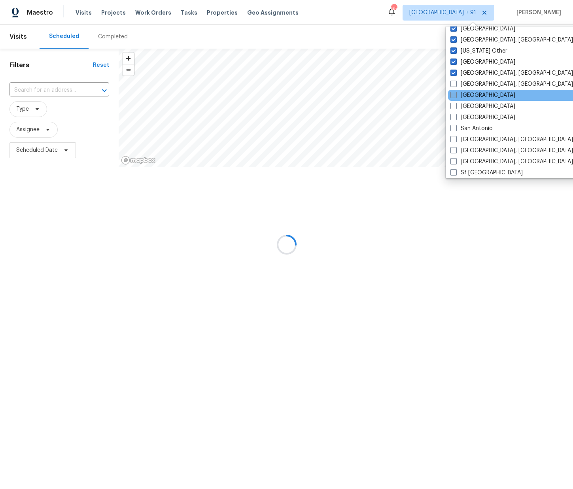
drag, startPoint x: 467, startPoint y: 82, endPoint x: 467, endPoint y: 93, distance: 11.1
click at [467, 82] on label "Richmond, VA" at bounding box center [512, 84] width 123 height 8
click at [468, 97] on label "Riverside" at bounding box center [483, 95] width 65 height 8
click at [456, 97] on input "Riverside" at bounding box center [453, 93] width 5 height 5
checkbox input "true"
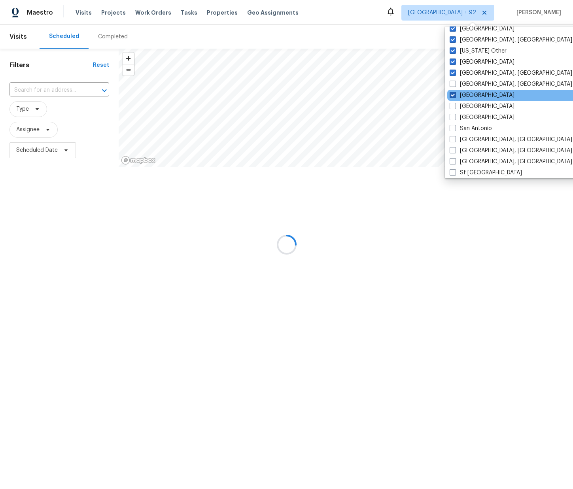
drag, startPoint x: 471, startPoint y: 82, endPoint x: 469, endPoint y: 95, distance: 12.4
click at [471, 82] on label "Richmond, VA" at bounding box center [511, 84] width 123 height 8
click at [455, 82] on input "Richmond, VA" at bounding box center [452, 82] width 5 height 5
checkbox input "true"
click at [469, 105] on label "Sacramento" at bounding box center [481, 106] width 65 height 8
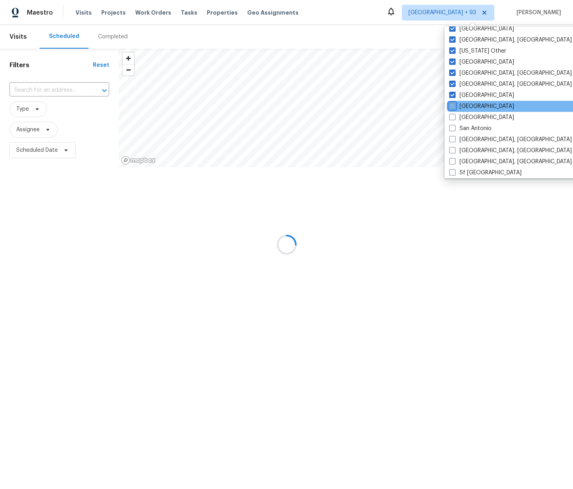
click at [454, 105] on input "Sacramento" at bounding box center [451, 104] width 5 height 5
checkbox input "true"
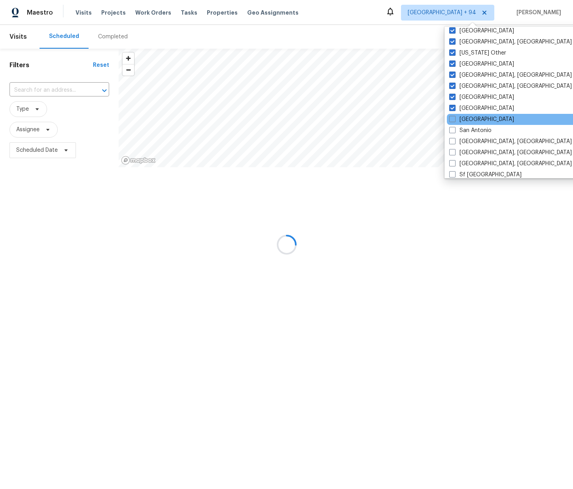
click at [469, 121] on label "Salt Lake City" at bounding box center [481, 119] width 65 height 8
click at [454, 121] on input "Salt Lake City" at bounding box center [451, 117] width 5 height 5
checkbox input "true"
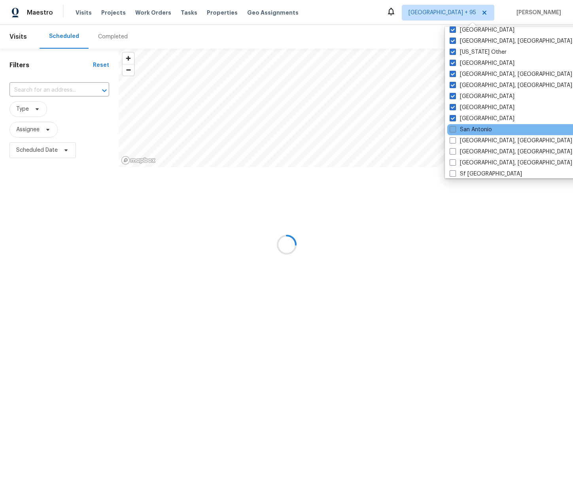
click at [469, 129] on label "San Antonio" at bounding box center [471, 130] width 42 height 8
click at [455, 129] on input "San Antonio" at bounding box center [452, 128] width 5 height 5
checkbox input "true"
click at [469, 140] on label "San Diego, CA" at bounding box center [510, 141] width 123 height 8
click at [454, 140] on input "San Diego, CA" at bounding box center [451, 139] width 5 height 5
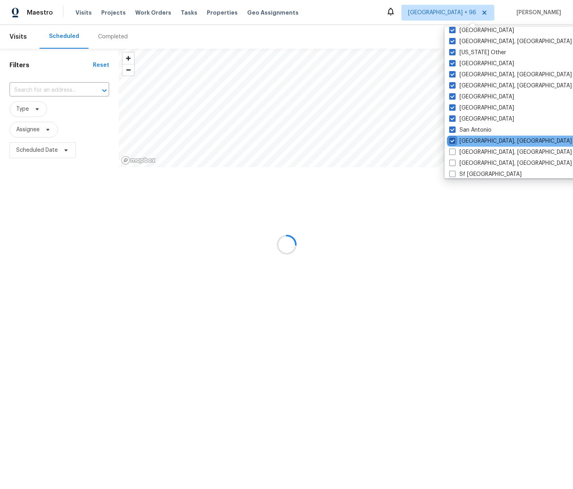
checkbox input "true"
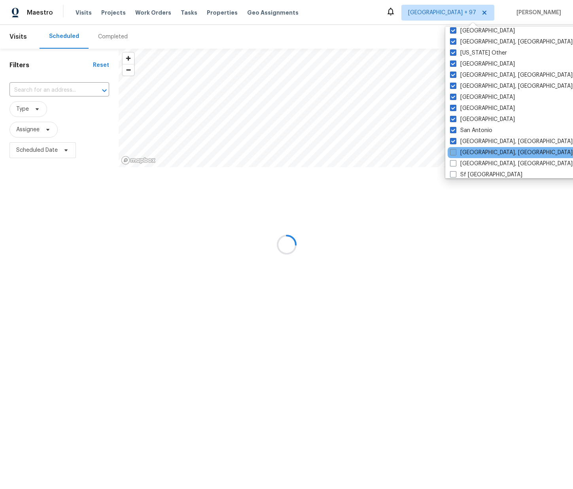
drag, startPoint x: 469, startPoint y: 147, endPoint x: 468, endPoint y: 151, distance: 4.4
click at [469, 147] on div "Savannah, GA" at bounding box center [527, 152] width 159 height 11
click at [469, 151] on label "Savannah, GA" at bounding box center [511, 152] width 123 height 8
click at [455, 151] on input "Savannah, GA" at bounding box center [452, 150] width 5 height 5
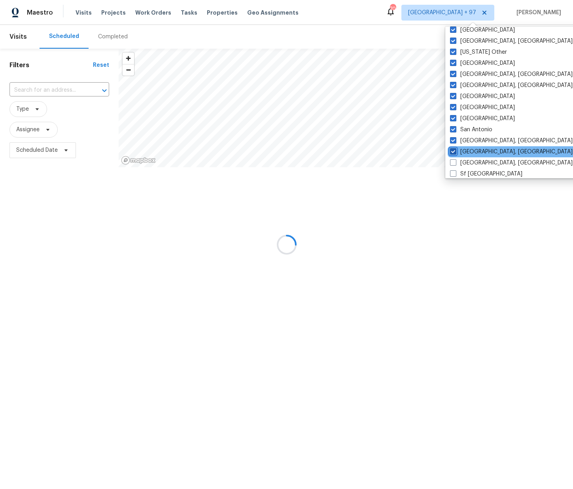
checkbox input "true"
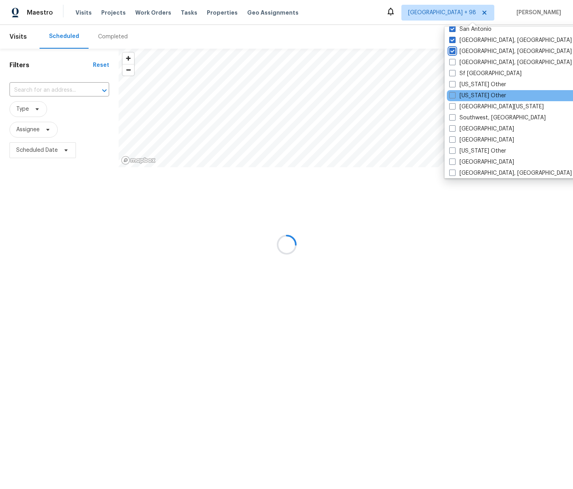
scroll to position [1074, 0]
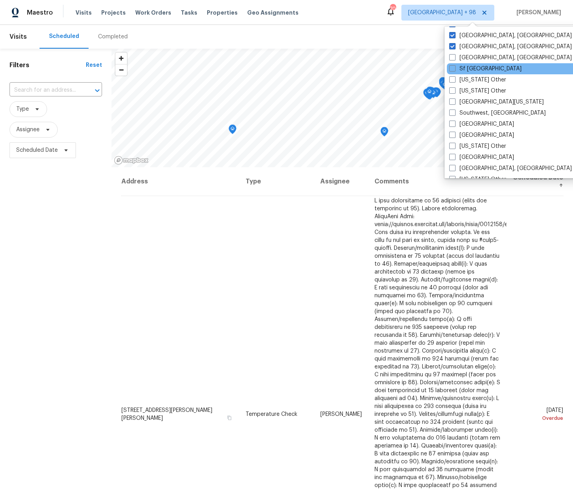
drag, startPoint x: 472, startPoint y: 59, endPoint x: 473, endPoint y: 63, distance: 4.8
click at [473, 59] on label "Seattle, WA" at bounding box center [510, 58] width 123 height 8
click at [454, 59] on input "Seattle, WA" at bounding box center [451, 56] width 5 height 5
checkbox input "true"
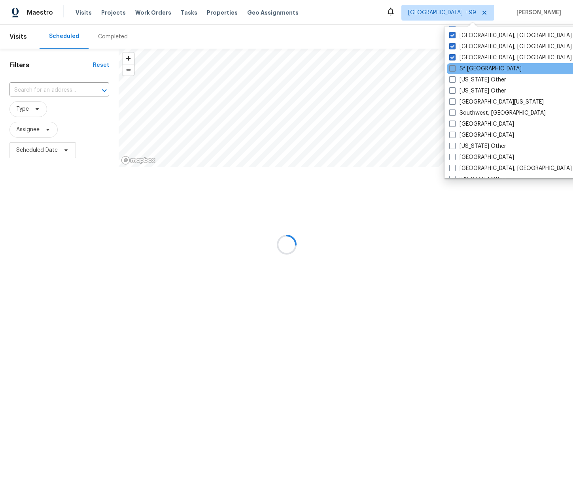
click at [473, 67] on label "Sf Bay Area" at bounding box center [485, 69] width 72 height 8
click at [454, 67] on input "Sf Bay Area" at bounding box center [451, 67] width 5 height 5
checkbox input "true"
drag, startPoint x: 473, startPoint y: 77, endPoint x: 471, endPoint y: 81, distance: 4.5
click at [473, 78] on label "South Carolina Other" at bounding box center [475, 80] width 57 height 8
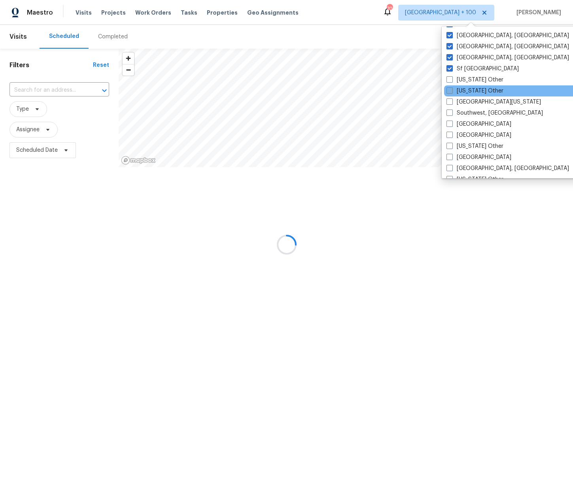
click at [470, 87] on label "South Dakota Other" at bounding box center [475, 91] width 57 height 8
drag, startPoint x: 473, startPoint y: 80, endPoint x: 471, endPoint y: 85, distance: 5.4
click at [473, 80] on label "South Carolina Other" at bounding box center [475, 80] width 57 height 8
click at [452, 80] on input "South Carolina Other" at bounding box center [449, 78] width 5 height 5
checkbox input "true"
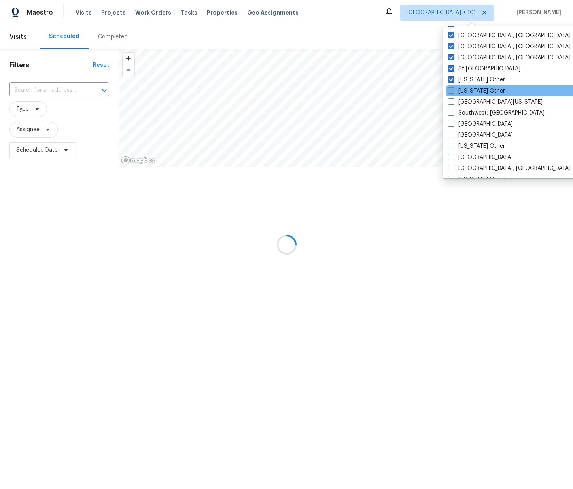
click at [469, 89] on label "South Dakota Other" at bounding box center [476, 91] width 57 height 8
click at [453, 89] on input "South Dakota Other" at bounding box center [450, 89] width 5 height 5
checkbox input "true"
click at [464, 104] on label "South Texas" at bounding box center [494, 102] width 95 height 8
click at [452, 103] on input "South Texas" at bounding box center [449, 100] width 5 height 5
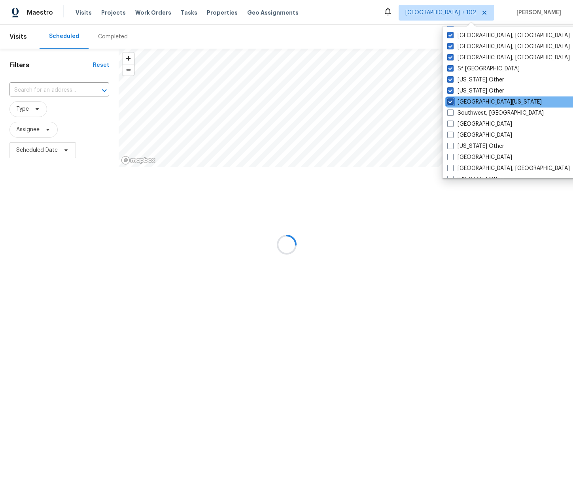
checkbox input "true"
click at [464, 113] on label "Southwest, FL" at bounding box center [495, 113] width 97 height 8
click at [452, 113] on input "Southwest, FL" at bounding box center [449, 111] width 5 height 5
checkbox input "true"
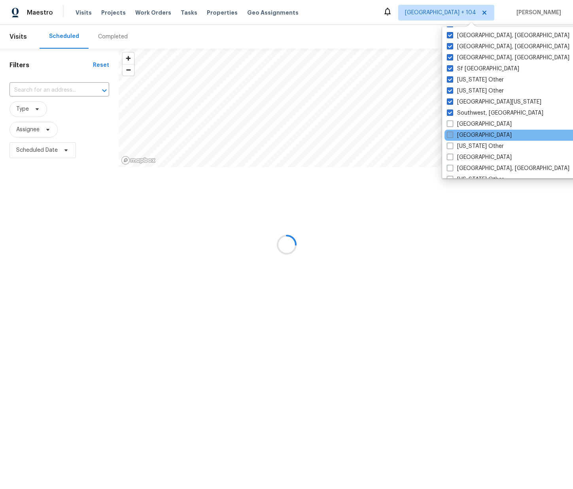
drag, startPoint x: 467, startPoint y: 122, endPoint x: 464, endPoint y: 131, distance: 9.6
click at [467, 123] on label "St Louis" at bounding box center [479, 124] width 65 height 8
click at [452, 123] on input "St Louis" at bounding box center [449, 122] width 5 height 5
checkbox input "true"
drag, startPoint x: 462, startPoint y: 136, endPoint x: 464, endPoint y: 142, distance: 6.4
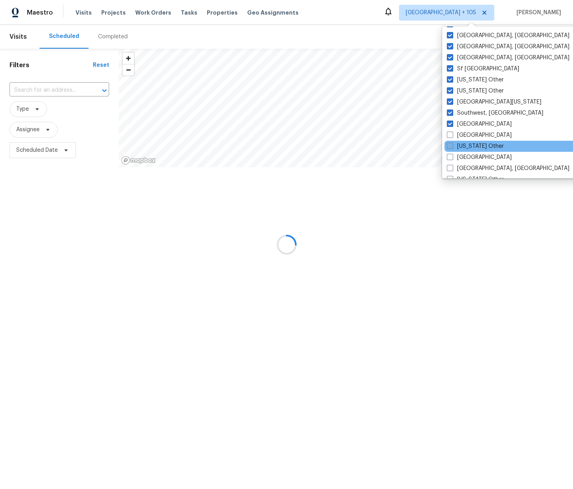
click at [462, 137] on label "Tampa" at bounding box center [479, 135] width 65 height 8
click at [452, 136] on input "Tampa" at bounding box center [449, 133] width 5 height 5
checkbox input "true"
drag, startPoint x: 465, startPoint y: 146, endPoint x: 465, endPoint y: 151, distance: 5.6
click at [465, 146] on label "Tennessee Other" at bounding box center [475, 146] width 57 height 8
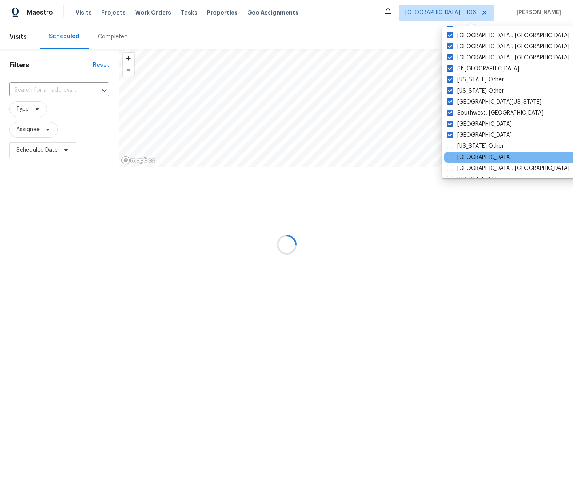
click at [452, 146] on input "Tennessee Other" at bounding box center [449, 144] width 5 height 5
checkbox input "true"
click at [464, 156] on label "Tucson" at bounding box center [479, 157] width 65 height 8
click at [452, 156] on input "Tucson" at bounding box center [449, 155] width 5 height 5
checkbox input "true"
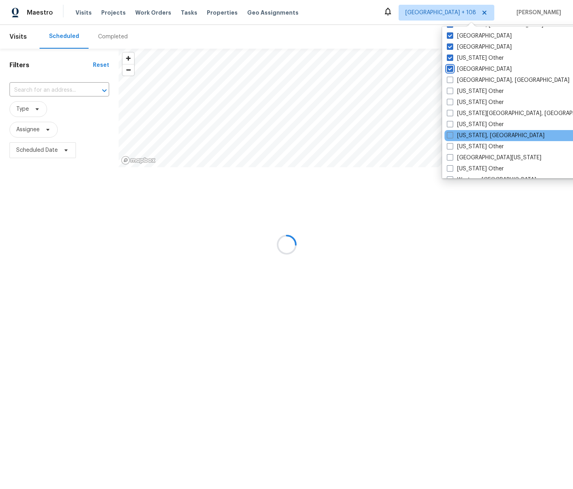
scroll to position [1178, 0]
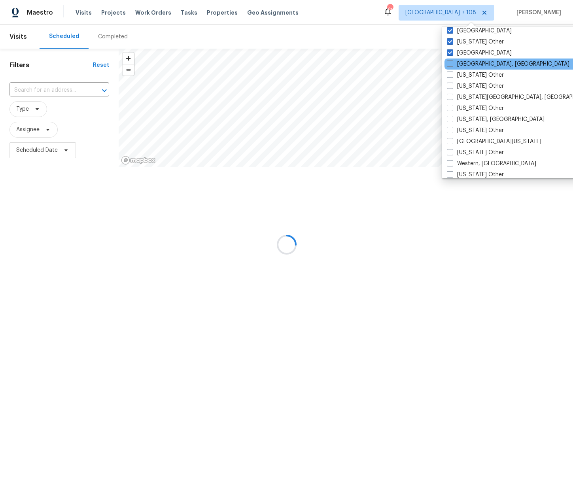
click at [467, 68] on div "Tulsa, OK" at bounding box center [524, 64] width 159 height 11
click at [467, 76] on label "Utah Other" at bounding box center [475, 75] width 57 height 8
click at [452, 76] on input "Utah Other" at bounding box center [449, 73] width 5 height 5
checkbox input "true"
drag, startPoint x: 465, startPoint y: 62, endPoint x: 465, endPoint y: 68, distance: 5.1
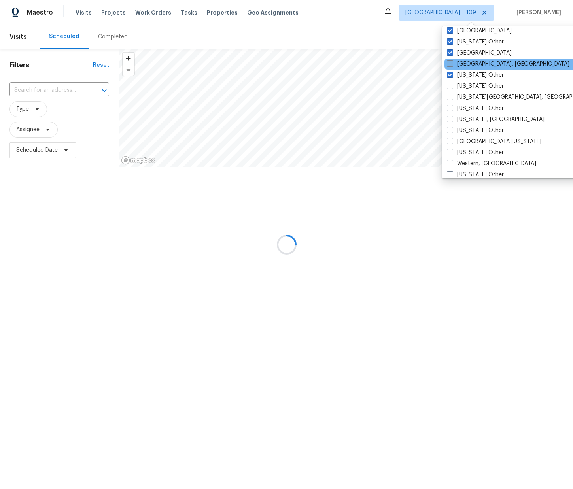
click at [465, 63] on label "Tulsa, OK" at bounding box center [508, 64] width 123 height 8
click at [452, 63] on input "Tulsa, OK" at bounding box center [449, 62] width 5 height 5
checkbox input "true"
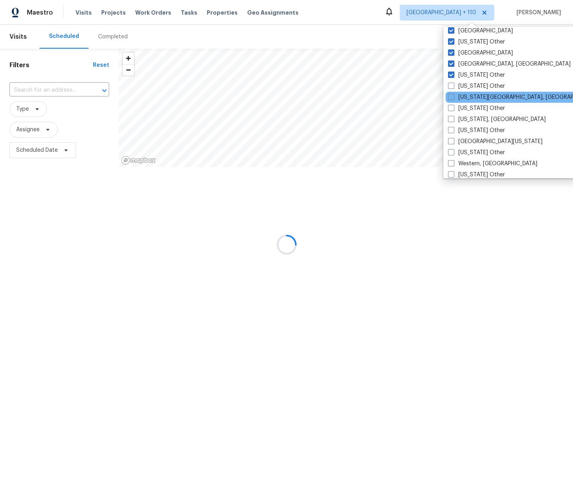
drag, startPoint x: 463, startPoint y: 88, endPoint x: 463, endPoint y: 93, distance: 4.8
click at [463, 89] on label "Vermont Other" at bounding box center [476, 86] width 57 height 8
click at [453, 87] on input "Vermont Other" at bounding box center [450, 84] width 5 height 5
checkbox input "true"
click at [464, 100] on label "Virginia Beach, VA" at bounding box center [526, 97] width 152 height 8
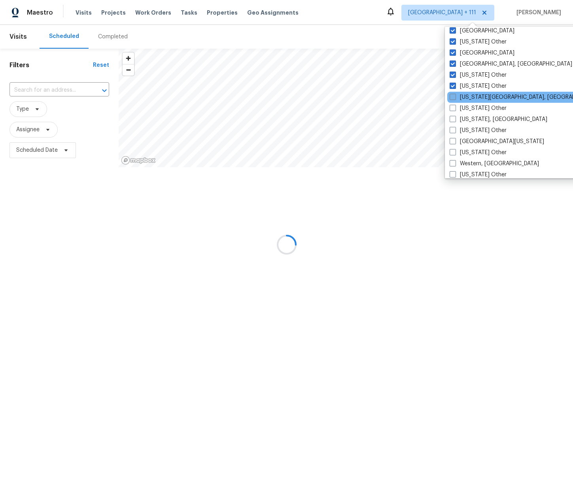
click at [455, 98] on input "Virginia Beach, VA" at bounding box center [452, 95] width 5 height 5
checkbox input "true"
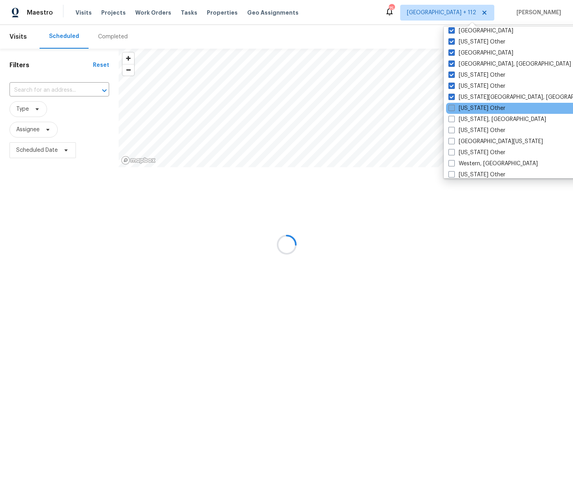
click at [468, 112] on label "Virginia Other" at bounding box center [477, 108] width 57 height 8
click at [467, 120] on label "Washington, DC" at bounding box center [498, 119] width 98 height 8
click at [454, 120] on input "Washington, DC" at bounding box center [451, 117] width 5 height 5
checkbox input "true"
drag, startPoint x: 471, startPoint y: 107, endPoint x: 470, endPoint y: 118, distance: 11.5
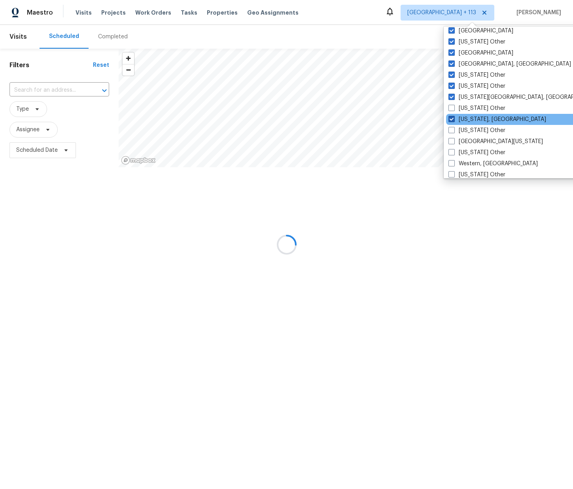
click at [471, 108] on label "Virginia Other" at bounding box center [477, 108] width 57 height 8
click at [454, 108] on input "Virginia Other" at bounding box center [451, 106] width 5 height 5
checkbox input "true"
click at [469, 127] on label "Washington Other" at bounding box center [477, 131] width 57 height 8
click at [454, 127] on input "Washington Other" at bounding box center [451, 129] width 5 height 5
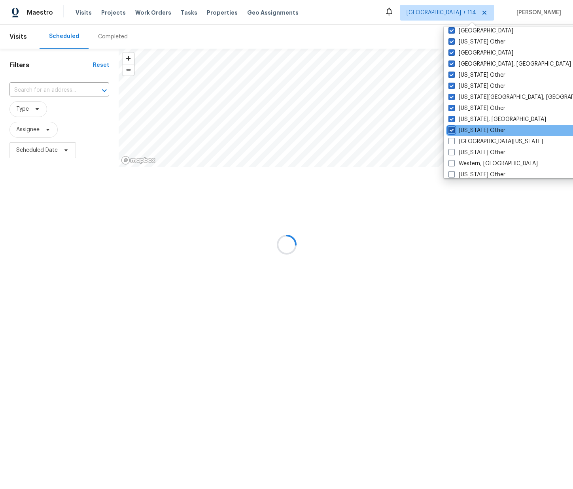
checkbox input "true"
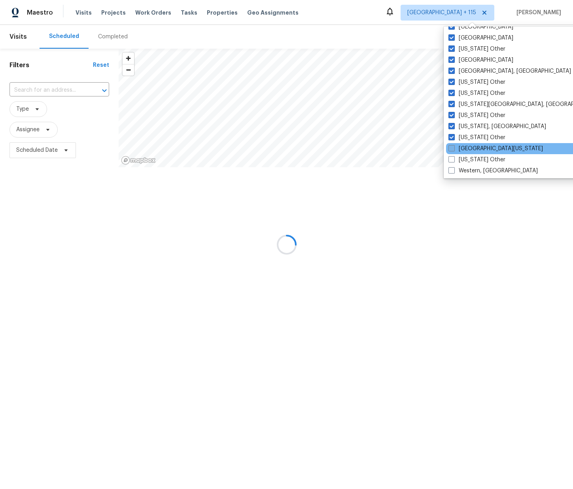
click at [470, 147] on label "West Texas" at bounding box center [496, 149] width 95 height 8
click at [454, 147] on input "West Texas" at bounding box center [451, 147] width 5 height 5
checkbox input "true"
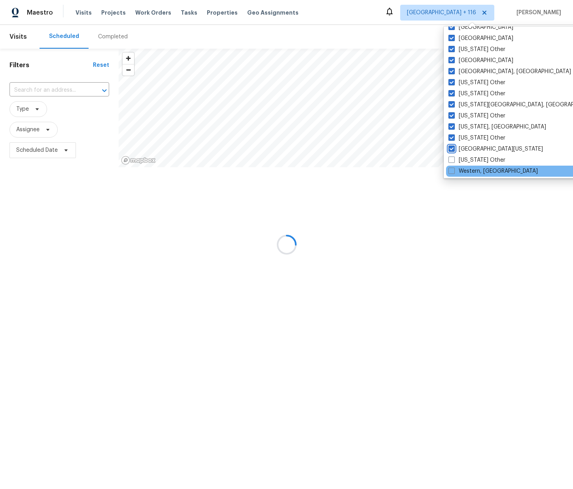
scroll to position [1194, 0]
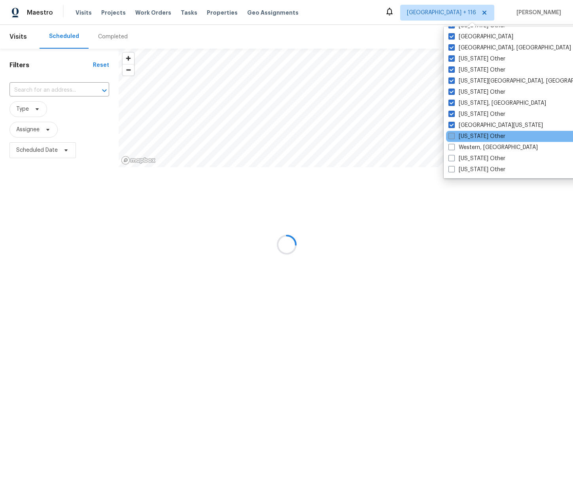
drag, startPoint x: 471, startPoint y: 134, endPoint x: 471, endPoint y: 139, distance: 4.8
click at [472, 134] on label "West Virginia Other" at bounding box center [477, 137] width 57 height 8
click at [454, 134] on input "West Virginia Other" at bounding box center [451, 135] width 5 height 5
checkbox input "true"
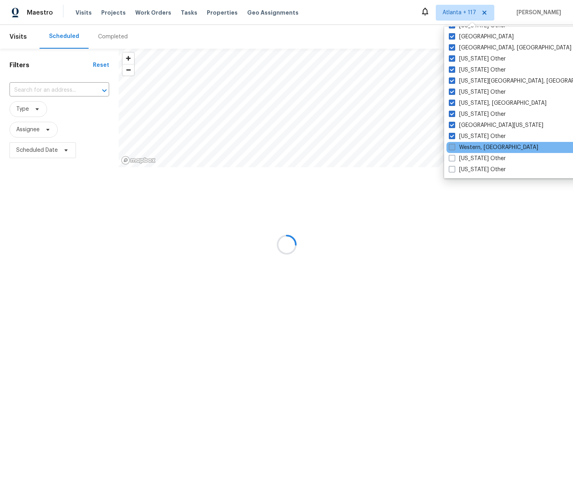
click at [471, 147] on label "Western, NY" at bounding box center [493, 148] width 89 height 8
click at [454, 147] on input "Western, NY" at bounding box center [451, 146] width 5 height 5
checkbox input "true"
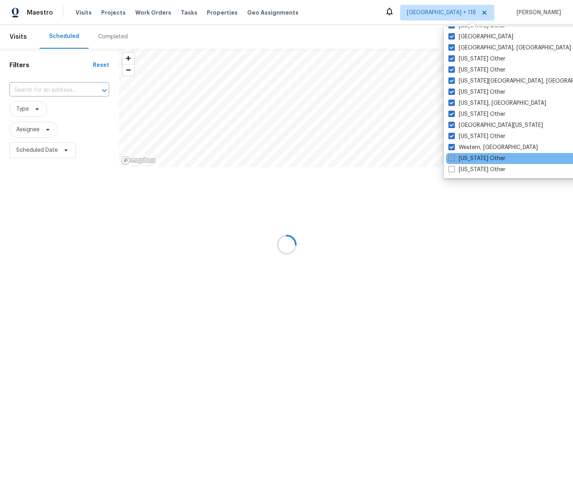
click at [471, 157] on label "Wisconsin Other" at bounding box center [477, 159] width 57 height 8
click at [454, 157] on input "Wisconsin Other" at bounding box center [451, 157] width 5 height 5
checkbox input "true"
drag, startPoint x: 471, startPoint y: 170, endPoint x: 469, endPoint y: 161, distance: 9.7
click at [471, 170] on label "Wyoming Other" at bounding box center [477, 170] width 57 height 8
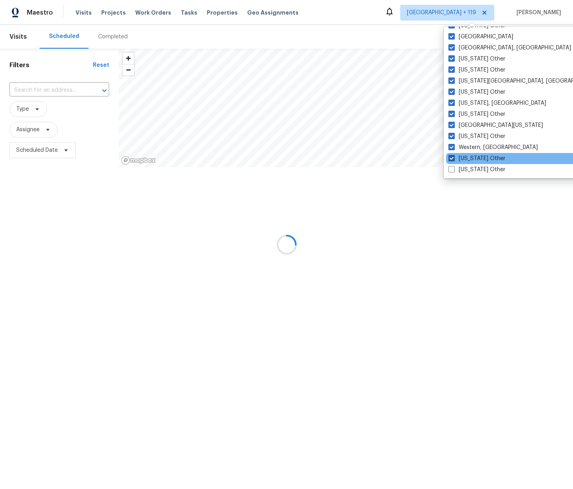
click at [454, 170] on input "Wyoming Other" at bounding box center [451, 168] width 5 height 5
checkbox input "true"
click at [151, 12] on span "Work Orders" at bounding box center [153, 13] width 36 height 8
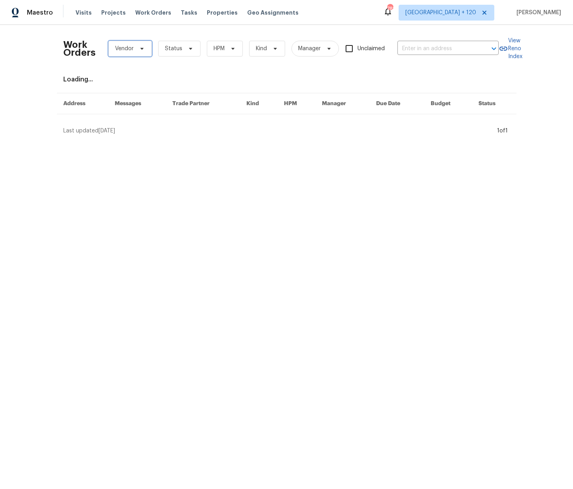
click at [132, 51] on span "Vendor" at bounding box center [124, 49] width 19 height 8
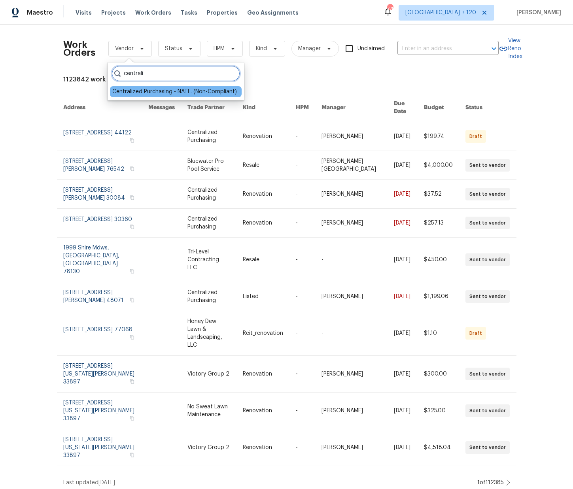
type input "centrali"
click at [185, 94] on div "Centralized Purchasing - NATL. (Non-Compliant)" at bounding box center [174, 92] width 125 height 8
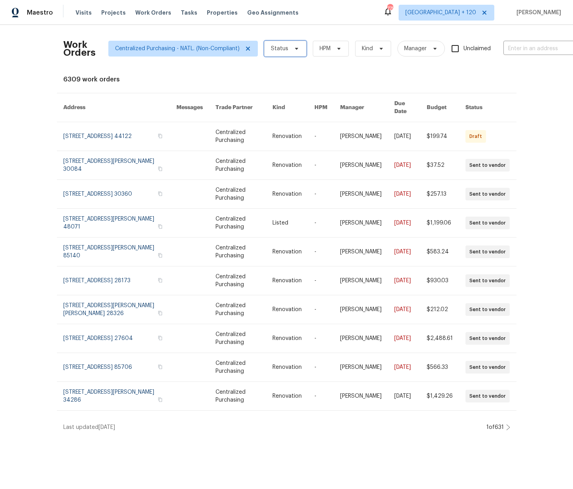
click at [291, 43] on span "Status" at bounding box center [285, 49] width 42 height 16
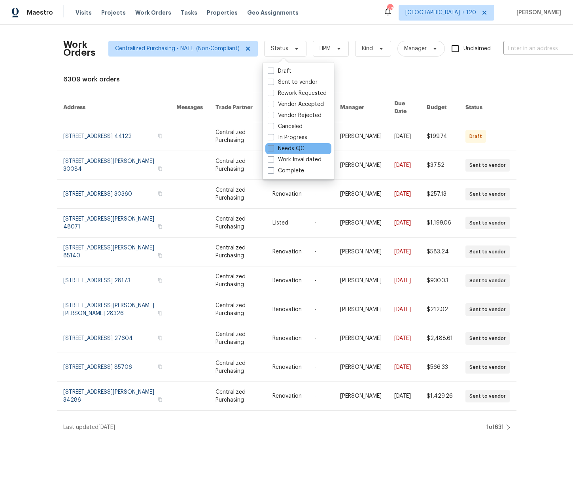
click at [293, 146] on label "Needs QC" at bounding box center [286, 149] width 37 height 8
click at [273, 146] on input "Needs QC" at bounding box center [270, 147] width 5 height 5
checkbox input "true"
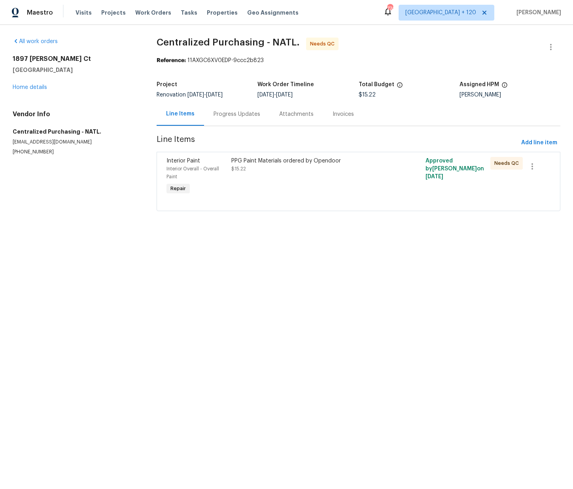
click at [285, 193] on div "PPG Paint Materials ordered by Opendoor $15.22" at bounding box center [310, 177] width 162 height 44
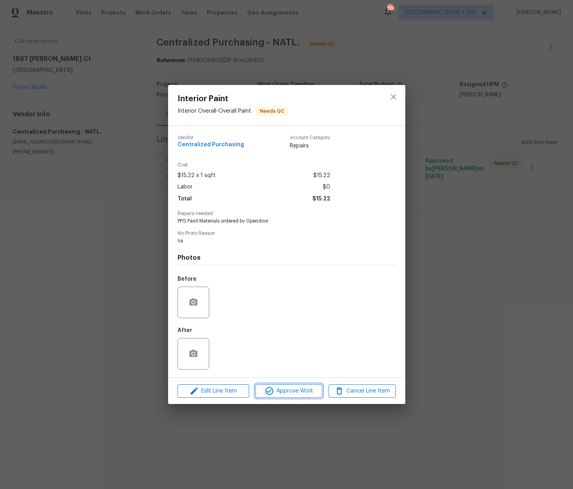
click at [300, 384] on button "Approve Work" at bounding box center [289, 391] width 67 height 14
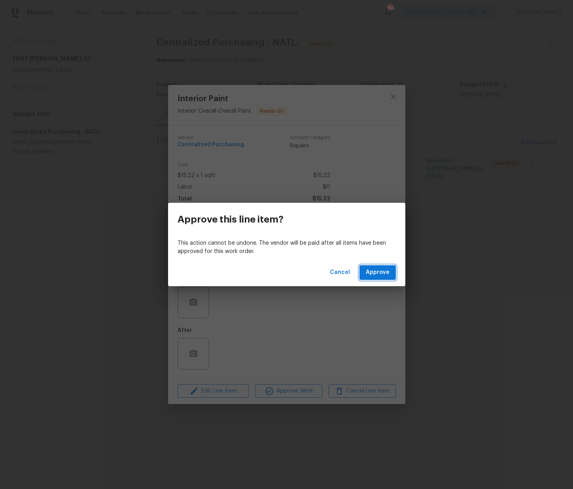
click at [370, 277] on span "Approve" at bounding box center [378, 273] width 24 height 10
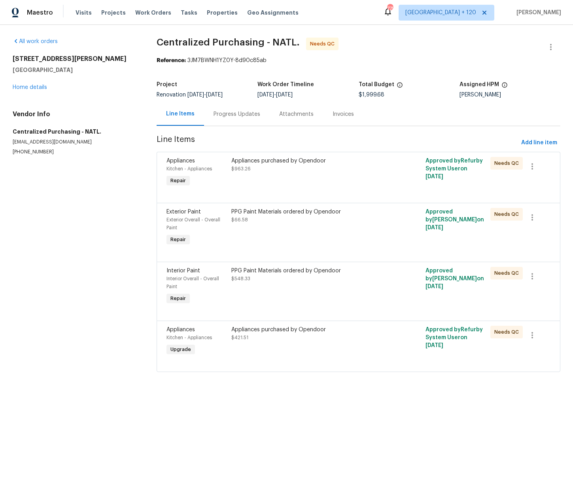
click at [286, 180] on div "Appliances purchased by Opendoor $963.26" at bounding box center [310, 173] width 162 height 36
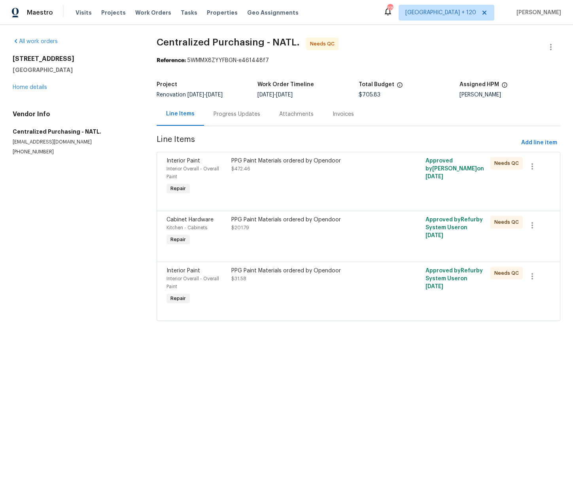
drag, startPoint x: 328, startPoint y: 177, endPoint x: 323, endPoint y: 185, distance: 9.2
click at [323, 185] on div "PPG Paint Materials ordered by Opendoor $472.46" at bounding box center [310, 177] width 162 height 44
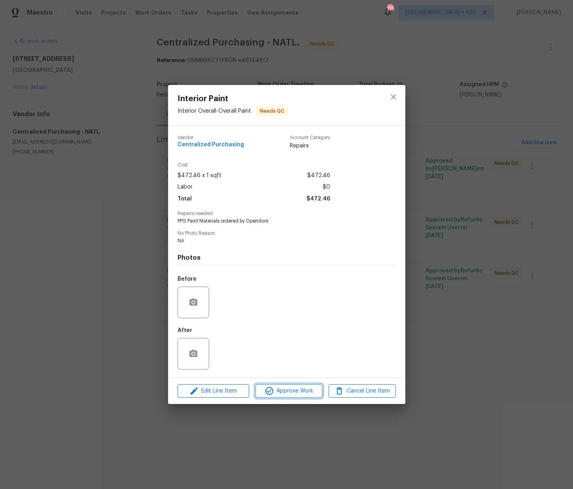
click at [289, 392] on span "Approve Work" at bounding box center [289, 391] width 62 height 10
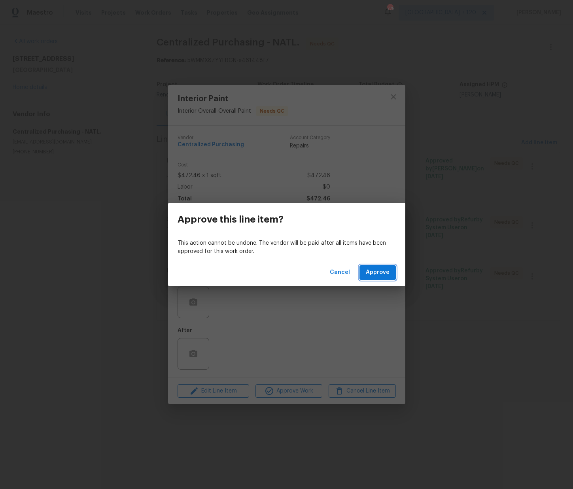
click at [375, 272] on span "Approve" at bounding box center [378, 273] width 24 height 10
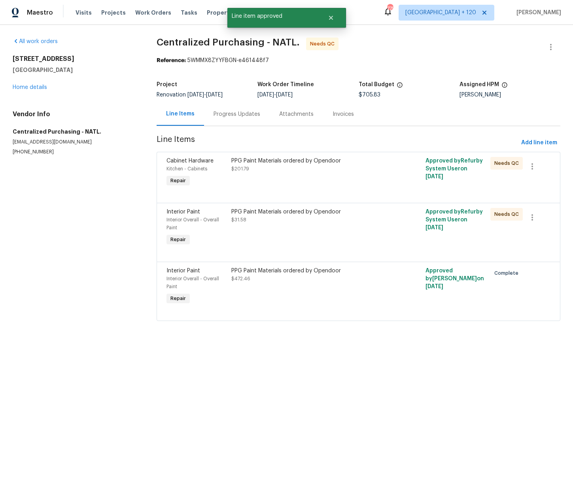
drag, startPoint x: 290, startPoint y: 199, endPoint x: 289, endPoint y: 194, distance: 4.8
click at [290, 197] on div "Cabinet Hardware Kitchen - Cabinets Repair PPG Paint Materials ordered by Opend…" at bounding box center [359, 177] width 404 height 51
click at [291, 183] on div "PPG Paint Materials ordered by Opendoor $201.79" at bounding box center [310, 173] width 162 height 36
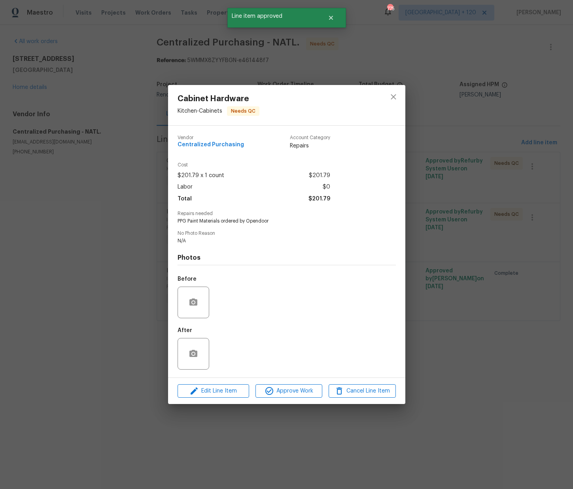
click at [296, 401] on div "Edit Line Item Approve Work Cancel Line Item" at bounding box center [286, 391] width 237 height 27
click at [297, 395] on span "Approve Work" at bounding box center [289, 391] width 62 height 10
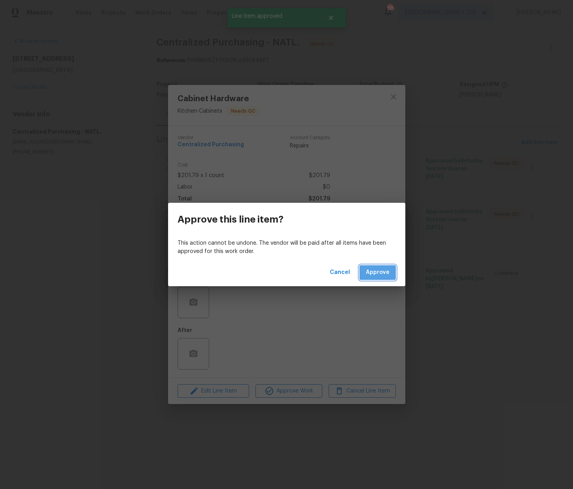
click at [385, 273] on span "Approve" at bounding box center [378, 273] width 24 height 10
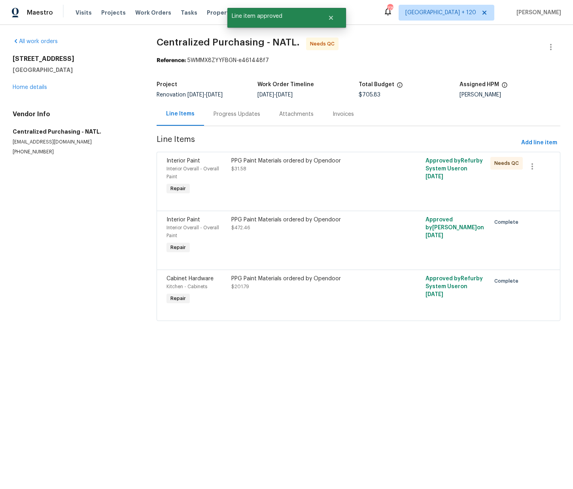
click at [286, 184] on div "PPG Paint Materials ordered by Opendoor $31.58" at bounding box center [310, 177] width 162 height 44
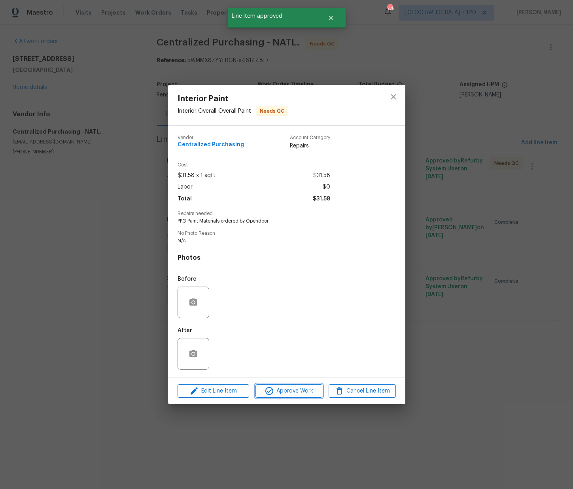
click at [302, 397] on button "Approve Work" at bounding box center [289, 391] width 67 height 14
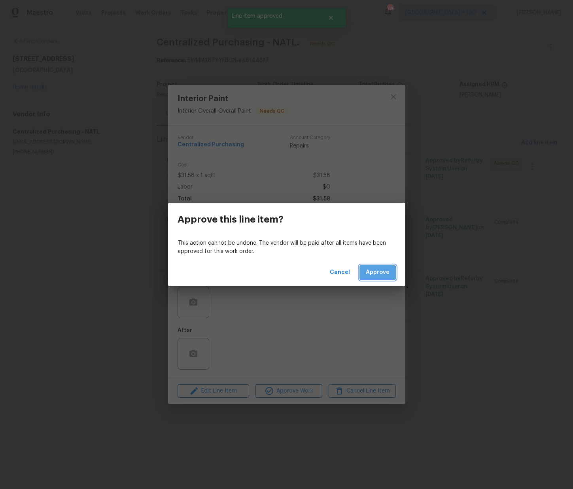
click at [366, 276] on button "Approve" at bounding box center [378, 272] width 36 height 15
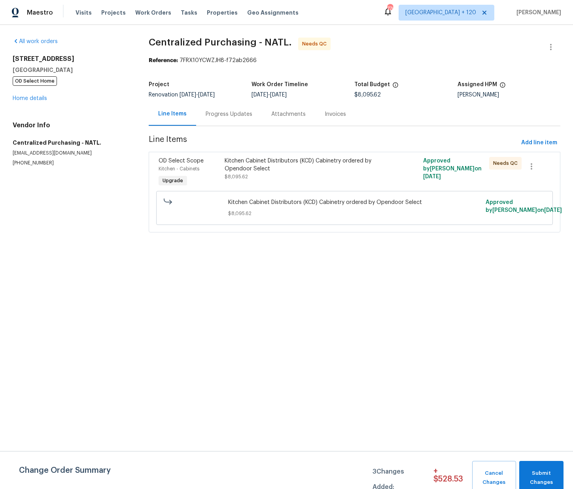
click at [301, 173] on div "Kitchen Cabinet Distributors (KCD) Cabinetry ordered by Opendoor Select $8,095.…" at bounding box center [305, 169] width 161 height 24
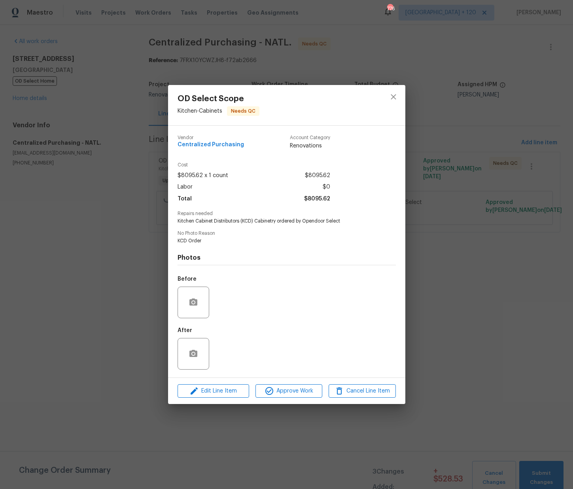
click at [302, 384] on div "Edit Line Item Approve Work Cancel Line Item" at bounding box center [286, 391] width 237 height 27
click at [302, 386] on button "Approve Work" at bounding box center [289, 391] width 67 height 14
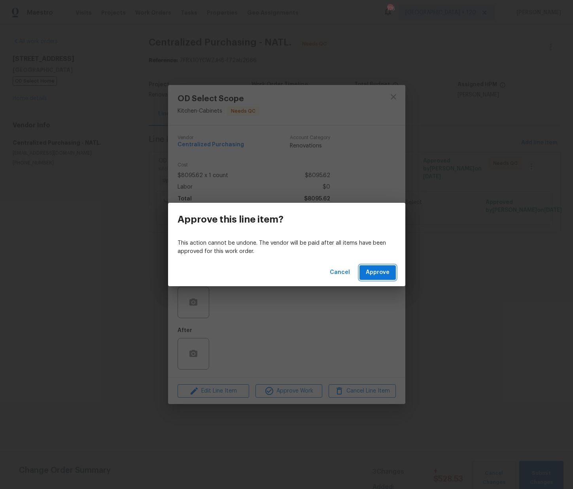
click at [368, 270] on span "Approve" at bounding box center [378, 273] width 24 height 10
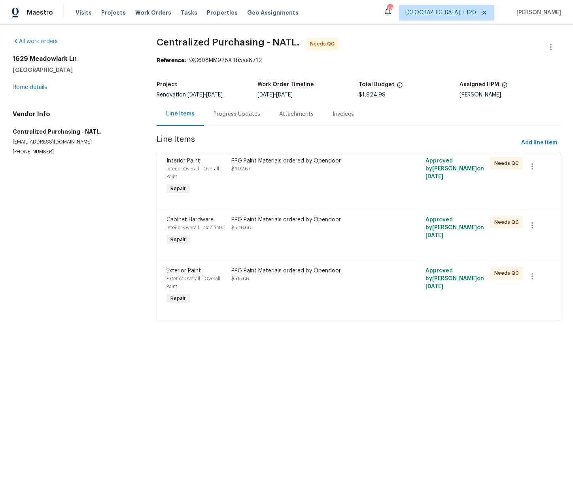
click at [300, 188] on div "PPG Paint Materials ordered by Opendoor $902.67" at bounding box center [310, 177] width 162 height 44
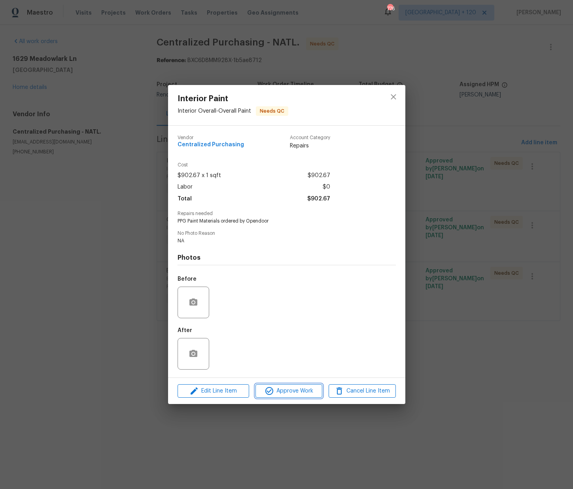
click at [298, 398] on button "Approve Work" at bounding box center [289, 391] width 67 height 14
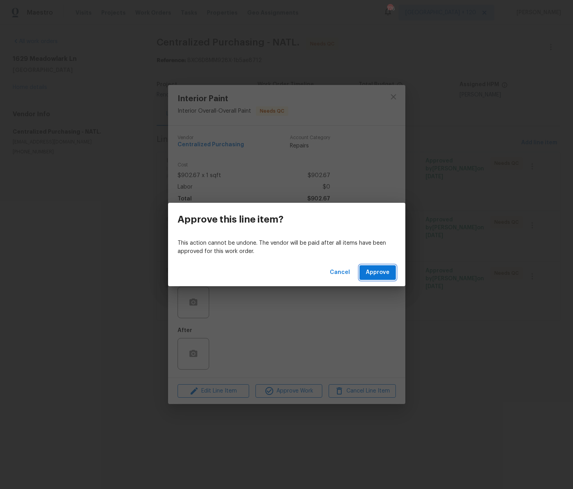
click at [373, 272] on span "Approve" at bounding box center [378, 273] width 24 height 10
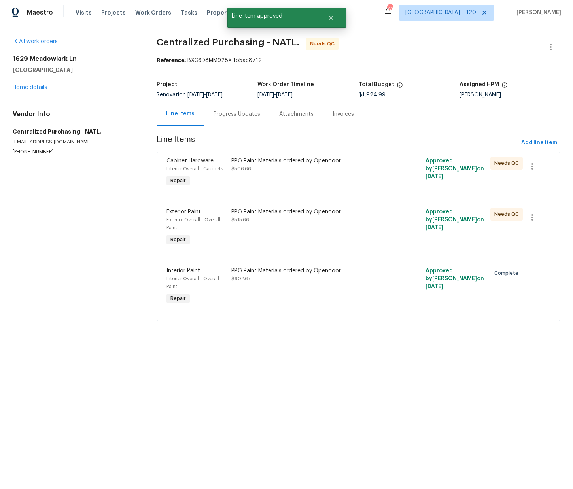
click at [276, 192] on div at bounding box center [359, 193] width 384 height 9
click at [274, 185] on div "PPG Paint Materials ordered by Opendoor $506.66" at bounding box center [310, 173] width 162 height 36
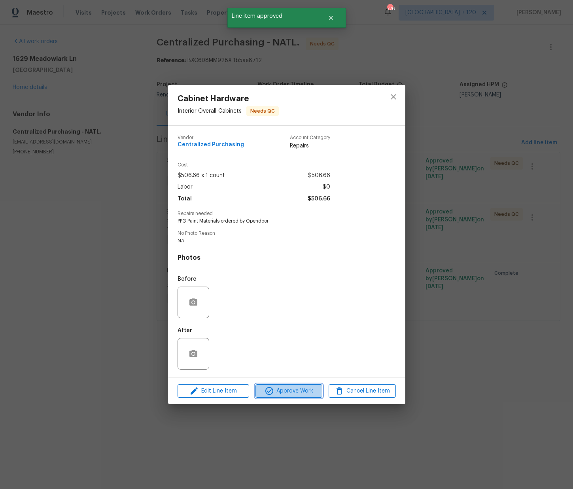
click at [287, 386] on span "Approve Work" at bounding box center [289, 391] width 62 height 10
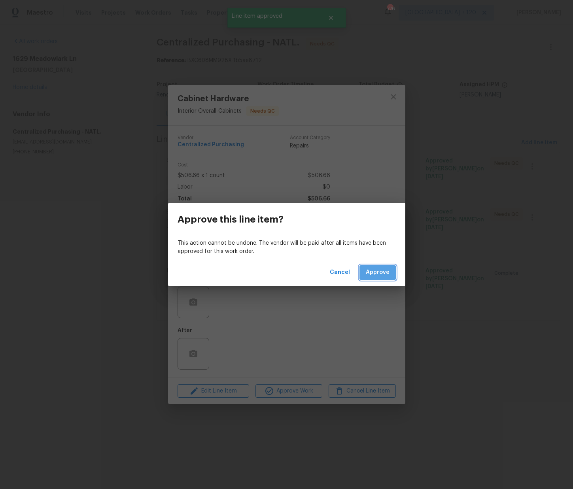
click at [375, 278] on button "Approve" at bounding box center [378, 272] width 36 height 15
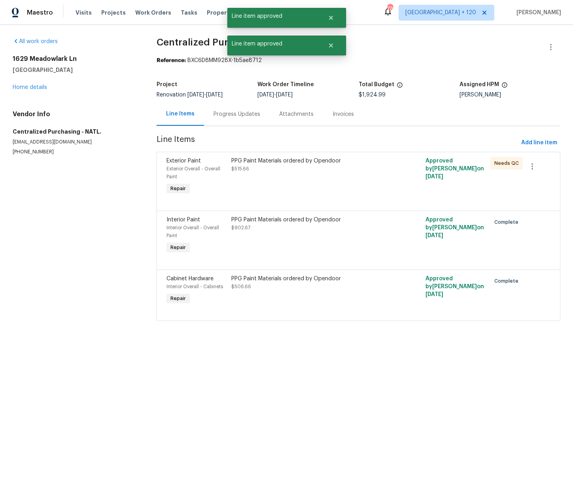
click at [285, 184] on div "PPG Paint Materials ordered by Opendoor $515.66" at bounding box center [310, 177] width 162 height 44
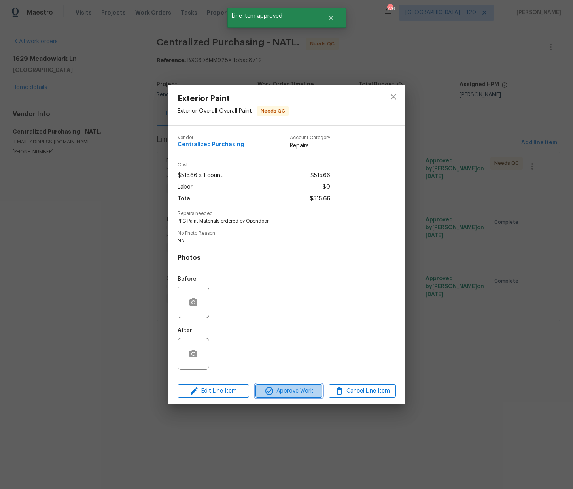
click at [294, 389] on span "Approve Work" at bounding box center [289, 391] width 62 height 10
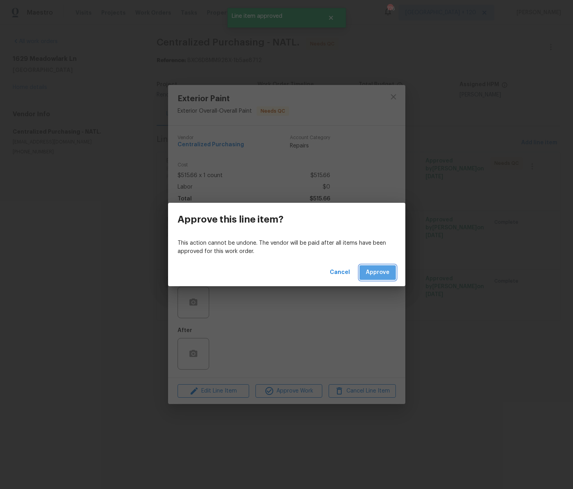
click at [375, 269] on span "Approve" at bounding box center [378, 273] width 24 height 10
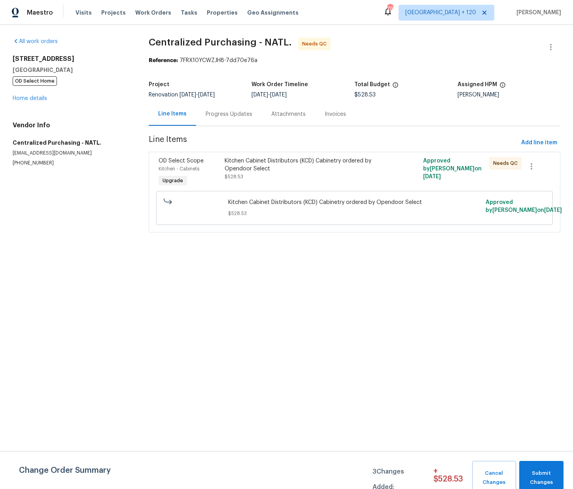
click at [331, 183] on div "Kitchen Cabinet Distributors (KCD) Cabinetry ordered by Opendoor Select $528.53" at bounding box center [304, 173] width 165 height 36
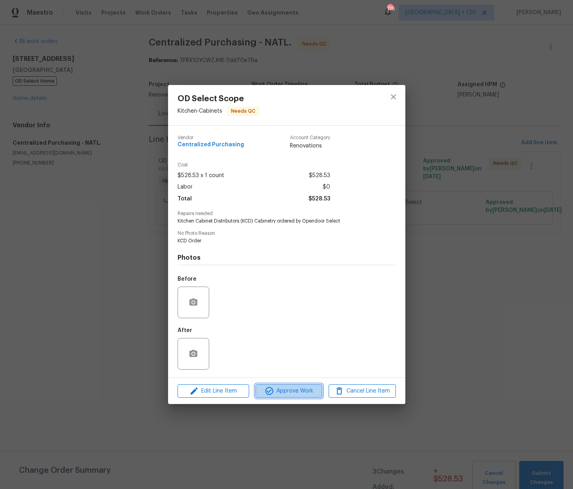
click at [306, 385] on button "Approve Work" at bounding box center [289, 391] width 67 height 14
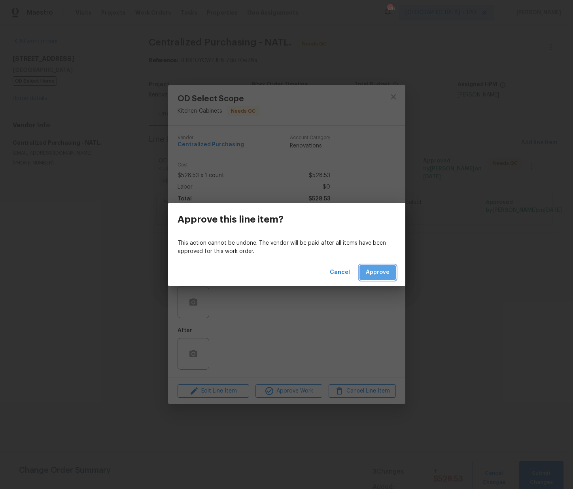
click at [388, 273] on span "Approve" at bounding box center [378, 273] width 24 height 10
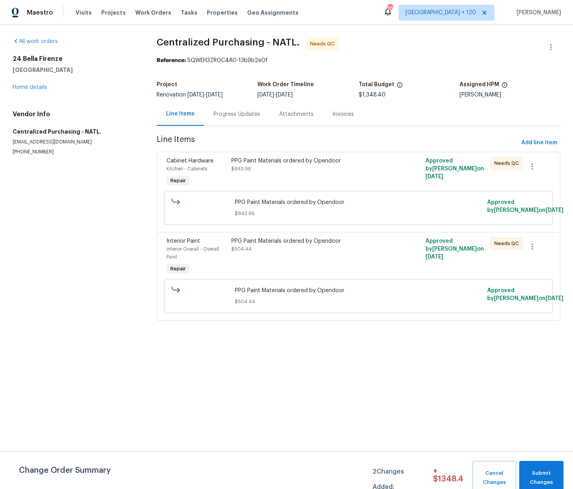
click at [365, 178] on div "PPG Paint Materials ordered by Opendoor $843.96" at bounding box center [310, 173] width 162 height 36
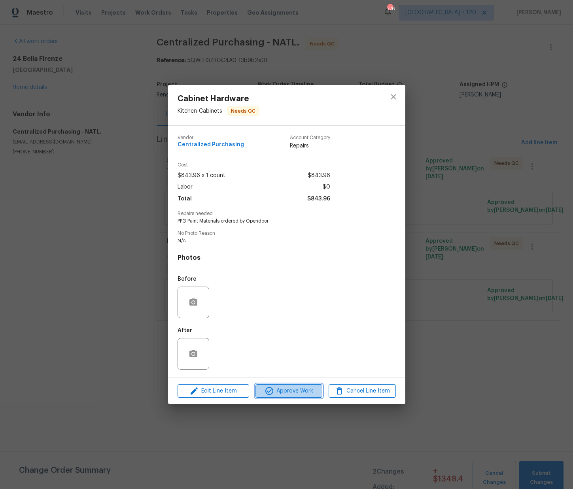
click at [299, 390] on span "Approve Work" at bounding box center [289, 391] width 62 height 10
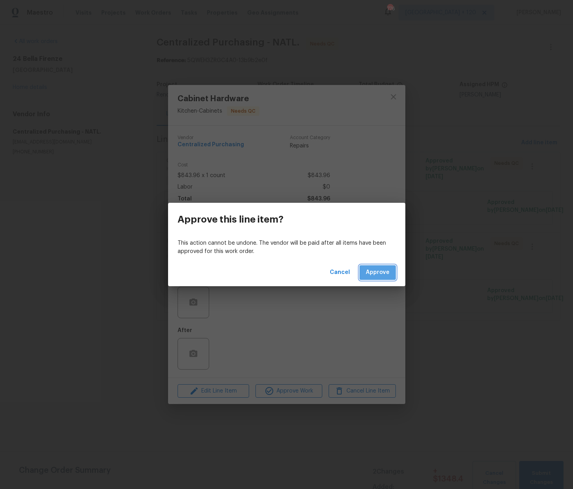
click at [386, 268] on span "Approve" at bounding box center [378, 273] width 24 height 10
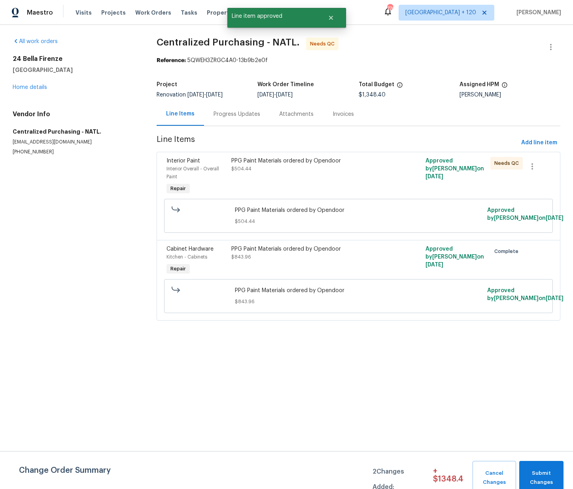
click at [349, 193] on div "PPG Paint Materials ordered by Opendoor $504.44" at bounding box center [310, 177] width 162 height 44
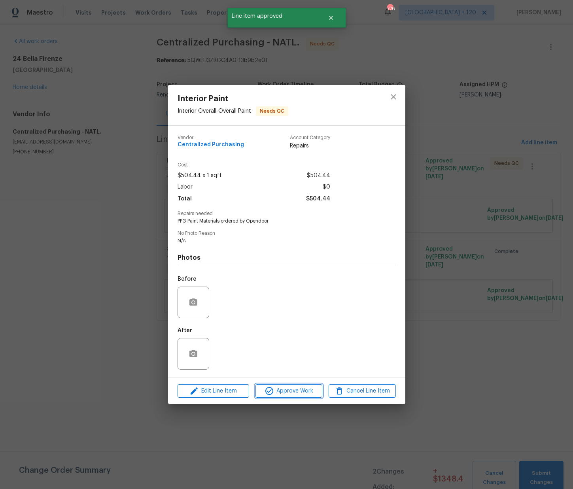
click at [287, 394] on span "Approve Work" at bounding box center [289, 391] width 62 height 10
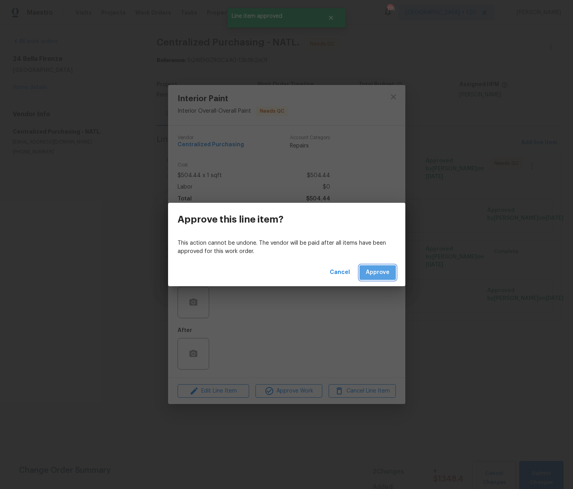
click at [371, 276] on span "Approve" at bounding box center [378, 273] width 24 height 10
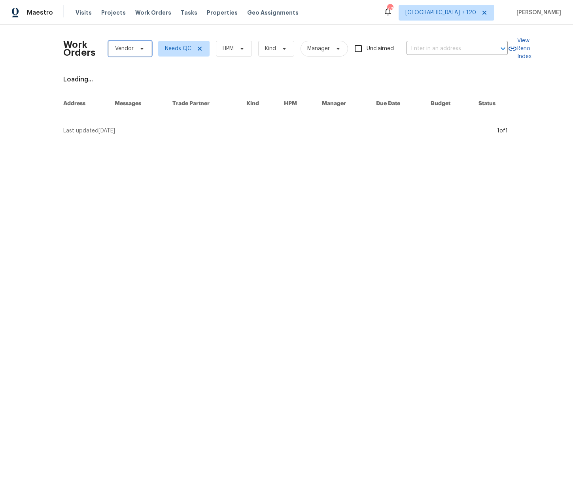
click at [127, 53] on span "Vendor" at bounding box center [130, 49] width 44 height 16
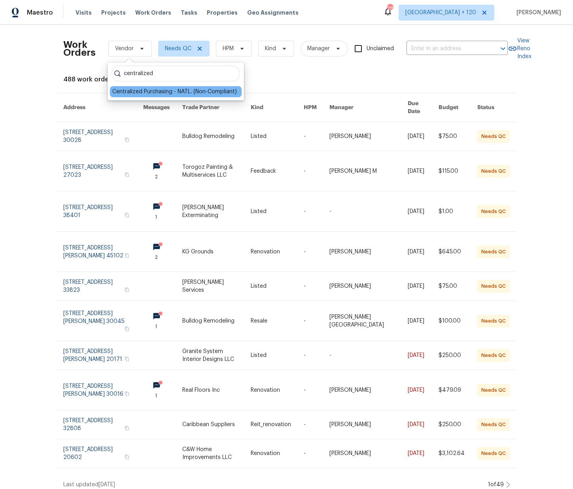
type input "centralized"
click at [148, 93] on div "Centralized Purchasing - NATL. (Non-Compliant)" at bounding box center [174, 92] width 125 height 8
